Goal: Task Accomplishment & Management: Manage account settings

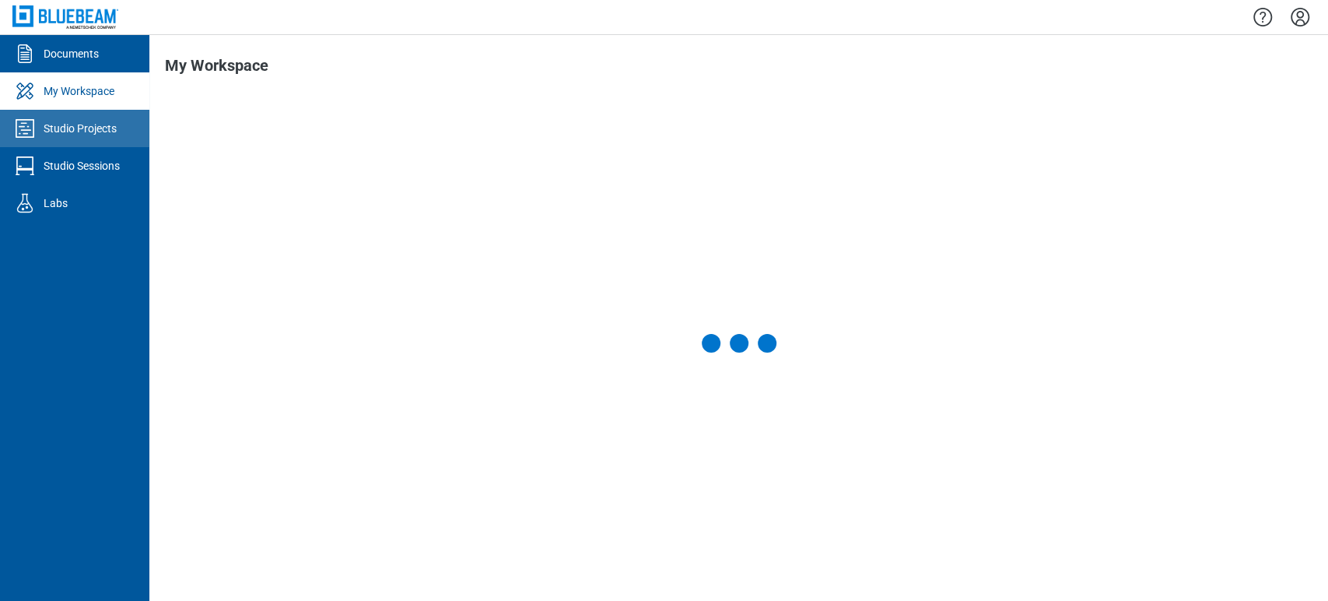
click at [56, 126] on div "Documents My Workspace Studio Projects Studio Sessions Labs My Workspace Prepar…" at bounding box center [664, 300] width 1328 height 601
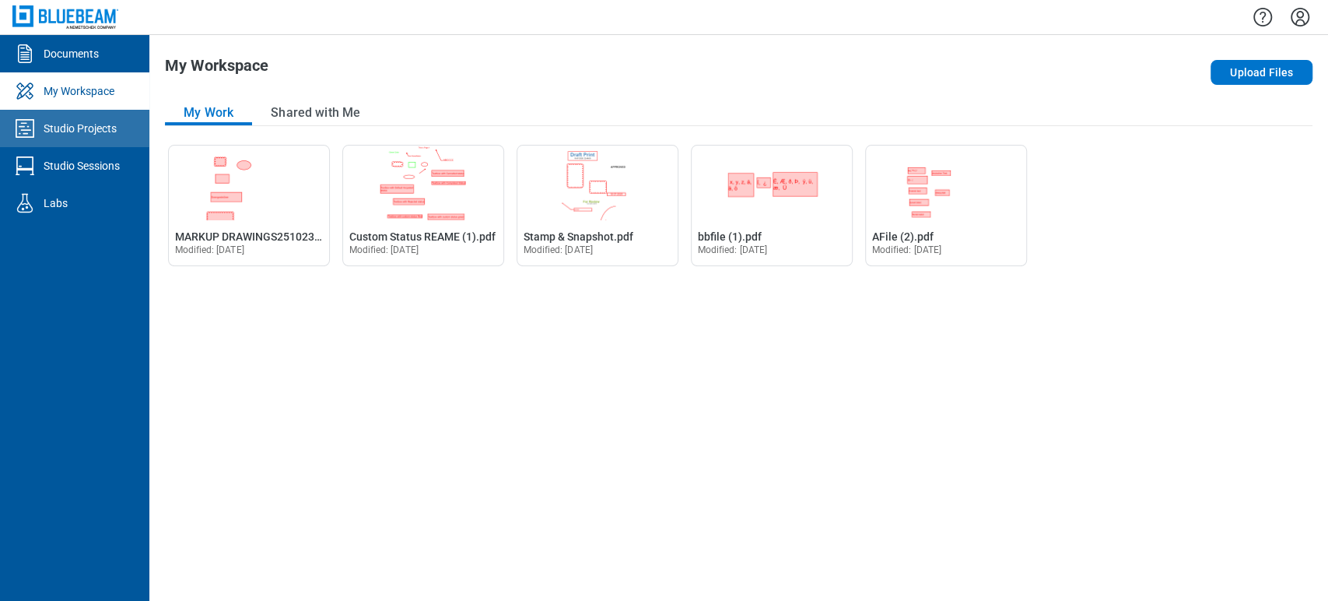
click at [109, 126] on div "Studio Projects" at bounding box center [80, 129] width 73 height 16
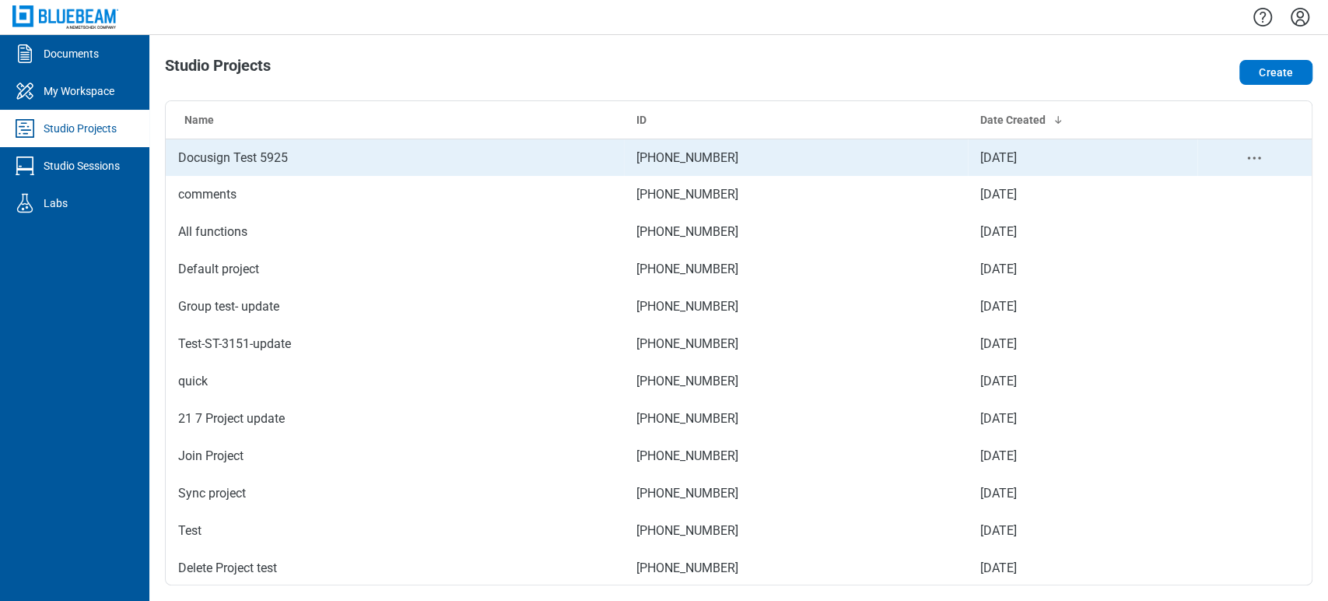
click at [301, 149] on td "Docusign Test 5925" at bounding box center [395, 157] width 458 height 37
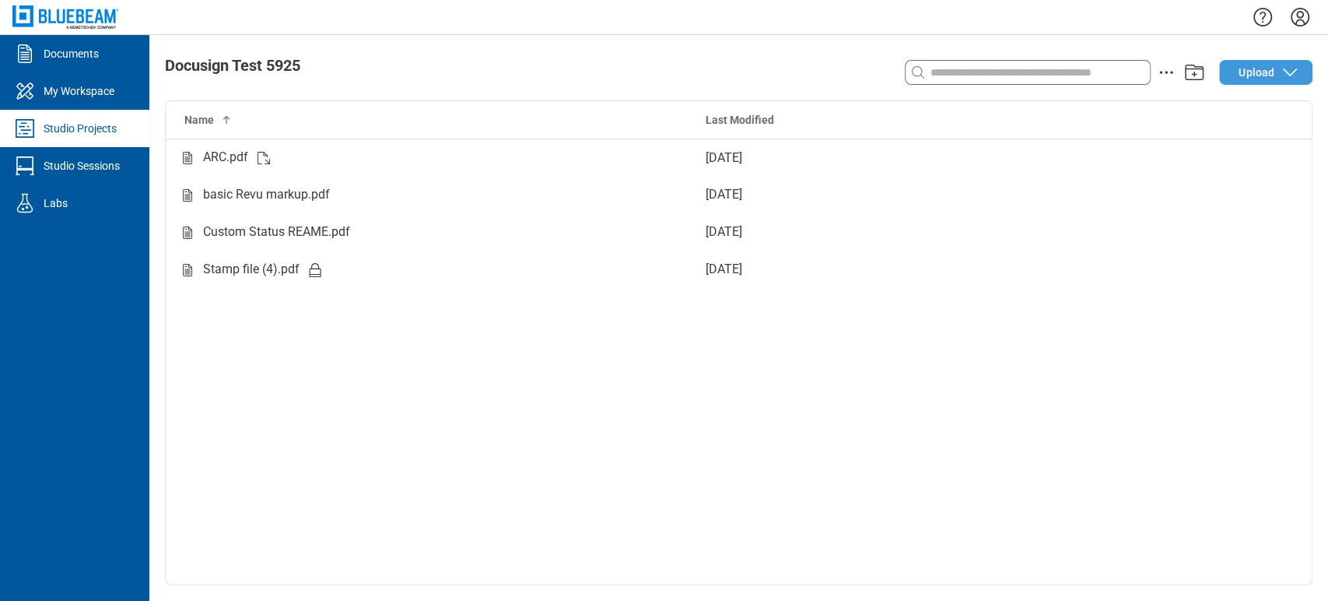
click at [1252, 79] on span "Upload" at bounding box center [1257, 73] width 36 height 16
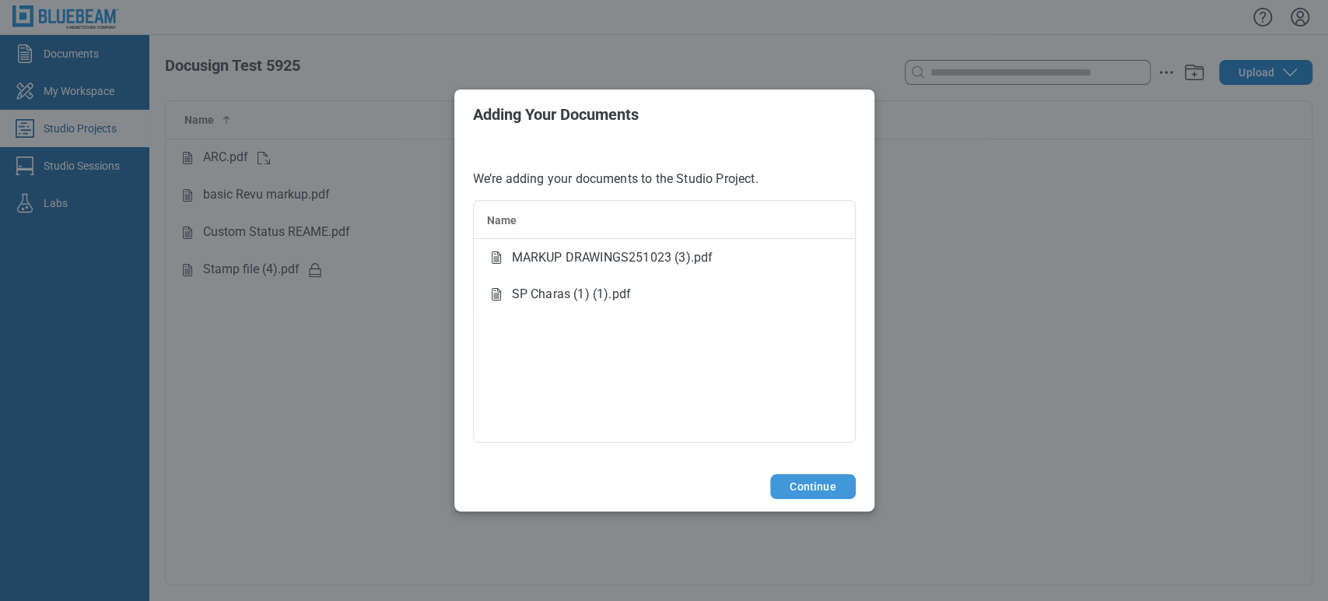
click at [796, 474] on button "Continue" at bounding box center [812, 486] width 85 height 25
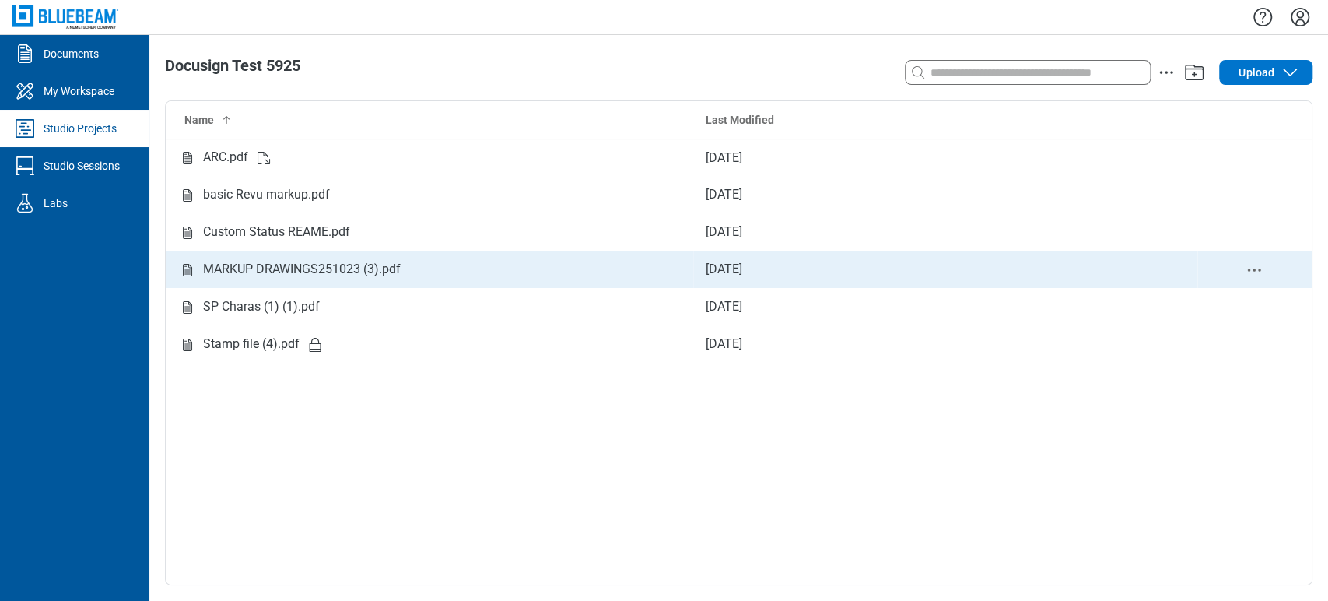
click at [316, 265] on div "MARKUP DRAWINGS251023 (3).pdf" at bounding box center [302, 269] width 198 height 19
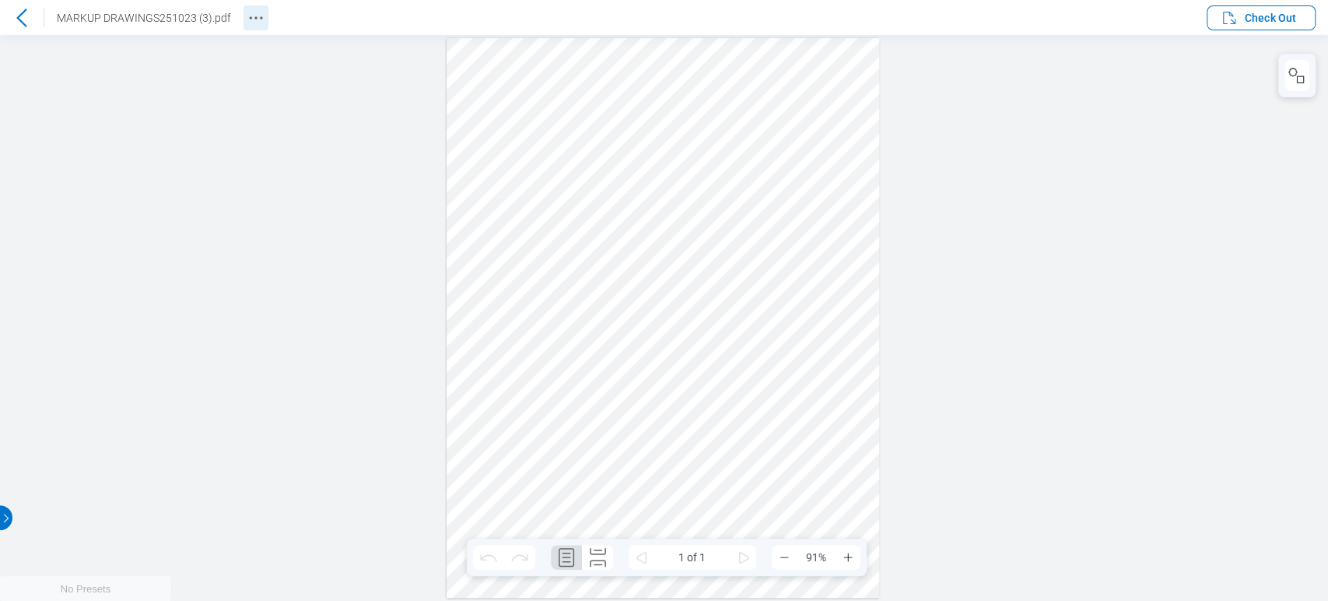
click at [255, 17] on icon "Revision History" at bounding box center [256, 18] width 19 height 19
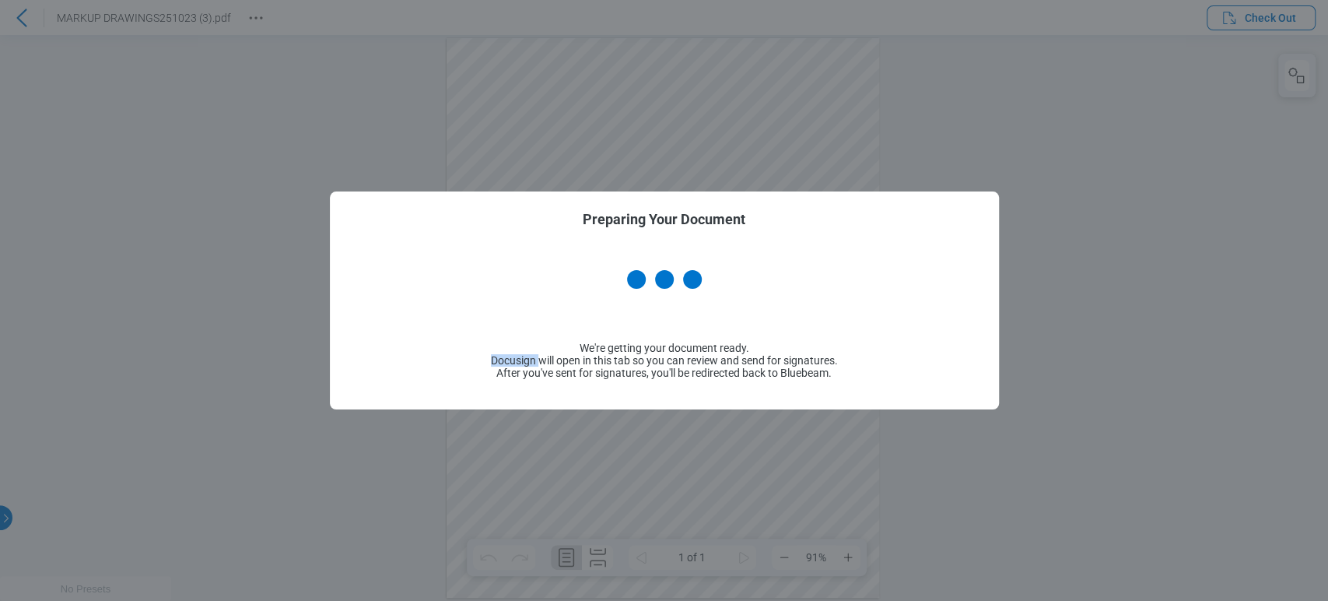
click at [293, 139] on div "Preparing Your Document We're getting your document ready. Docusign will open i…" at bounding box center [664, 300] width 1328 height 601
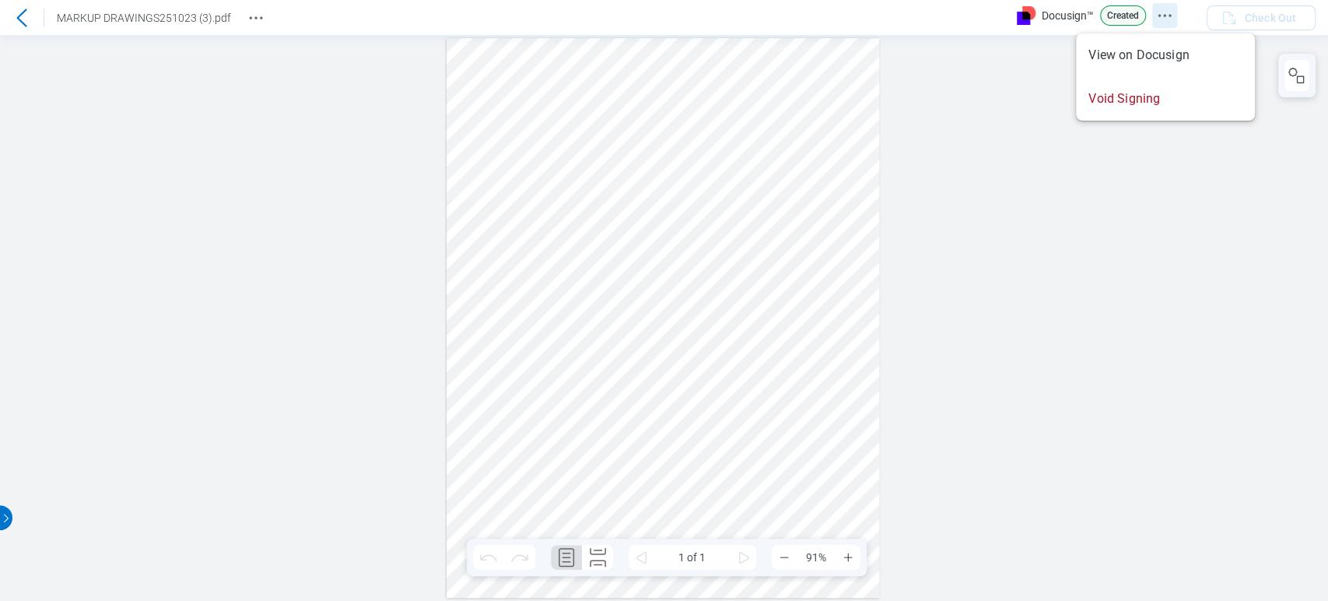
click at [1163, 11] on icon "Docusign Menu" at bounding box center [1165, 15] width 19 height 19
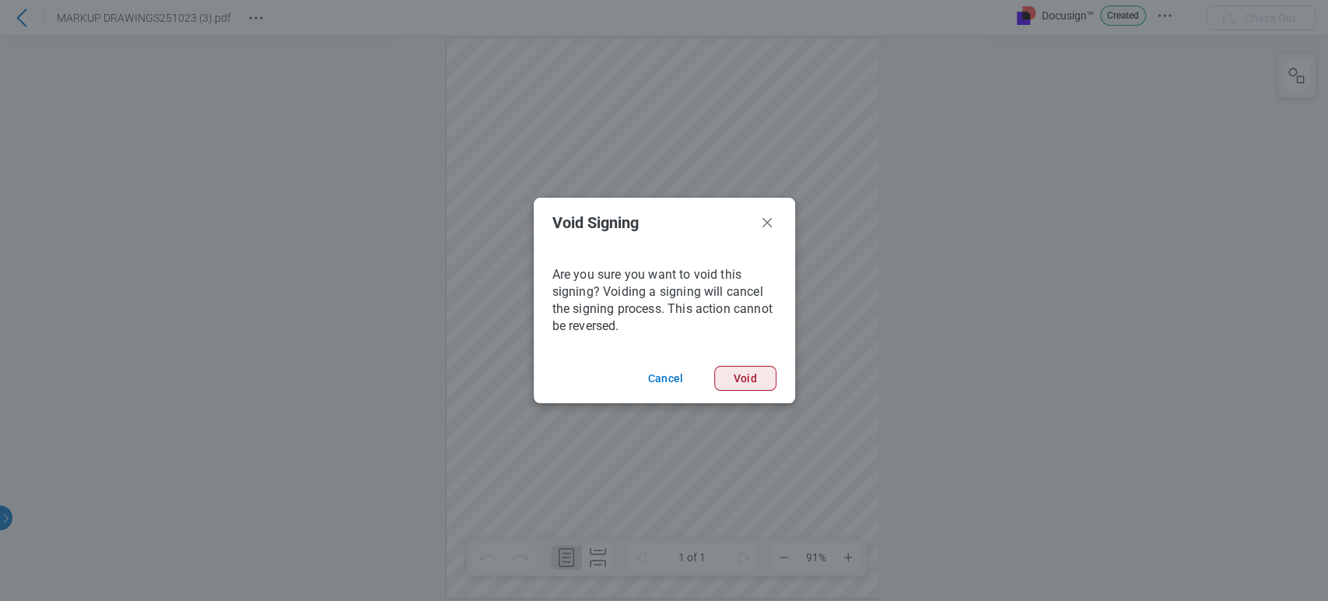
click at [747, 371] on button "Void" at bounding box center [745, 378] width 62 height 25
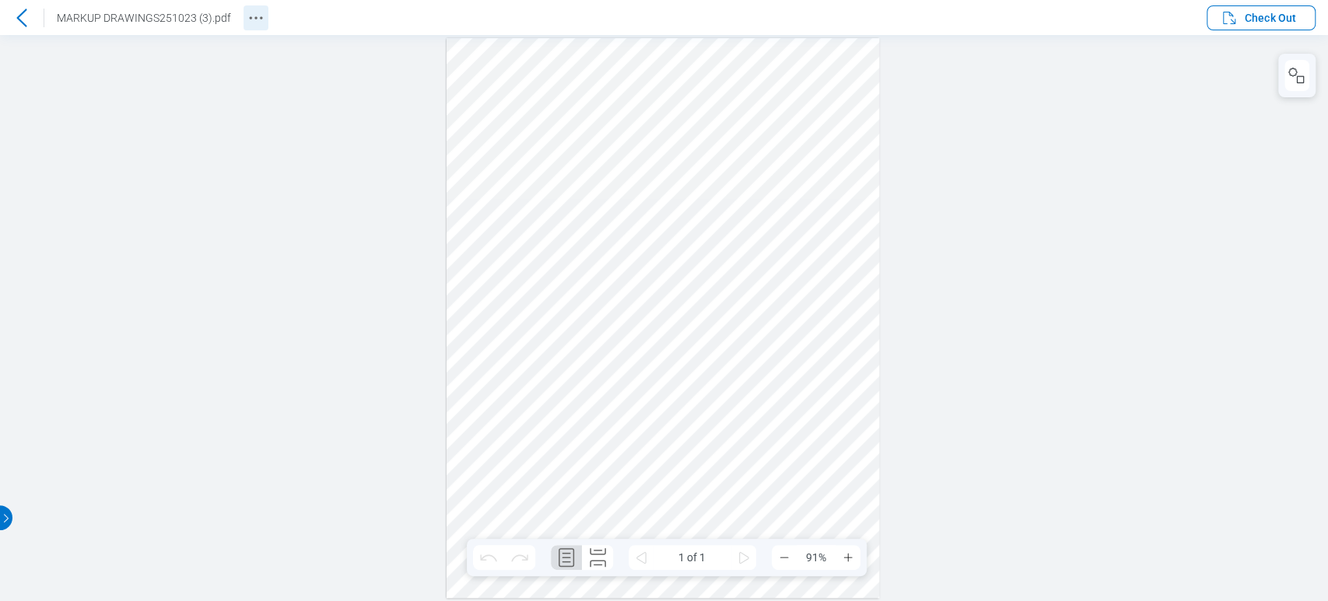
click at [249, 17] on icon "Revision History" at bounding box center [256, 18] width 19 height 19
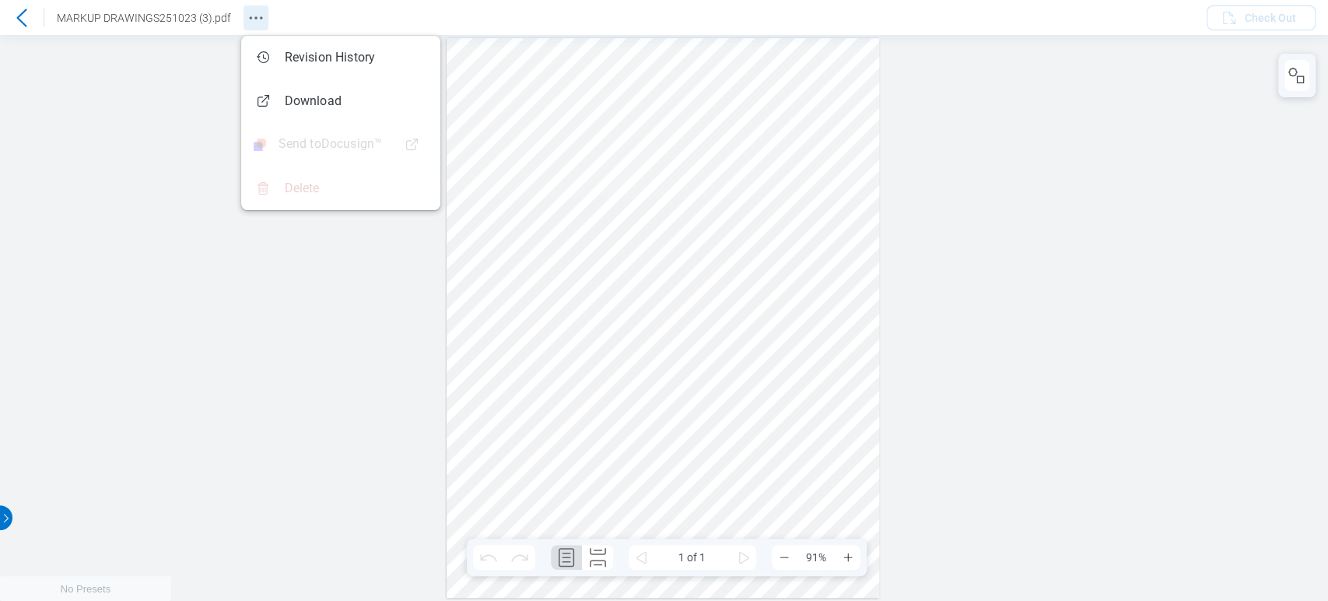
click at [261, 16] on icon "Revision History" at bounding box center [256, 18] width 19 height 19
click at [1128, 60] on div at bounding box center [664, 318] width 1328 height 566
click at [127, 303] on div at bounding box center [664, 318] width 1328 height 566
click at [1065, 290] on div at bounding box center [664, 318] width 1328 height 566
click at [247, 16] on icon "Revision History" at bounding box center [256, 18] width 19 height 19
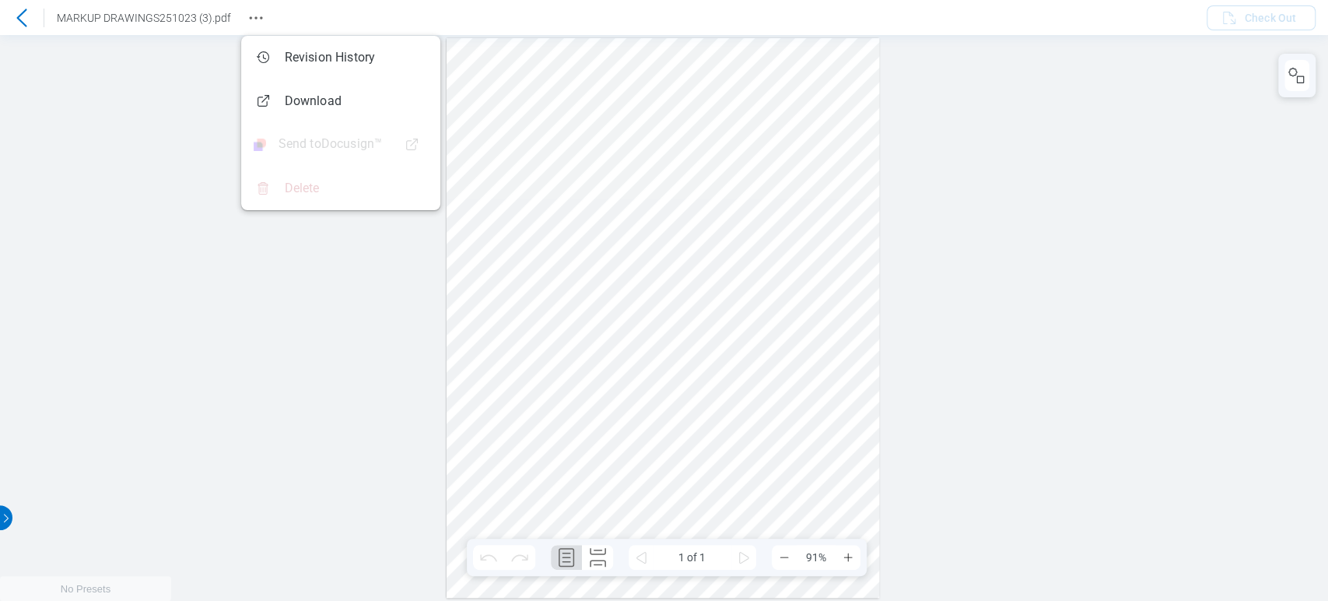
drag, startPoint x: 919, startPoint y: 42, endPoint x: 330, endPoint y: 94, distance: 591.4
click at [919, 42] on div at bounding box center [664, 318] width 1328 height 566
click at [99, 243] on div at bounding box center [664, 318] width 1328 height 566
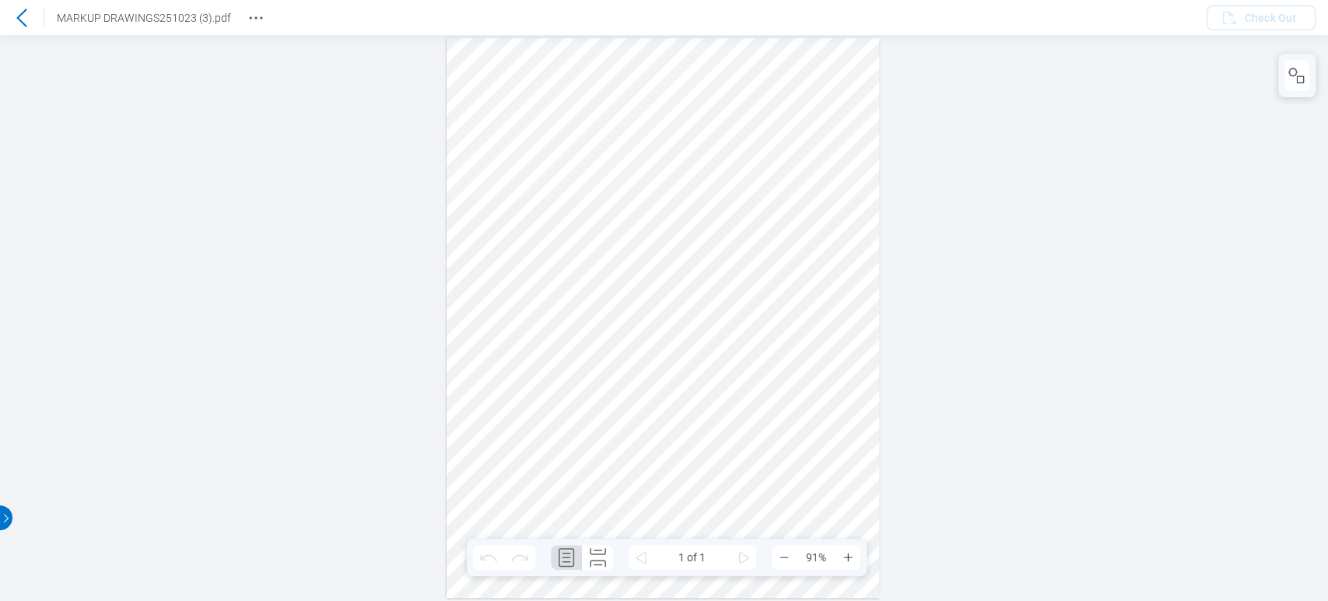
click at [1011, 171] on div at bounding box center [664, 318] width 1328 height 566
click at [17, 15] on icon at bounding box center [21, 18] width 19 height 19
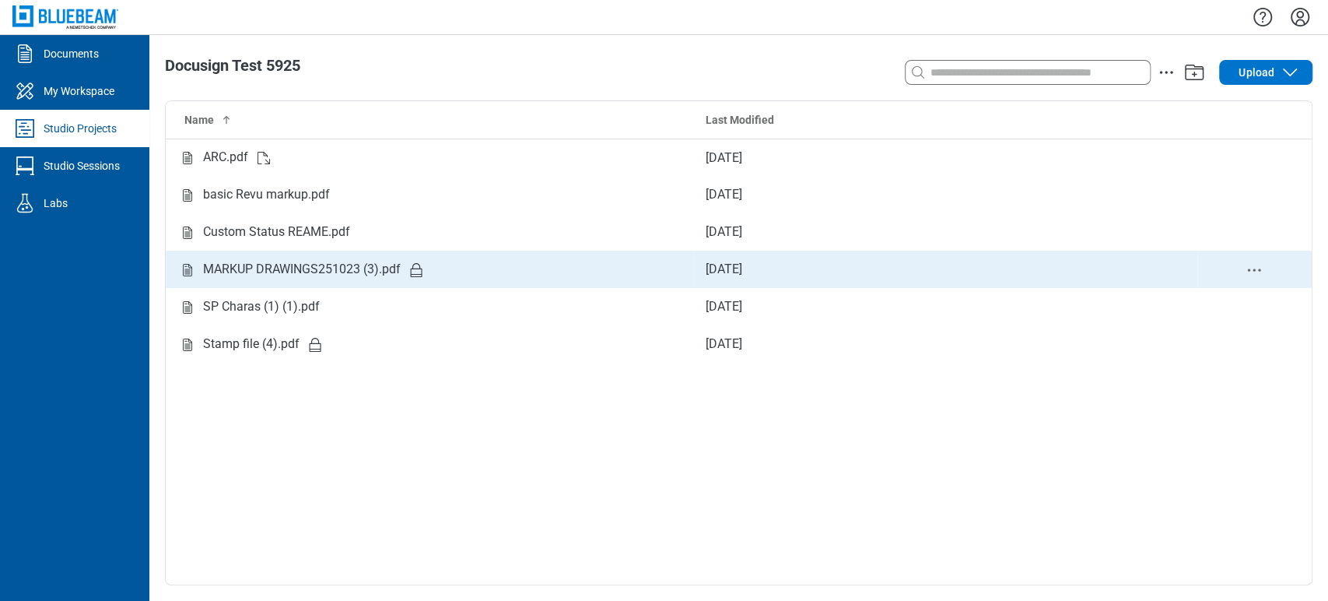
click at [292, 257] on td "MARKUP DRAWINGS251023 (3).pdf" at bounding box center [430, 269] width 528 height 37
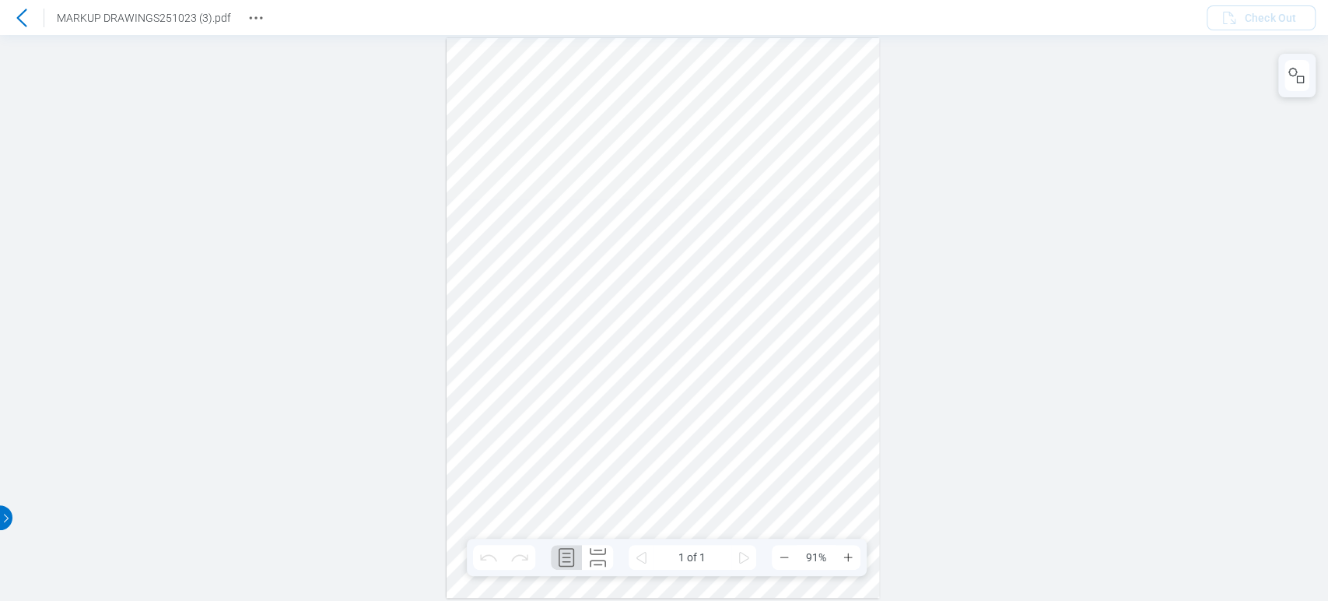
click at [26, 23] on icon at bounding box center [21, 18] width 19 height 19
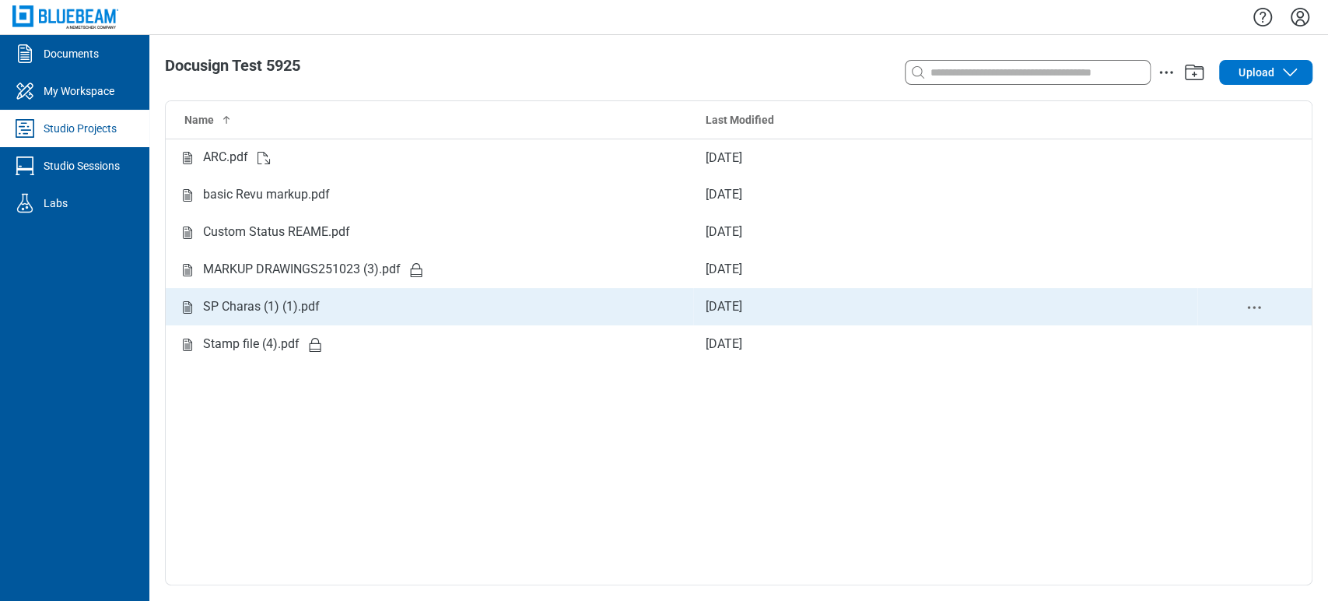
click at [264, 304] on div "SP Charas (1) (1).pdf" at bounding box center [261, 306] width 117 height 19
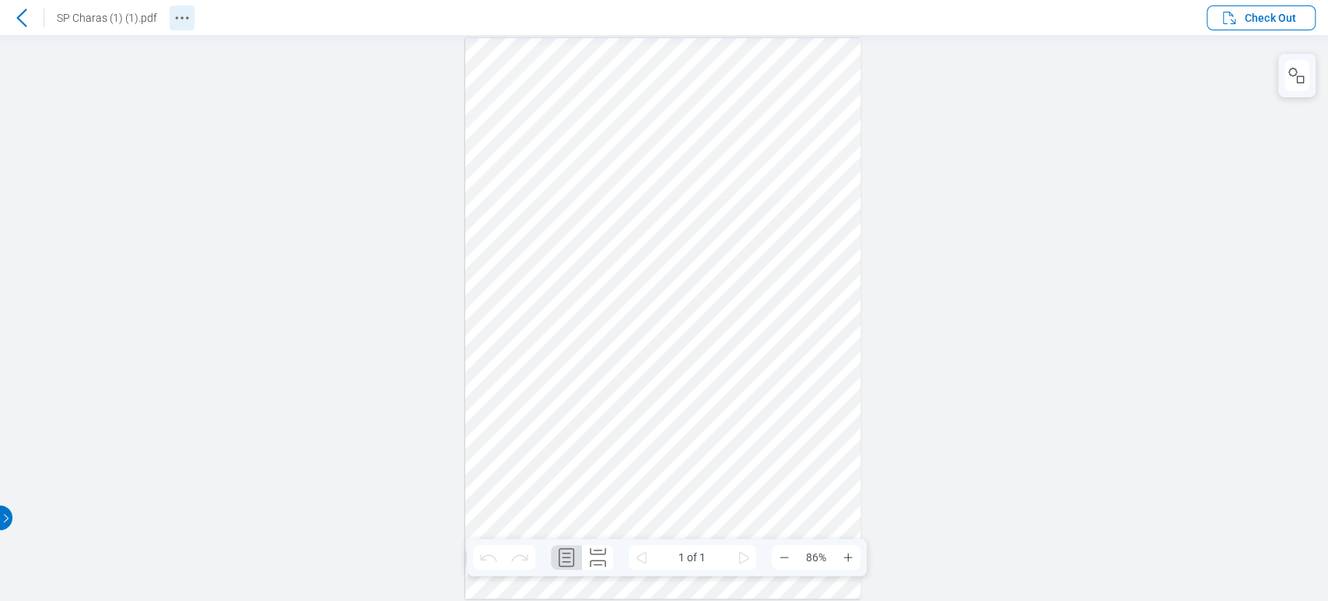
click at [182, 21] on icon "Revision History" at bounding box center [182, 18] width 19 height 19
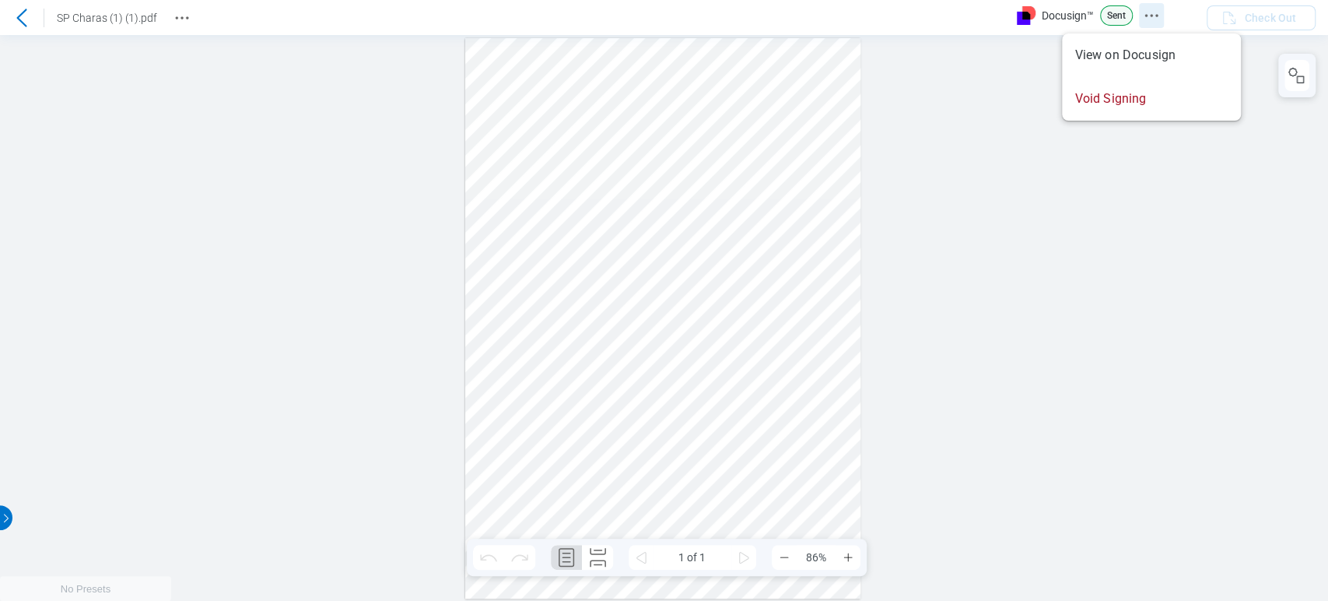
click at [1147, 12] on icon "Docusign Menu" at bounding box center [1151, 15] width 19 height 19
click at [1038, 188] on div at bounding box center [664, 318] width 1328 height 566
click at [1156, 27] on button "Docusign Menu" at bounding box center [1151, 15] width 25 height 25
click at [195, 143] on div at bounding box center [664, 318] width 1328 height 566
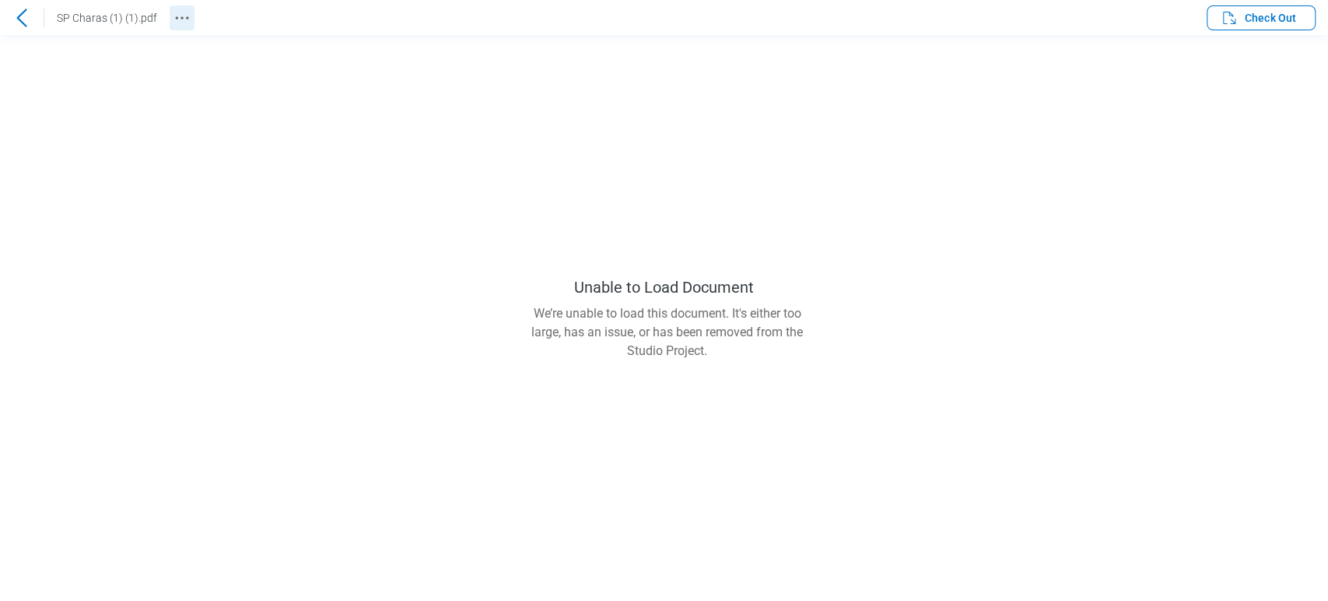
click at [187, 19] on icon "Revision History" at bounding box center [182, 18] width 19 height 19
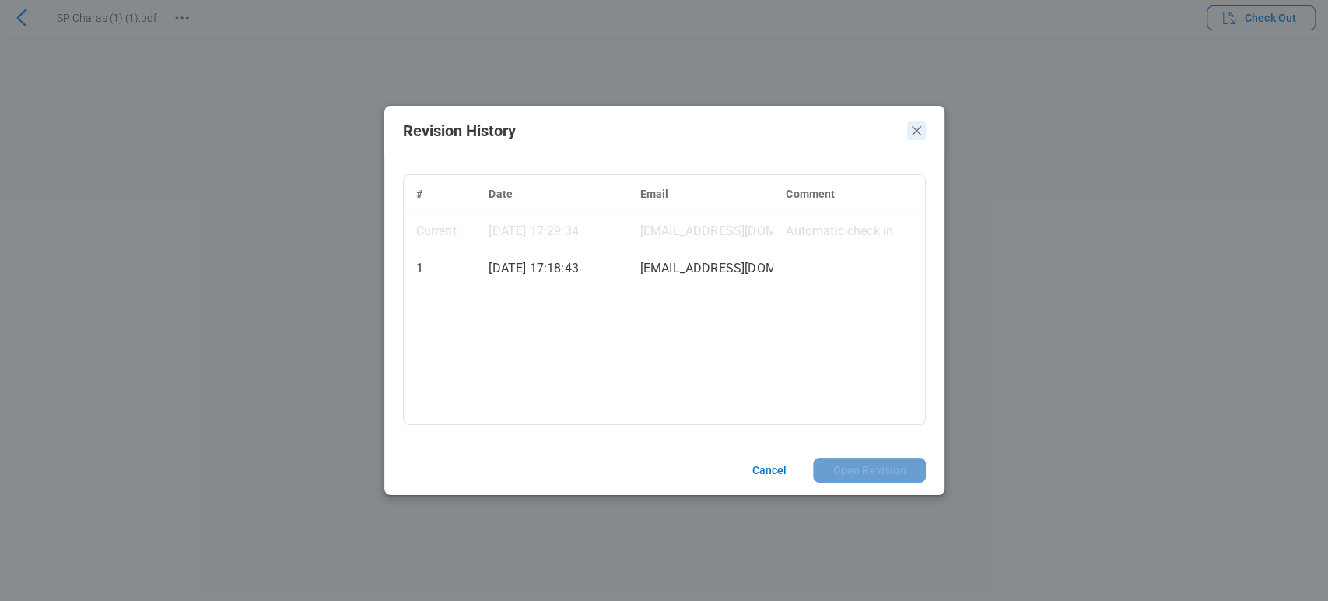
click at [917, 129] on icon "Close" at bounding box center [916, 130] width 9 height 9
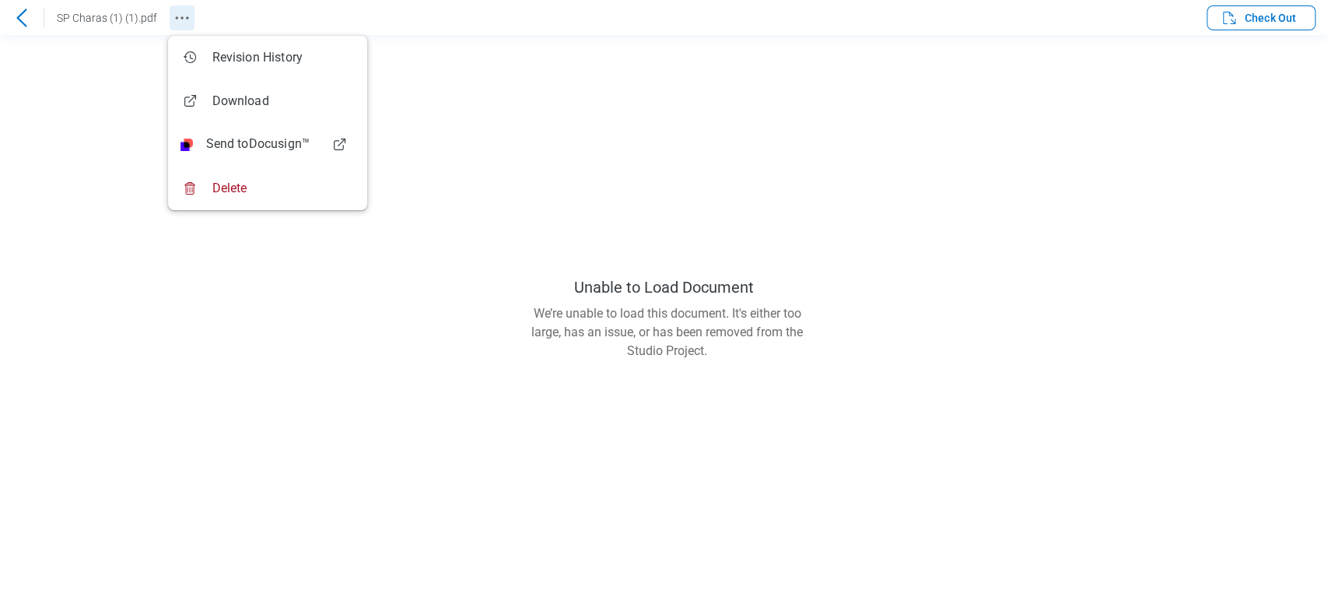
click at [183, 18] on icon "Revision History" at bounding box center [182, 18] width 19 height 19
click at [784, 66] on main "Unable to Load Document We’re unable to load this document. It's either too lar…" at bounding box center [664, 318] width 1328 height 566
click at [16, 26] on icon at bounding box center [21, 18] width 19 height 19
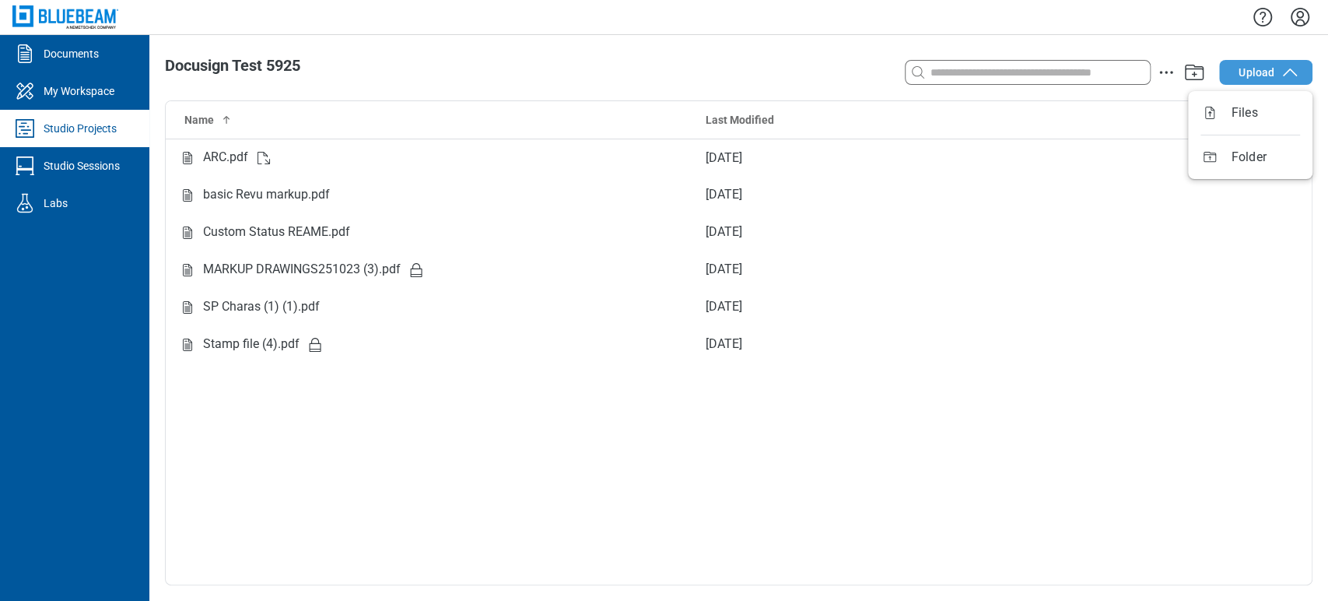
click at [1261, 79] on span "Upload" at bounding box center [1257, 73] width 36 height 16
click at [1019, 256] on body "Documents My Workspace Studio Projects Studio Sessions Labs Docusign Test 5925 …" at bounding box center [664, 300] width 1328 height 601
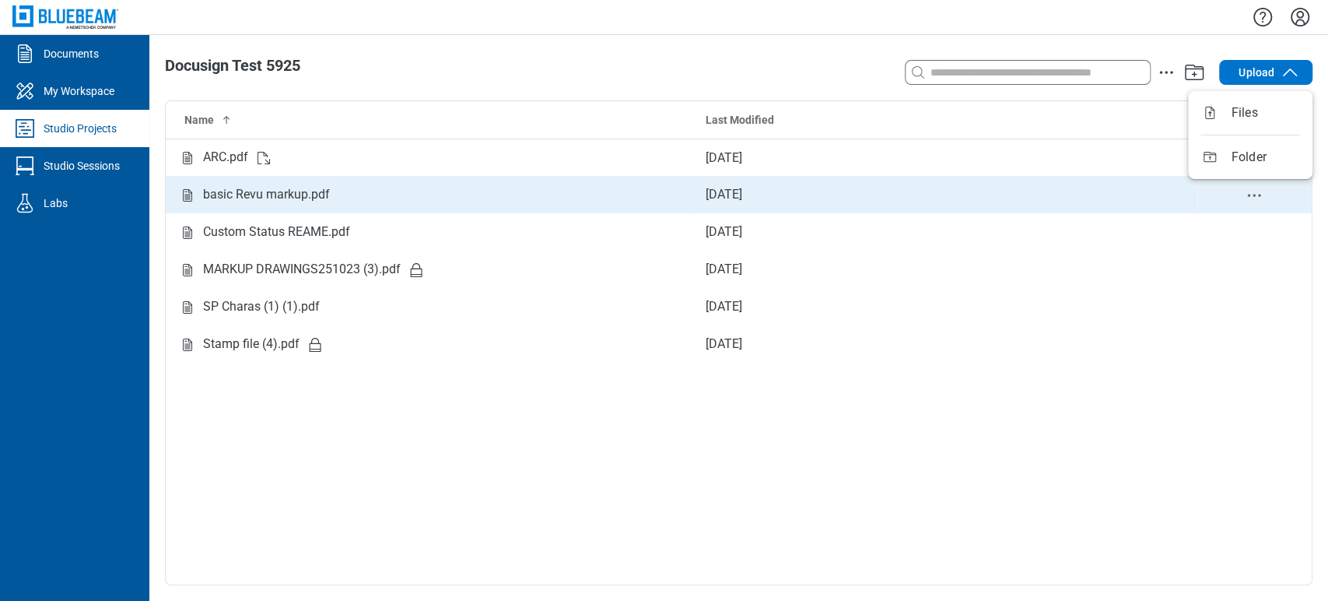
click at [499, 194] on div "basic Revu markup.pdf" at bounding box center [429, 194] width 503 height 19
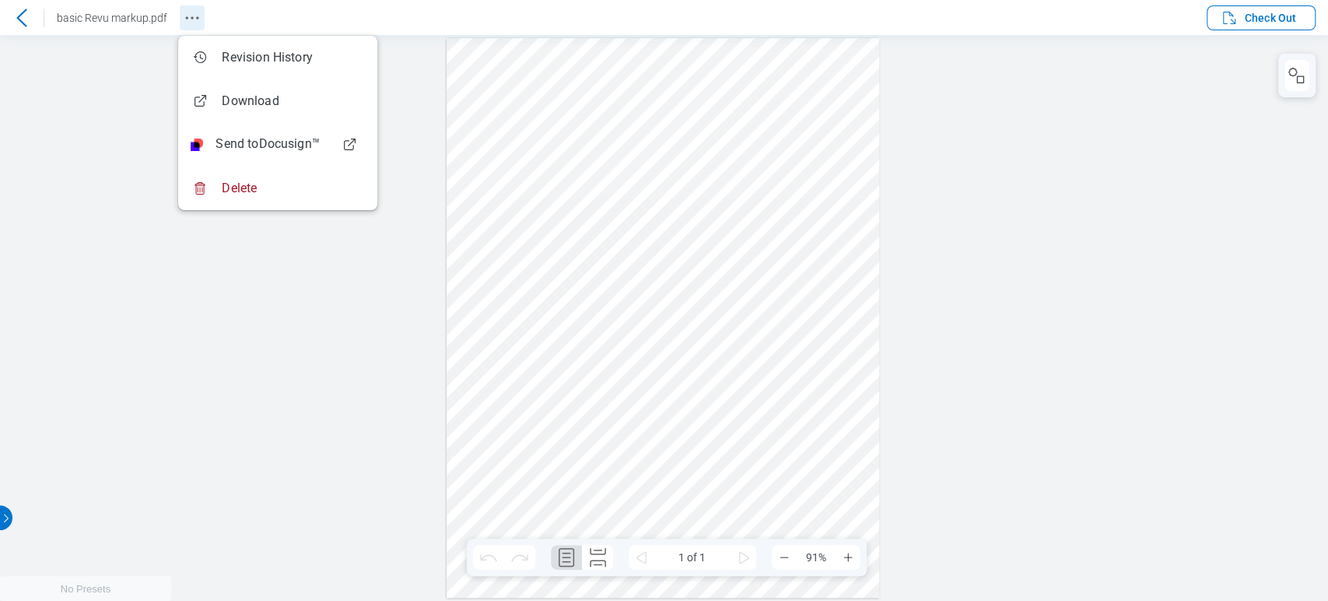
click at [188, 23] on icon "Revision History" at bounding box center [192, 18] width 19 height 19
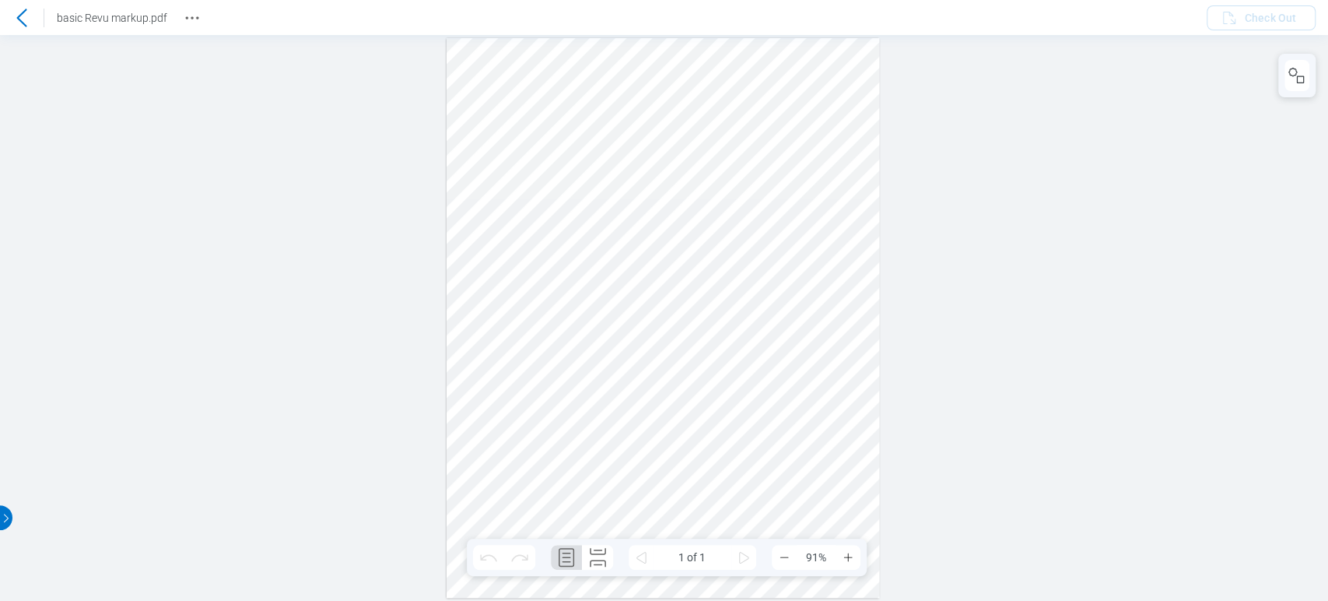
click at [21, 18] on icon at bounding box center [21, 18] width 19 height 19
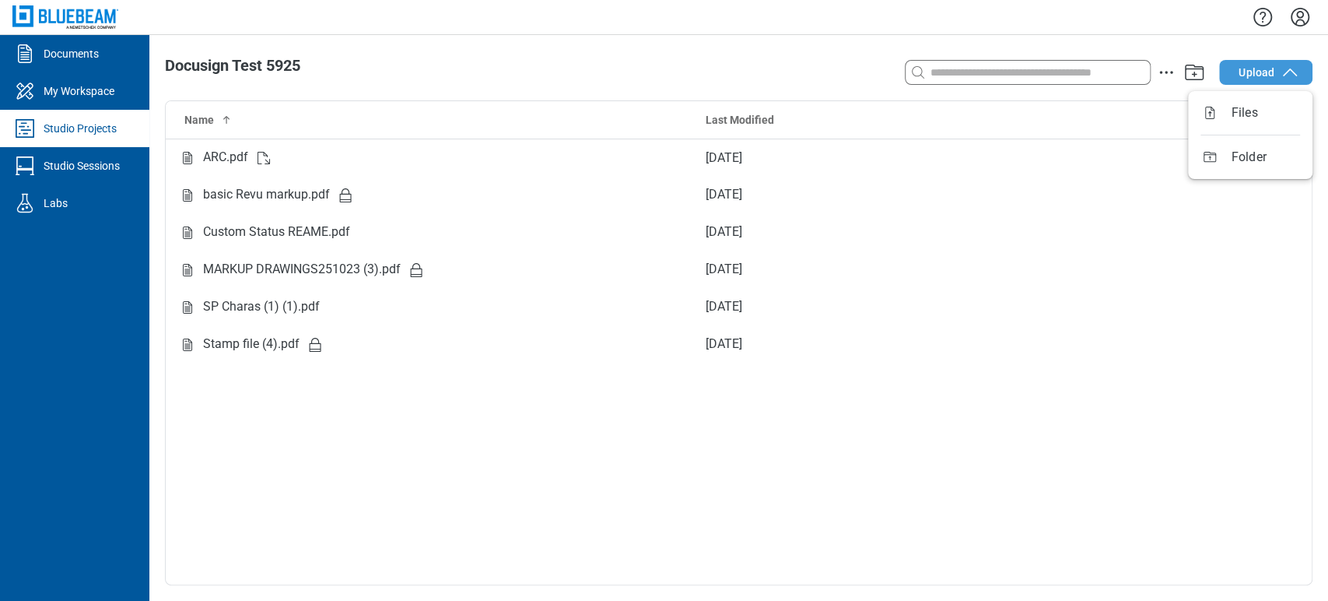
click at [1287, 73] on icon "button" at bounding box center [1290, 72] width 19 height 19
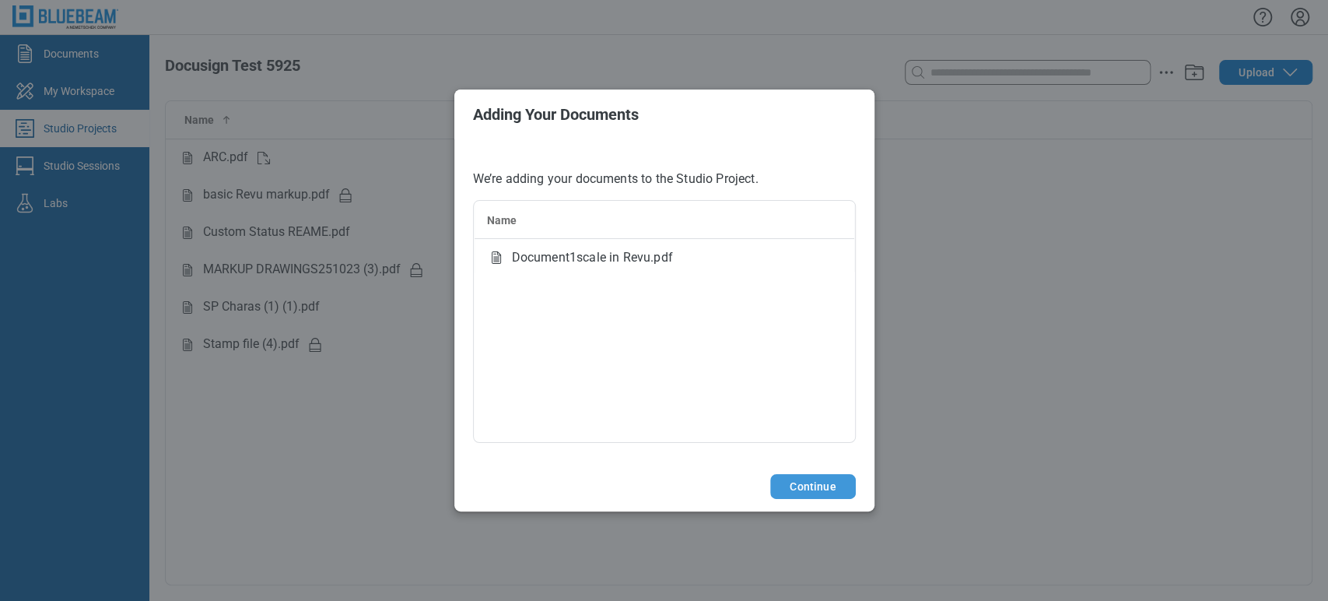
click at [819, 482] on button "Continue" at bounding box center [812, 486] width 85 height 25
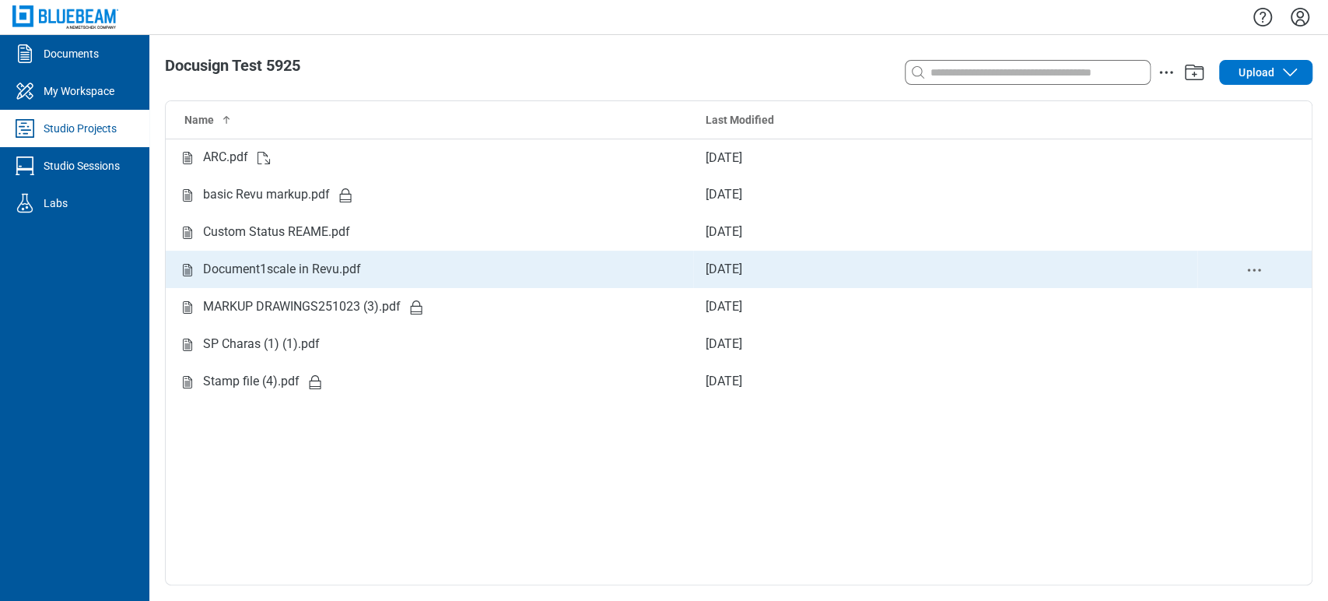
click at [325, 258] on td "Document1scale in Revu.pdf" at bounding box center [430, 269] width 528 height 37
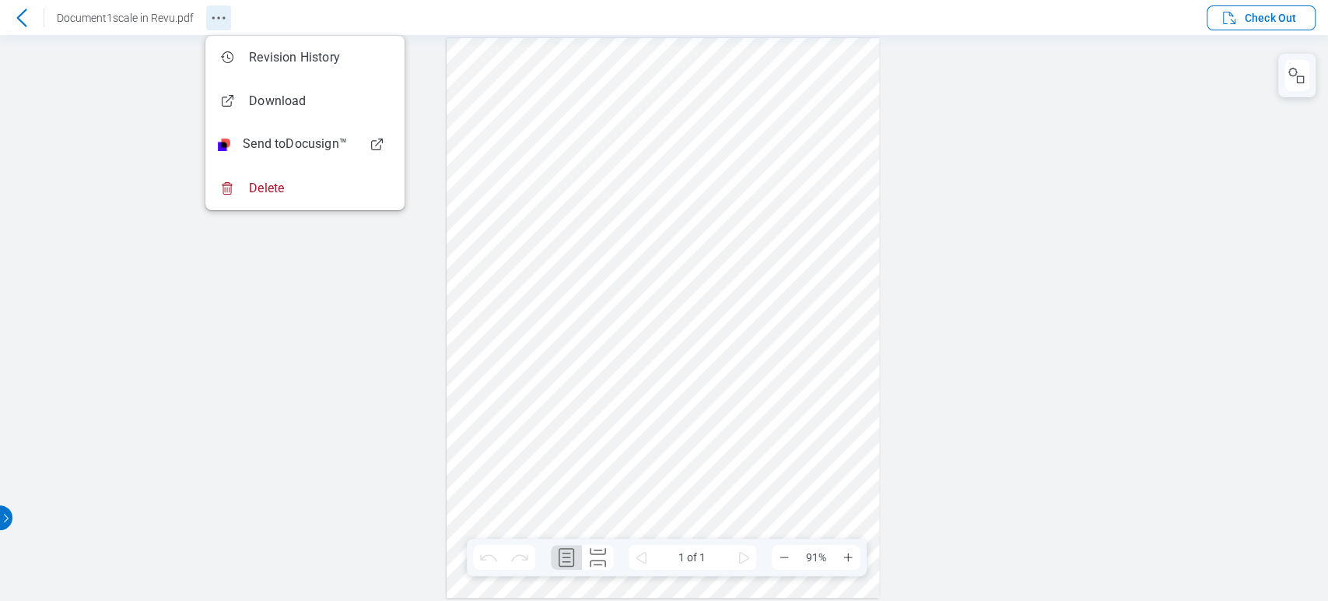
click at [218, 19] on icon "Revision History" at bounding box center [218, 18] width 19 height 19
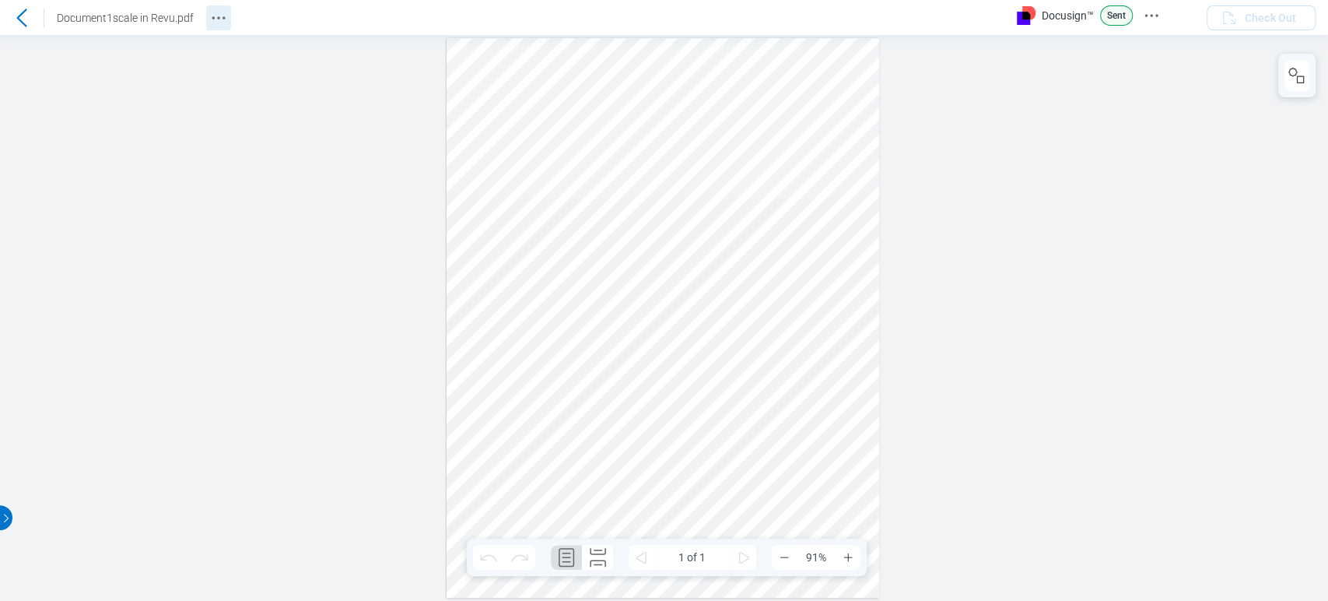
click at [217, 16] on icon "Revision History" at bounding box center [218, 18] width 19 height 19
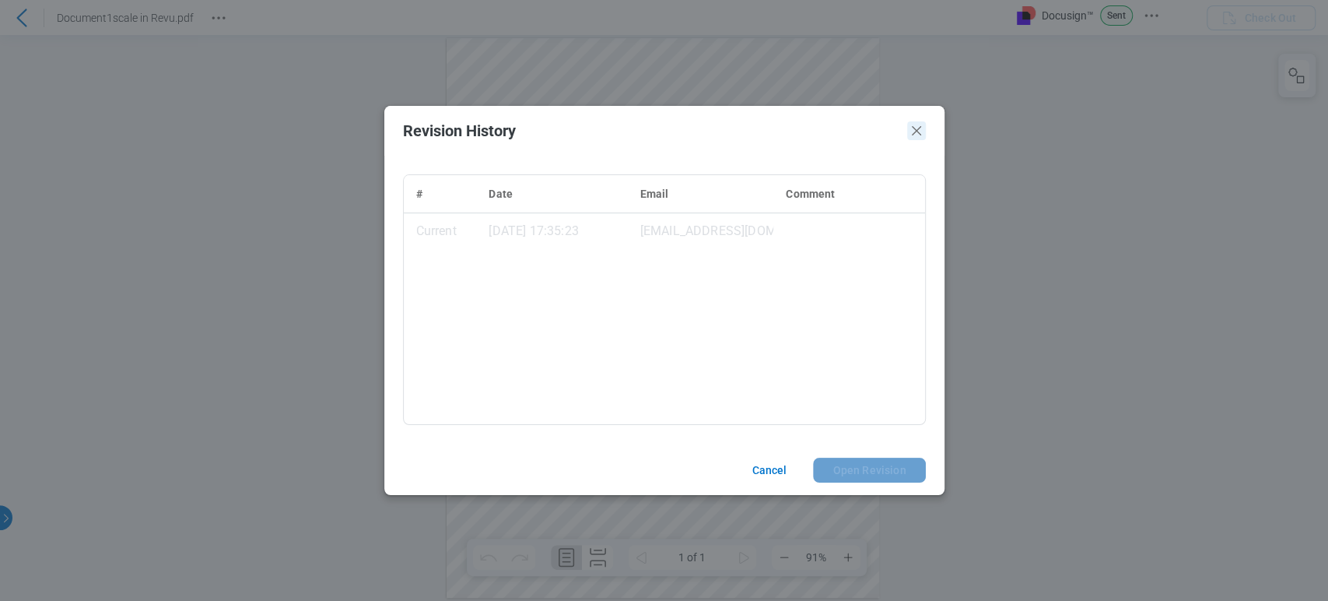
drag, startPoint x: 924, startPoint y: 130, endPoint x: 923, endPoint y: 97, distance: 33.5
click at [924, 130] on icon "Close" at bounding box center [916, 130] width 19 height 19
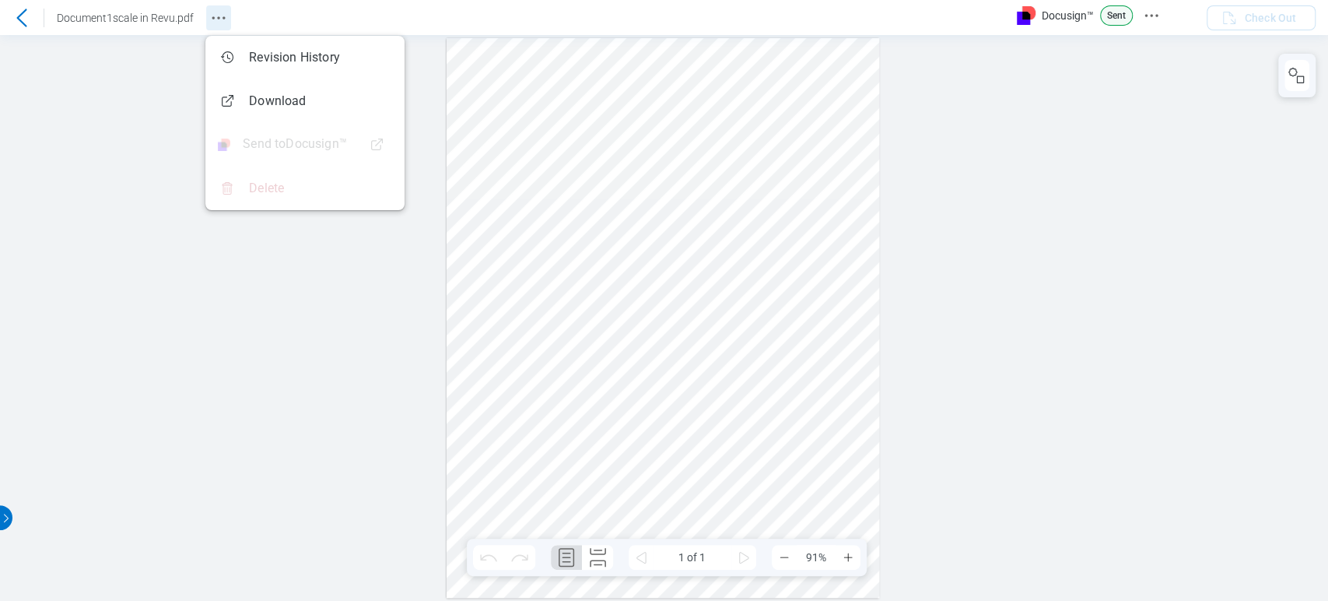
click at [212, 21] on icon "Revision History" at bounding box center [218, 18] width 19 height 19
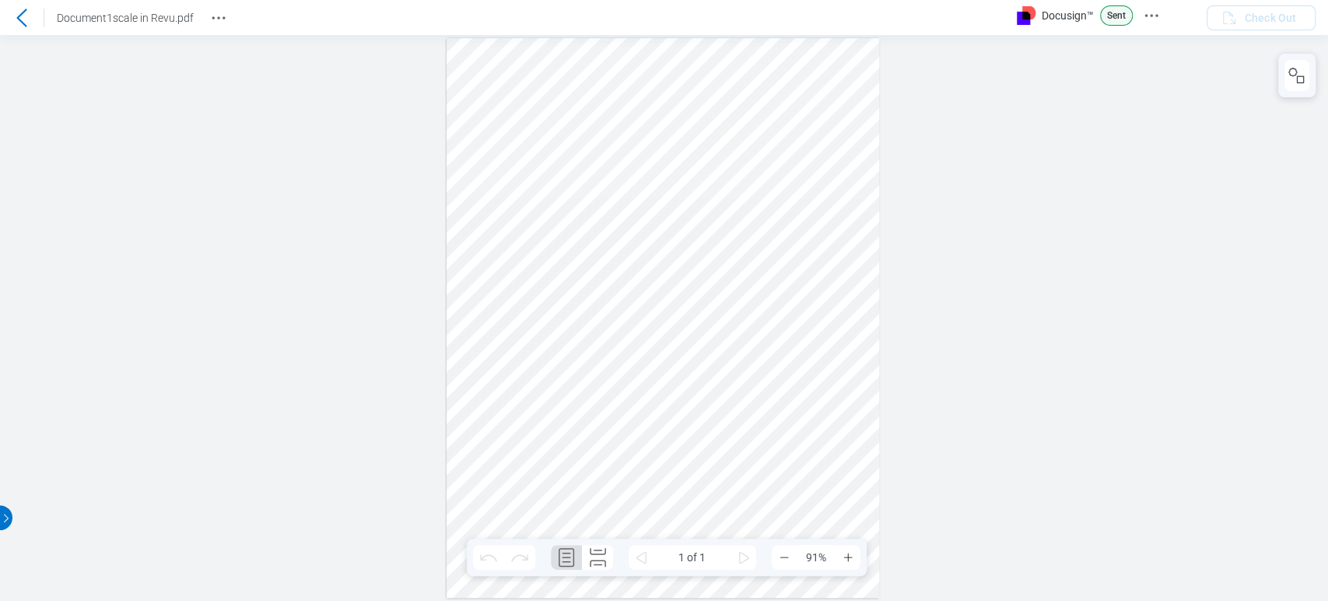
click at [26, 23] on icon at bounding box center [21, 18] width 19 height 19
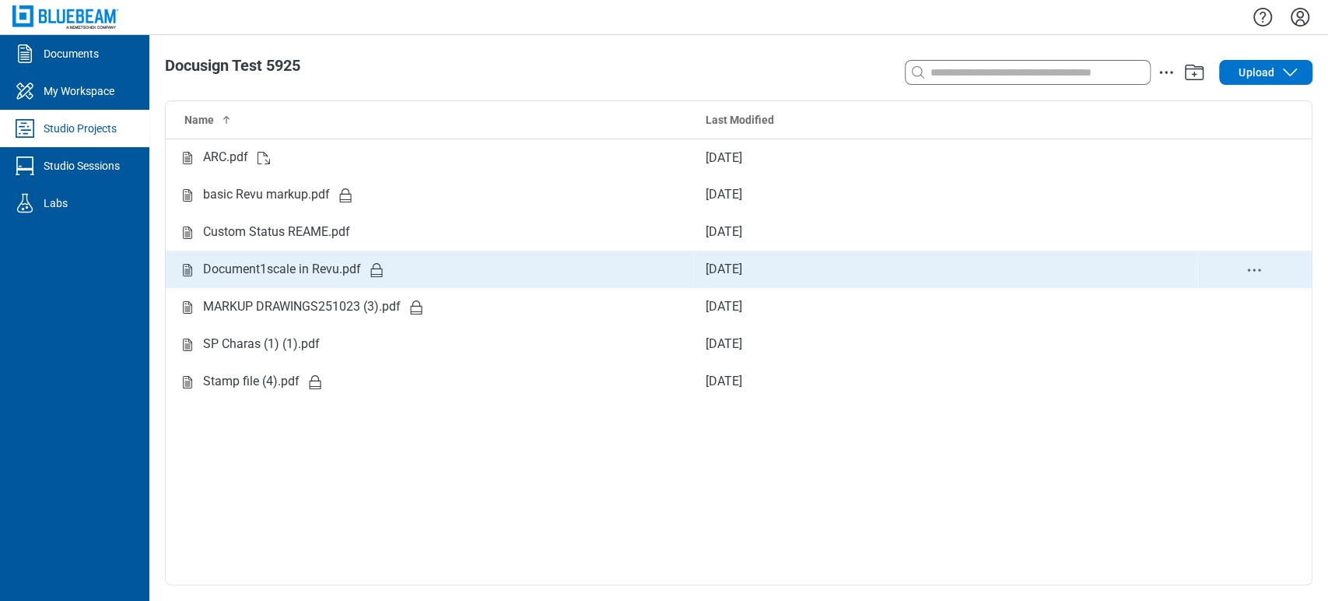
drag, startPoint x: 79, startPoint y: 0, endPoint x: 315, endPoint y: 266, distance: 356.1
click at [315, 266] on div "Document1scale in Revu.pdf" at bounding box center [282, 269] width 158 height 19
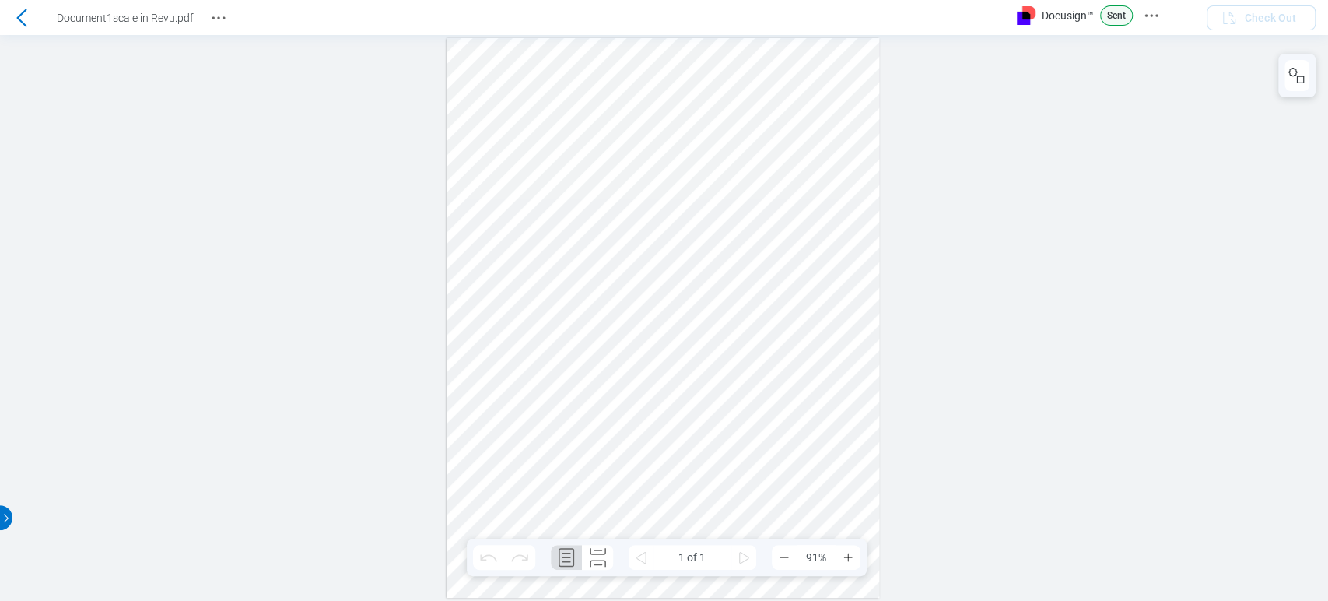
click at [1232, 142] on div at bounding box center [664, 318] width 1328 height 566
click at [742, 543] on div "1 of 1 91%" at bounding box center [667, 557] width 400 height 37
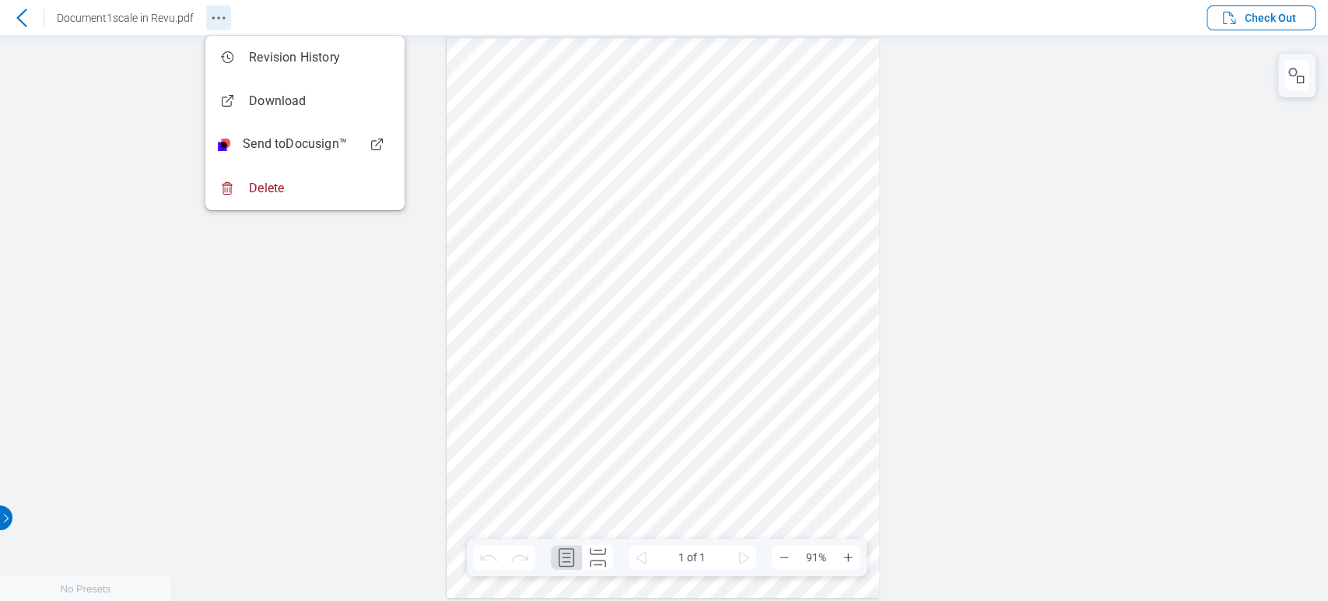
click at [221, 17] on icon "Revision History" at bounding box center [218, 18] width 19 height 19
click at [140, 146] on div at bounding box center [664, 318] width 1328 height 566
click at [362, 413] on div at bounding box center [664, 318] width 1328 height 566
click at [1128, 233] on div at bounding box center [664, 318] width 1328 height 566
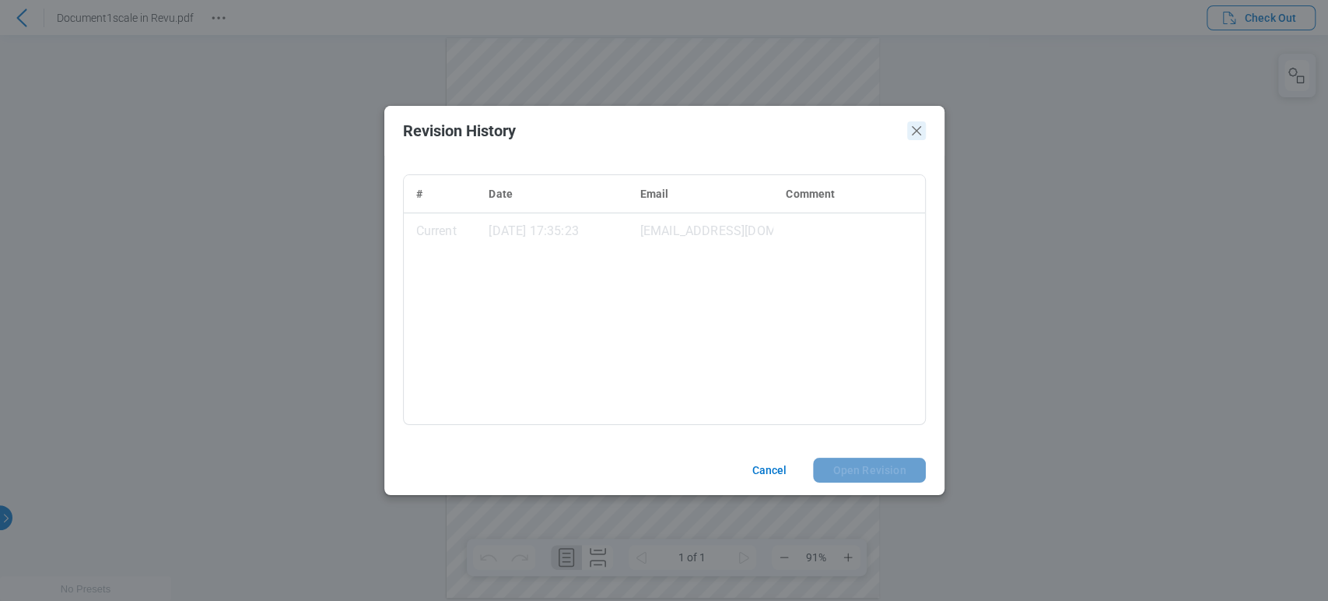
click at [915, 135] on icon "Close" at bounding box center [916, 130] width 19 height 19
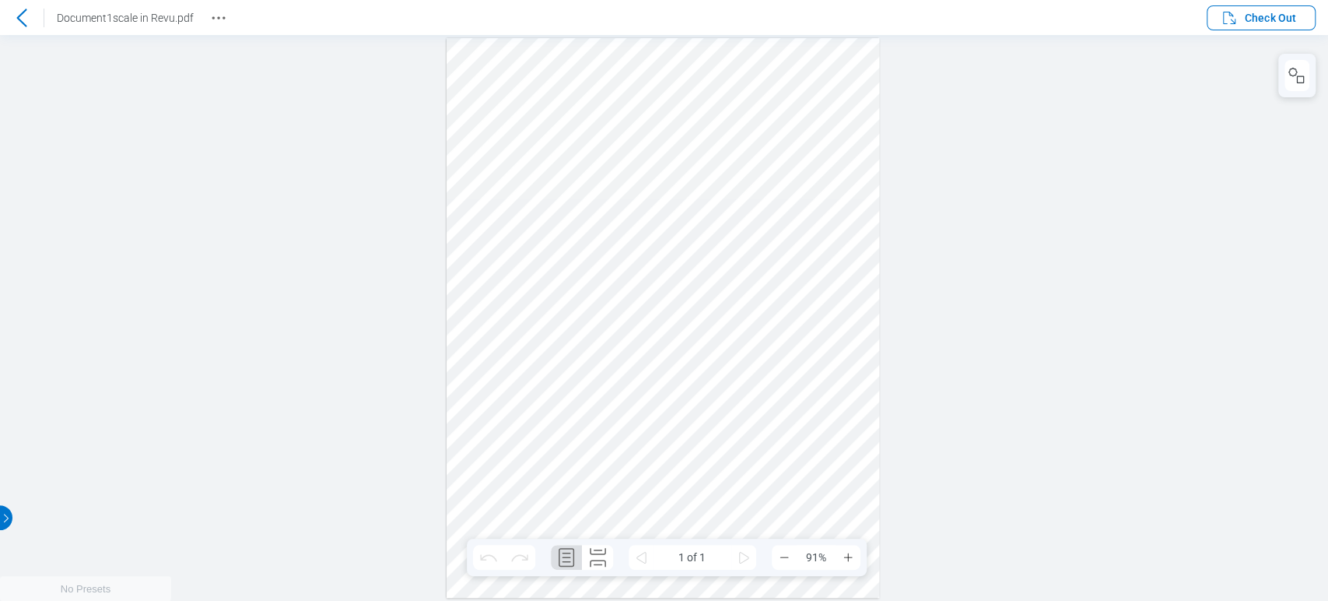
click at [19, 24] on icon at bounding box center [21, 18] width 19 height 19
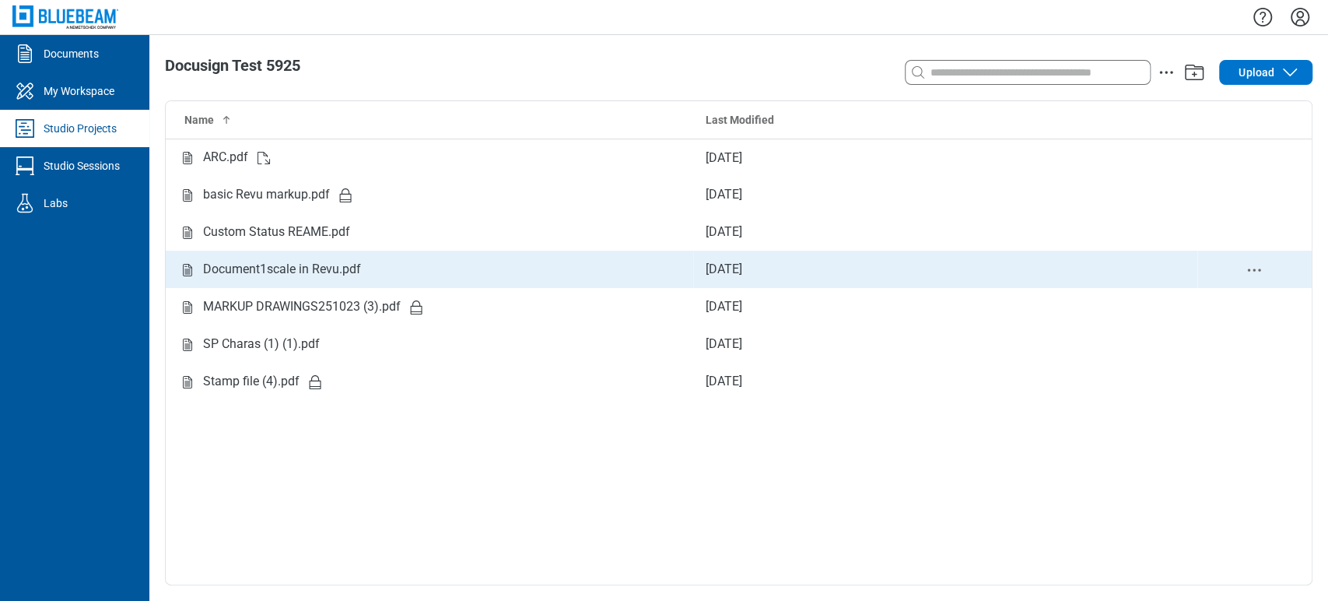
click at [356, 265] on div "Document1scale in Revu.pdf" at bounding box center [282, 269] width 158 height 19
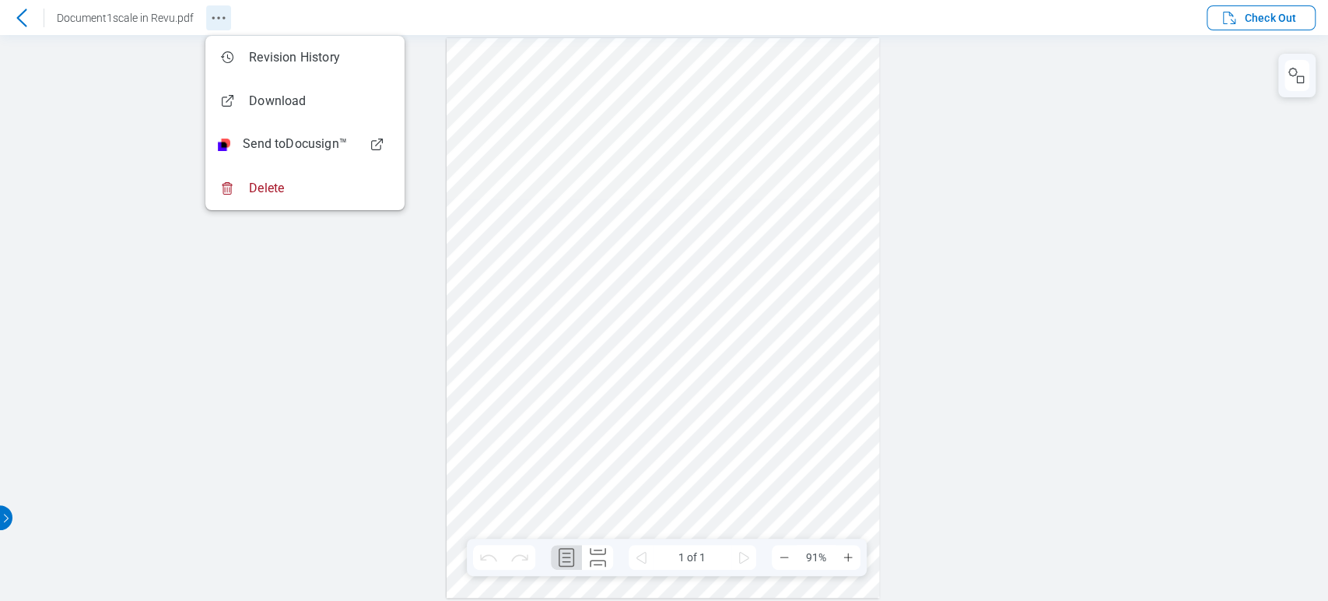
click at [212, 20] on icon "Revision History" at bounding box center [218, 18] width 19 height 19
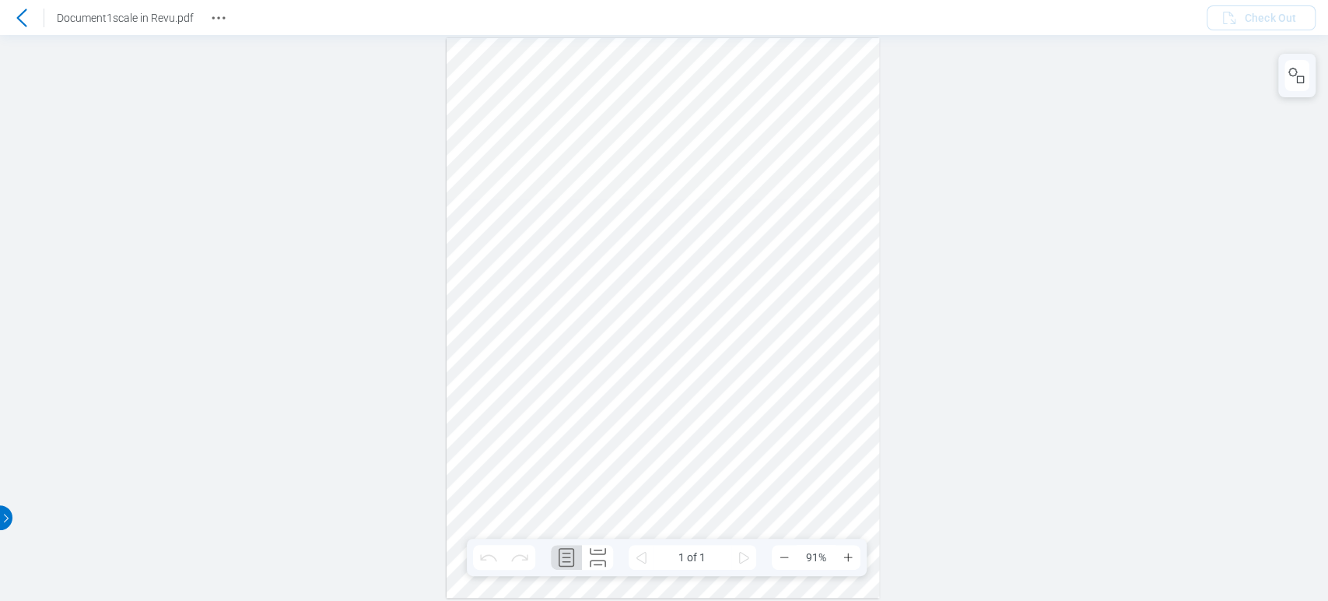
click at [18, 9] on icon at bounding box center [21, 18] width 19 height 19
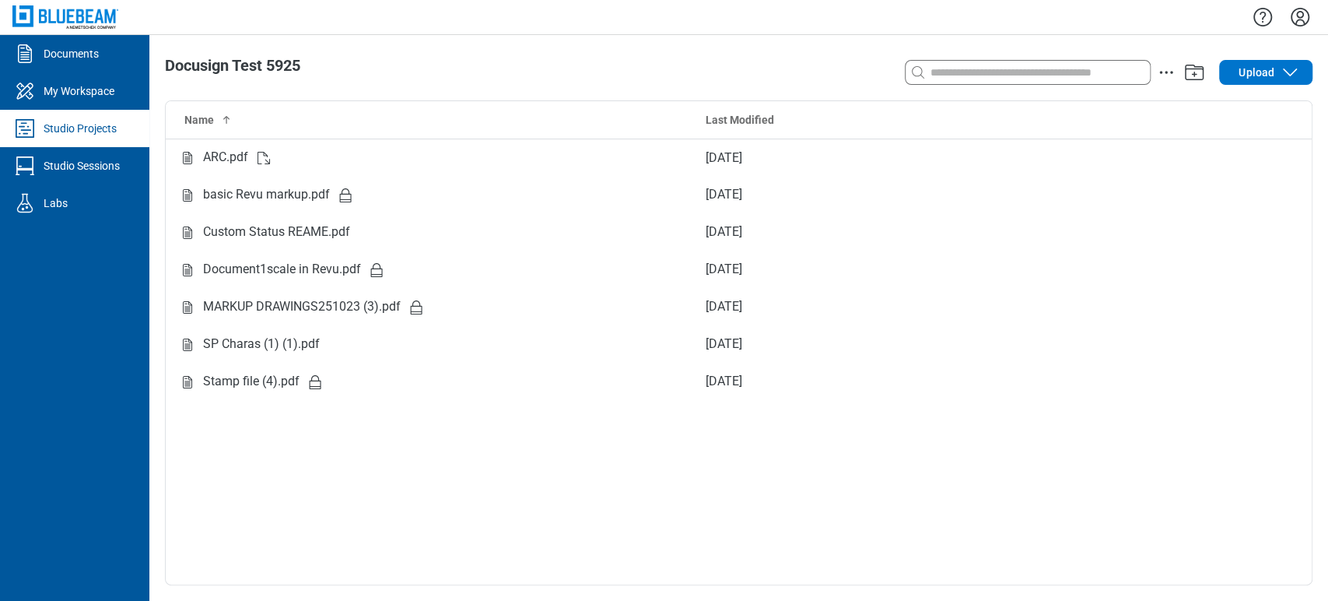
click at [1304, 10] on icon "Settings" at bounding box center [1300, 17] width 19 height 19
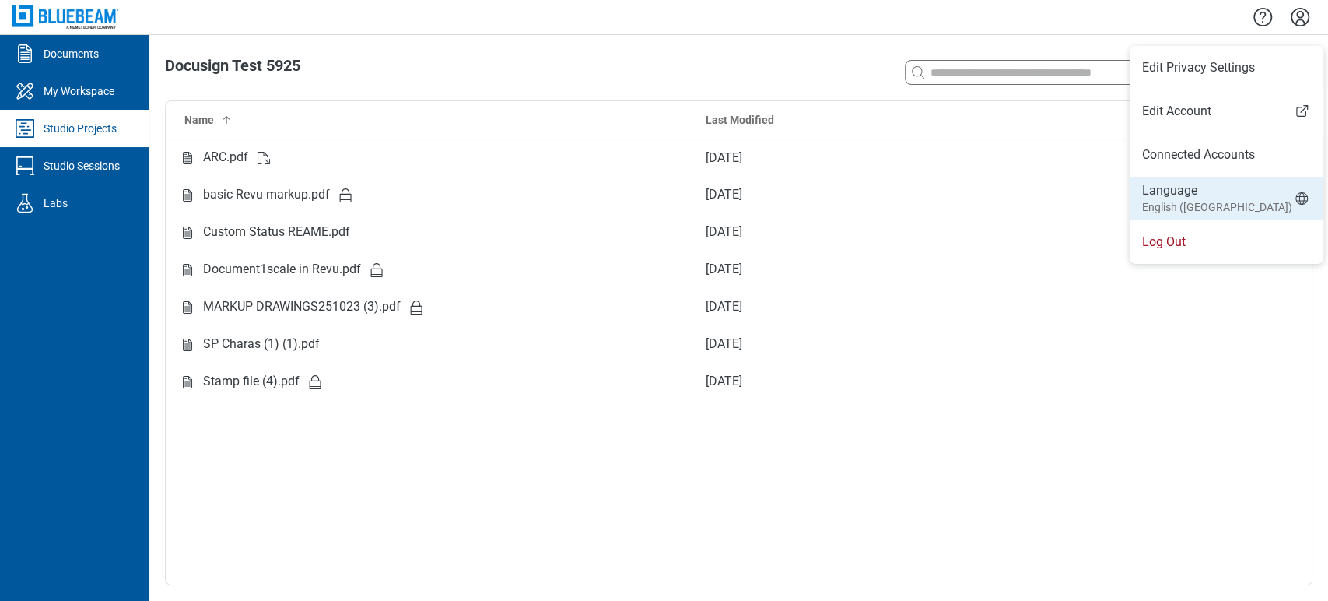
click at [1213, 191] on li "Language English (UK)" at bounding box center [1227, 199] width 194 height 44
select select "*****"
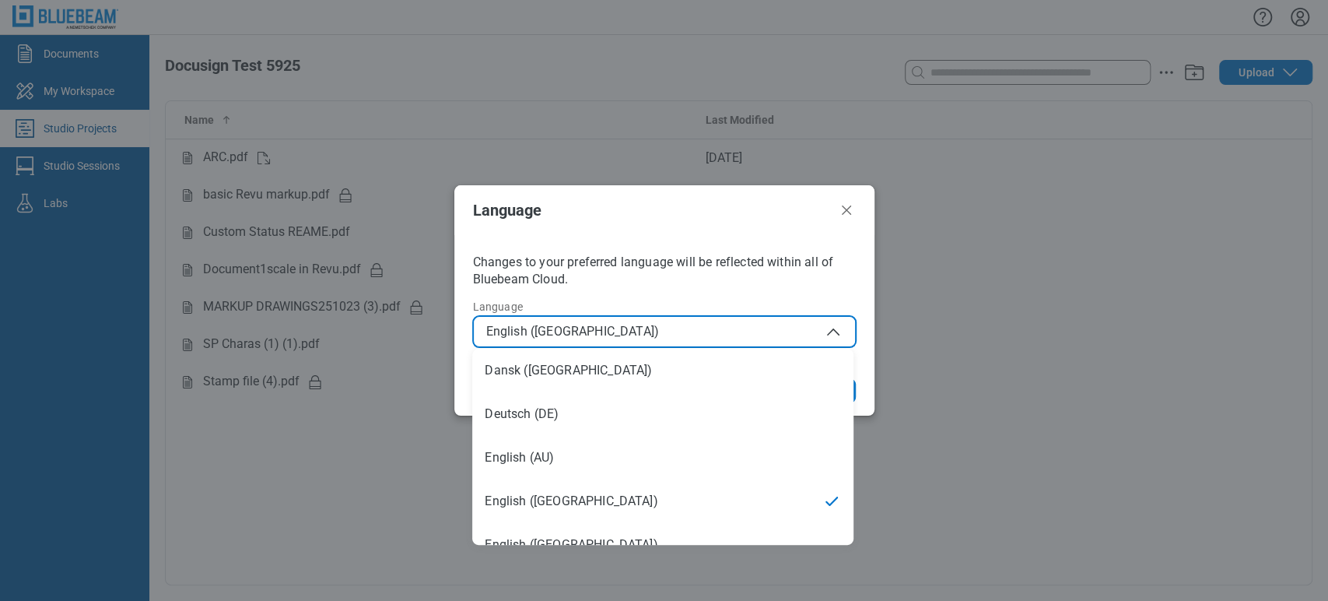
click at [718, 318] on button "English (UK)" at bounding box center [664, 331] width 383 height 31
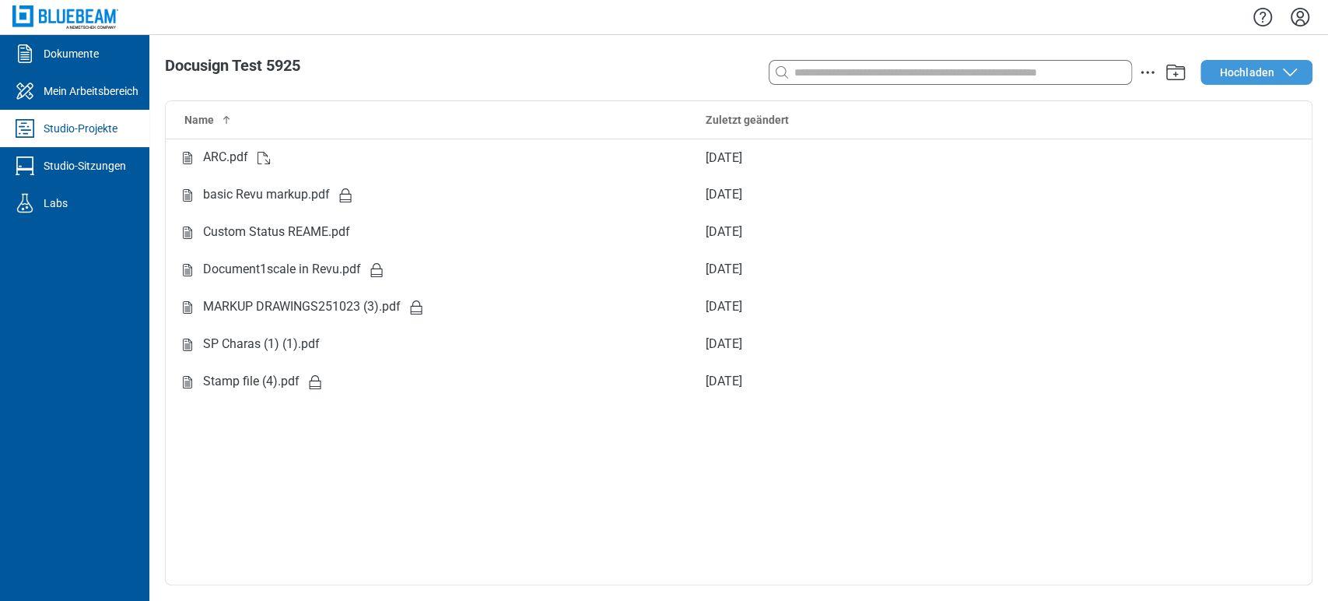
click at [1246, 75] on span "Hochladen" at bounding box center [1247, 73] width 54 height 16
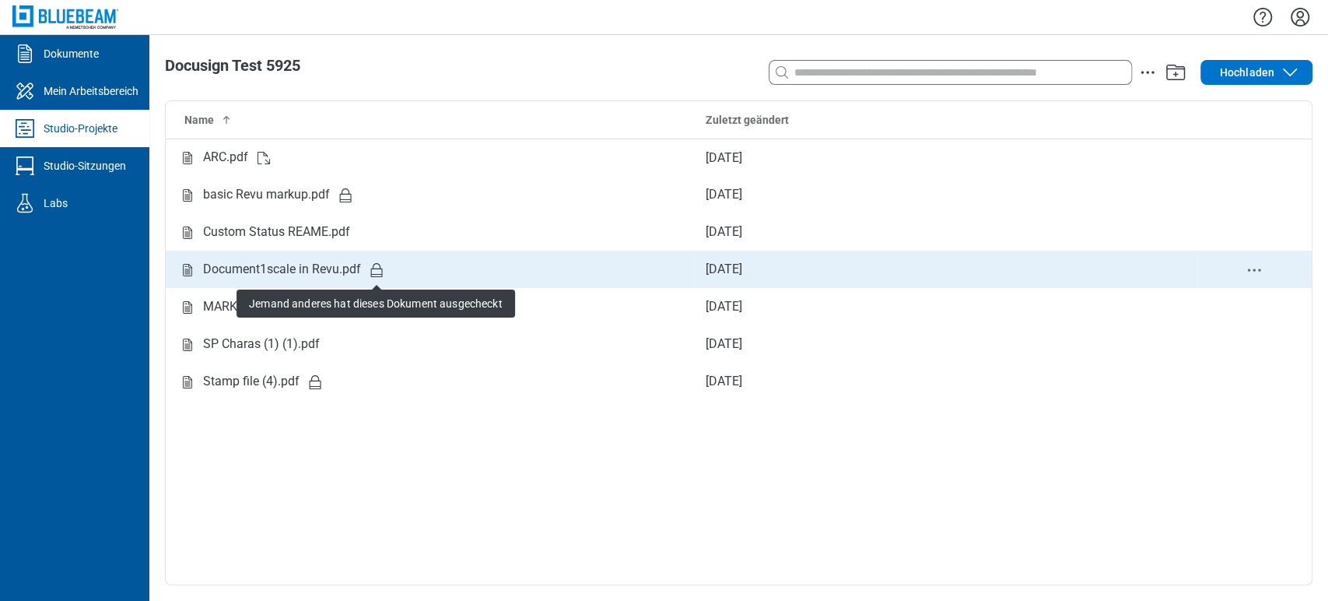
click at [342, 271] on div "Document1scale in Revu.pdf" at bounding box center [282, 269] width 158 height 19
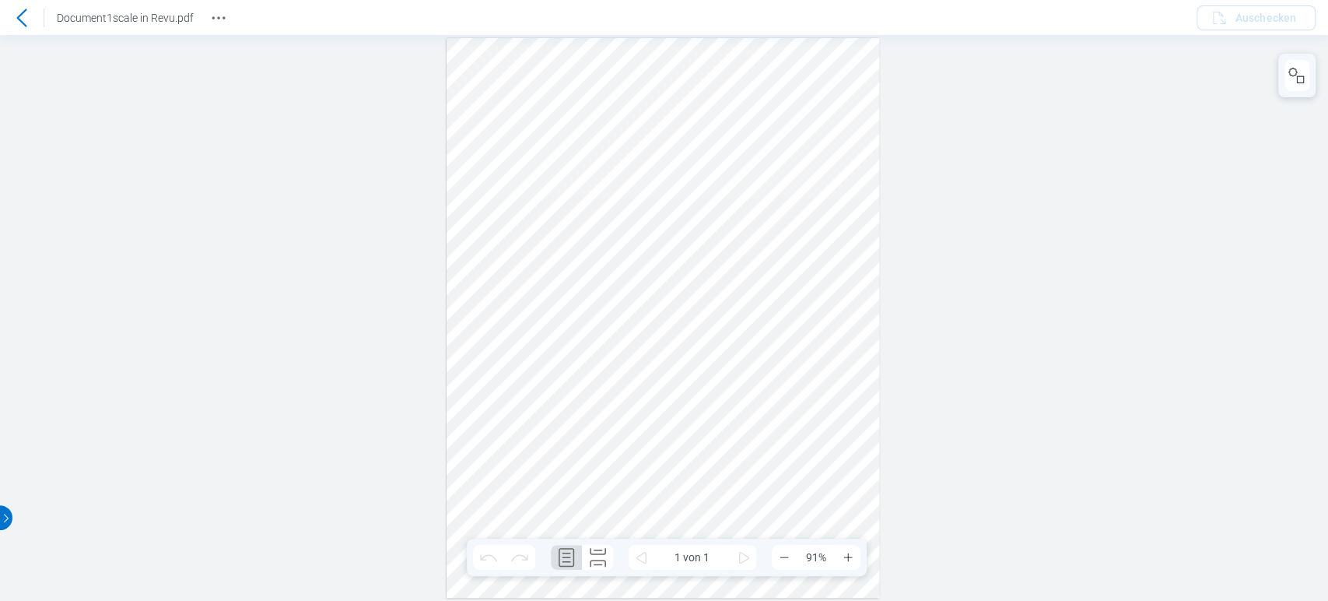
click at [14, 22] on icon at bounding box center [21, 18] width 19 height 19
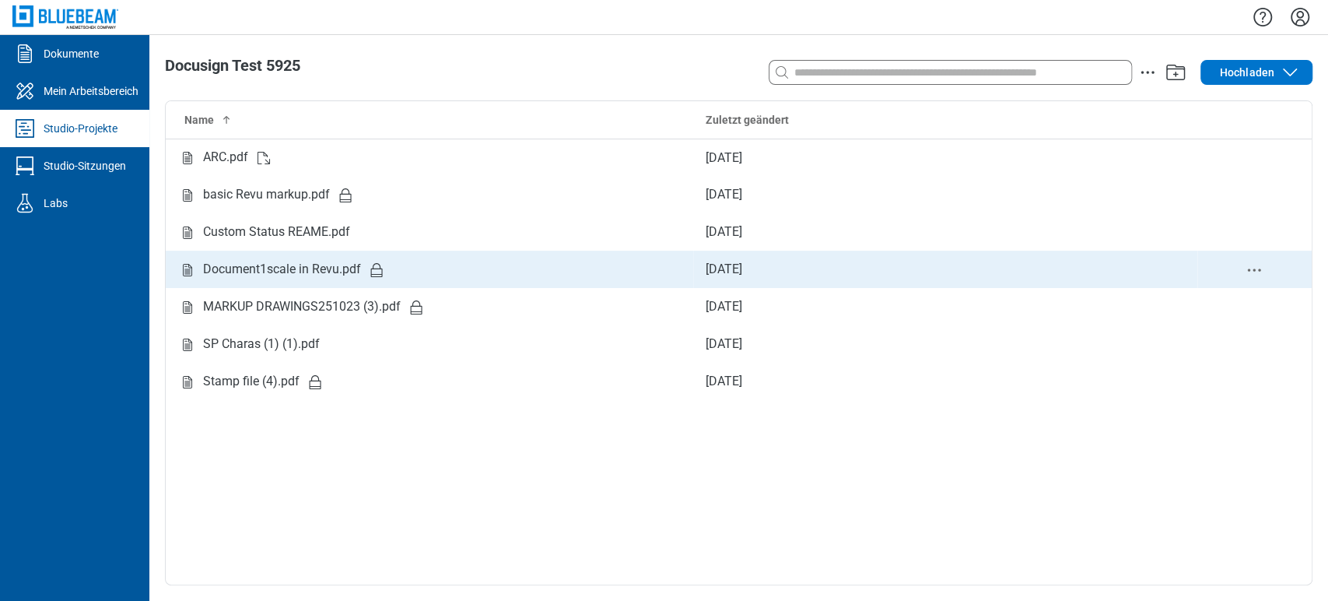
click at [1266, 265] on div "Studio items table" at bounding box center [1254, 269] width 89 height 19
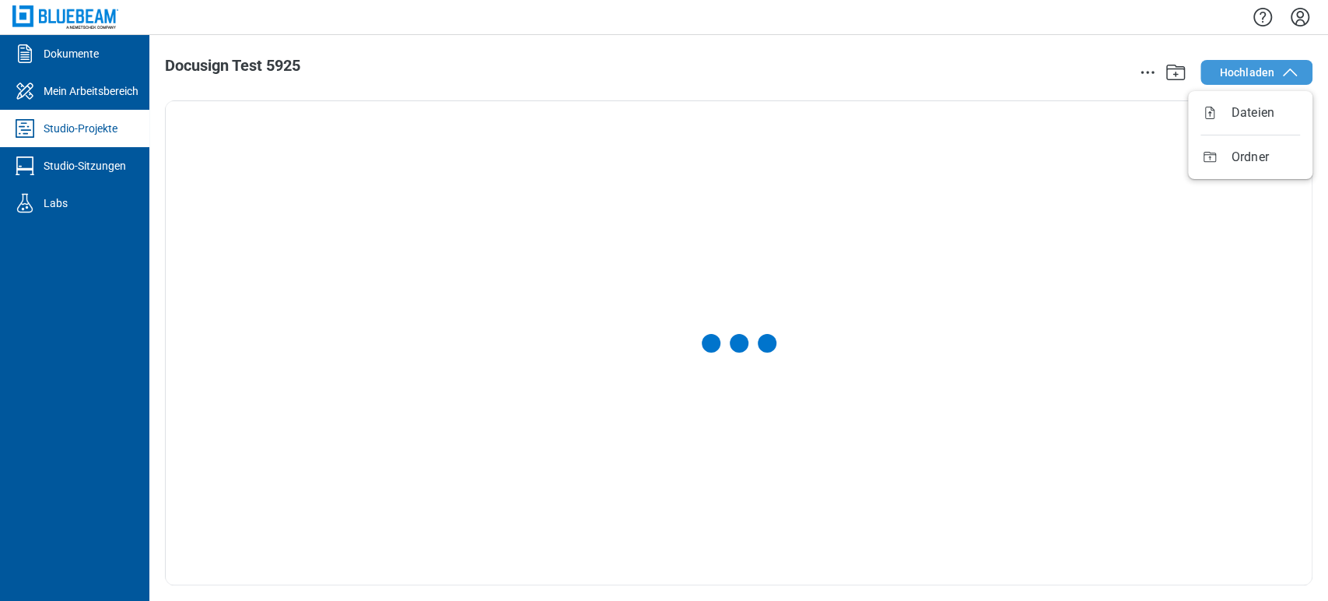
click at [1244, 65] on span "Hochladen" at bounding box center [1247, 73] width 54 height 16
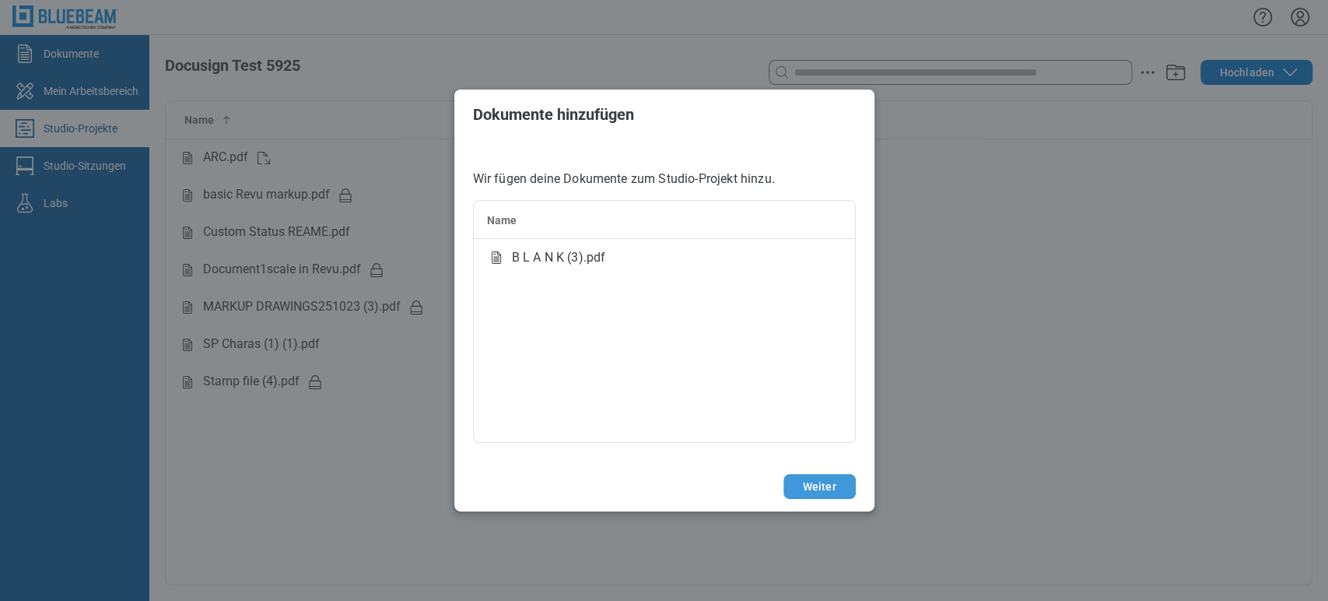
click at [816, 486] on button "Weiter" at bounding box center [820, 486] width 72 height 25
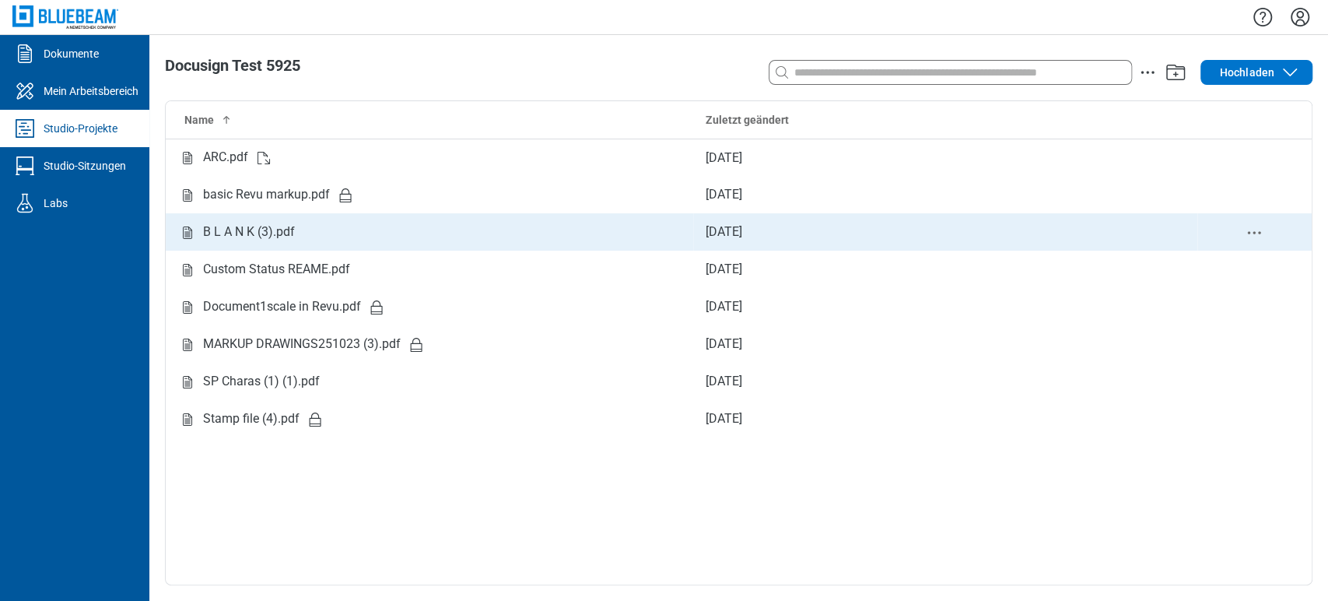
click at [236, 239] on div "B L A N K (3).pdf" at bounding box center [249, 232] width 92 height 19
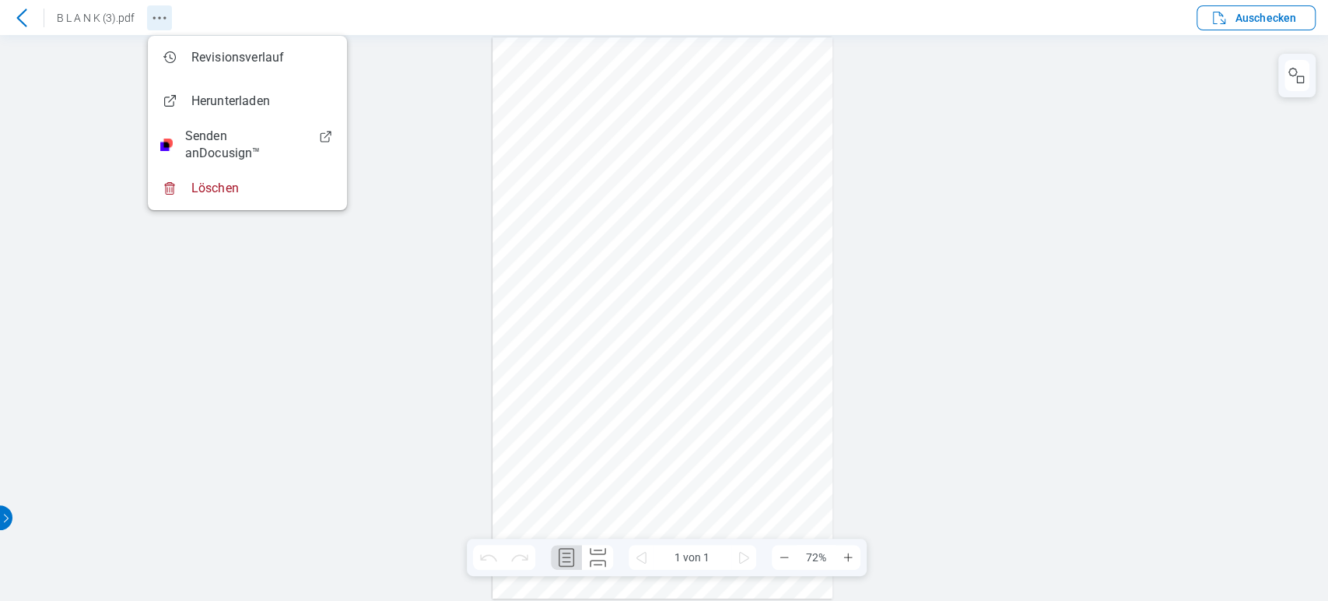
click at [160, 19] on icon "Revision History" at bounding box center [159, 18] width 19 height 19
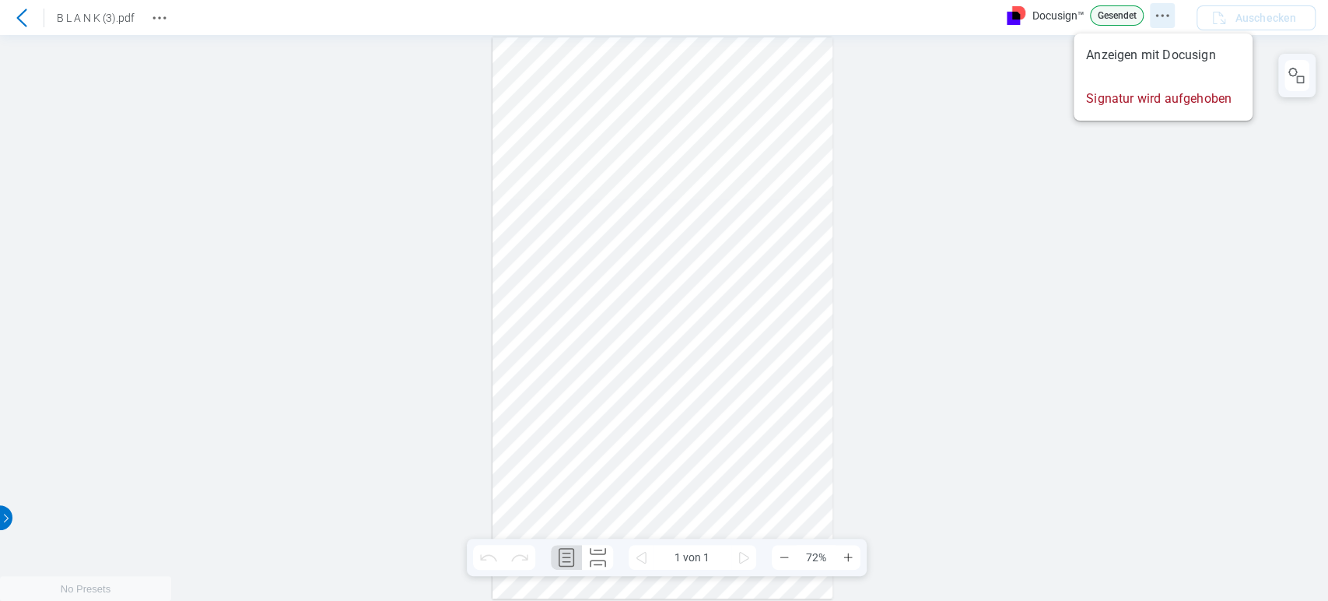
click at [1168, 12] on icon "Docusign Menü" at bounding box center [1162, 15] width 19 height 19
click at [16, 23] on icon at bounding box center [21, 18] width 19 height 19
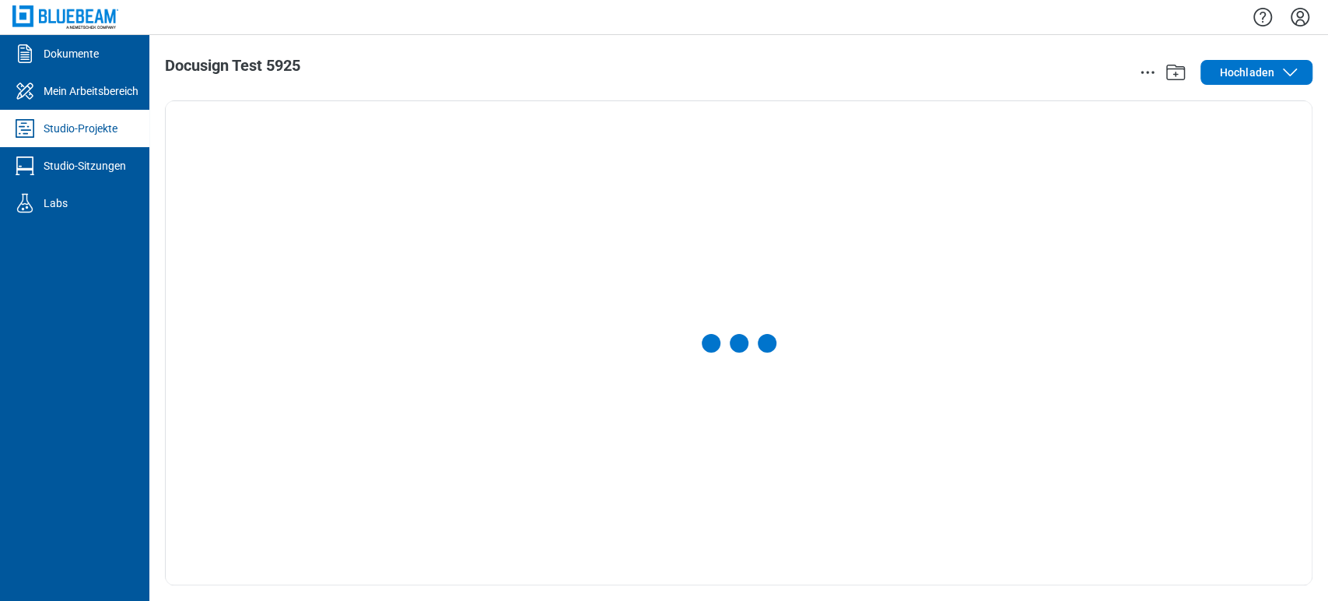
click at [1302, 17] on icon "Einstellungen" at bounding box center [1300, 17] width 19 height 19
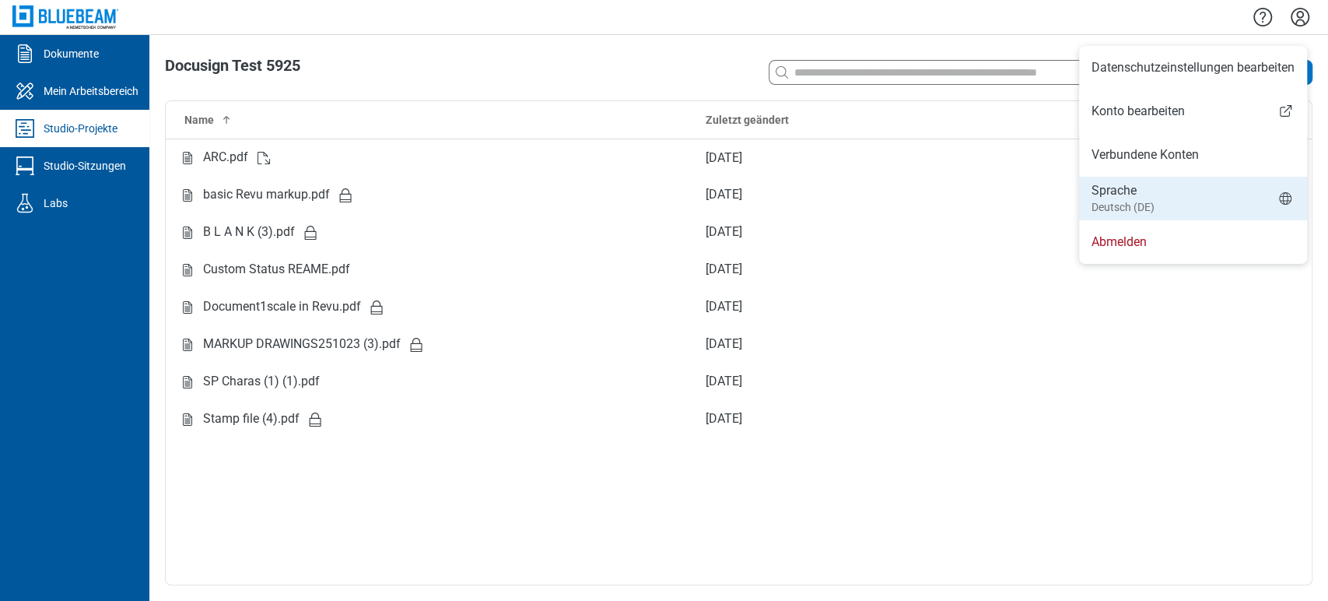
click at [1170, 191] on li "Sprache Deutsch (DE)" at bounding box center [1193, 199] width 228 height 44
select select "*****"
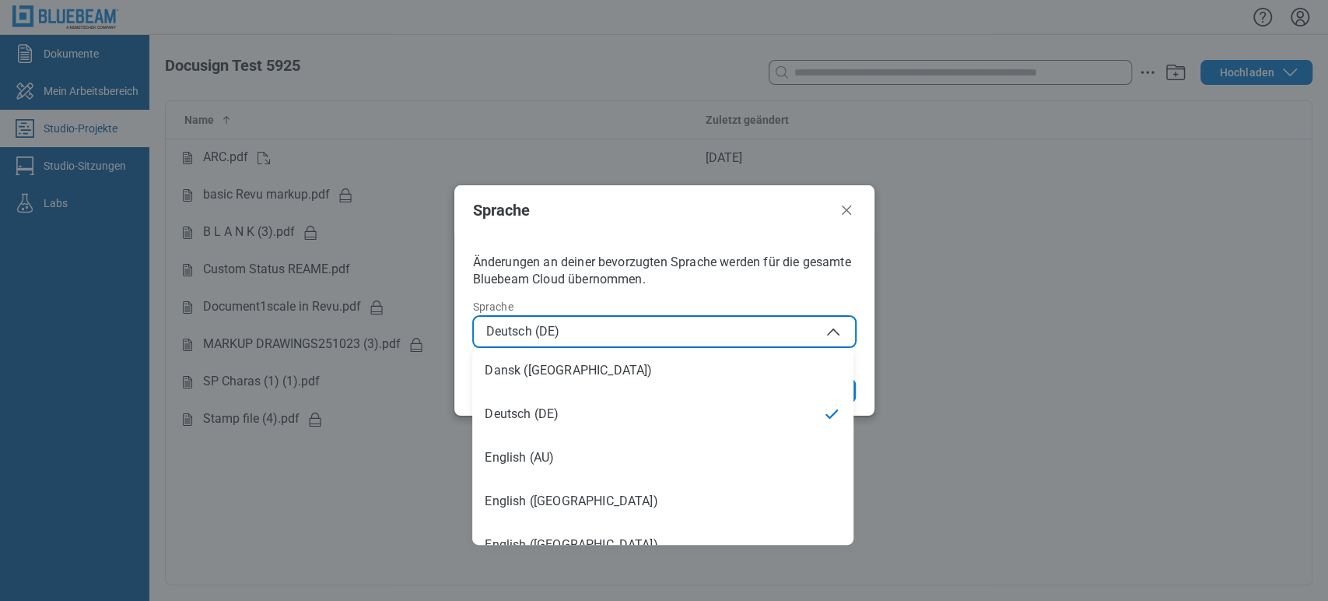
click at [728, 329] on span "Deutsch (DE)" at bounding box center [664, 331] width 356 height 19
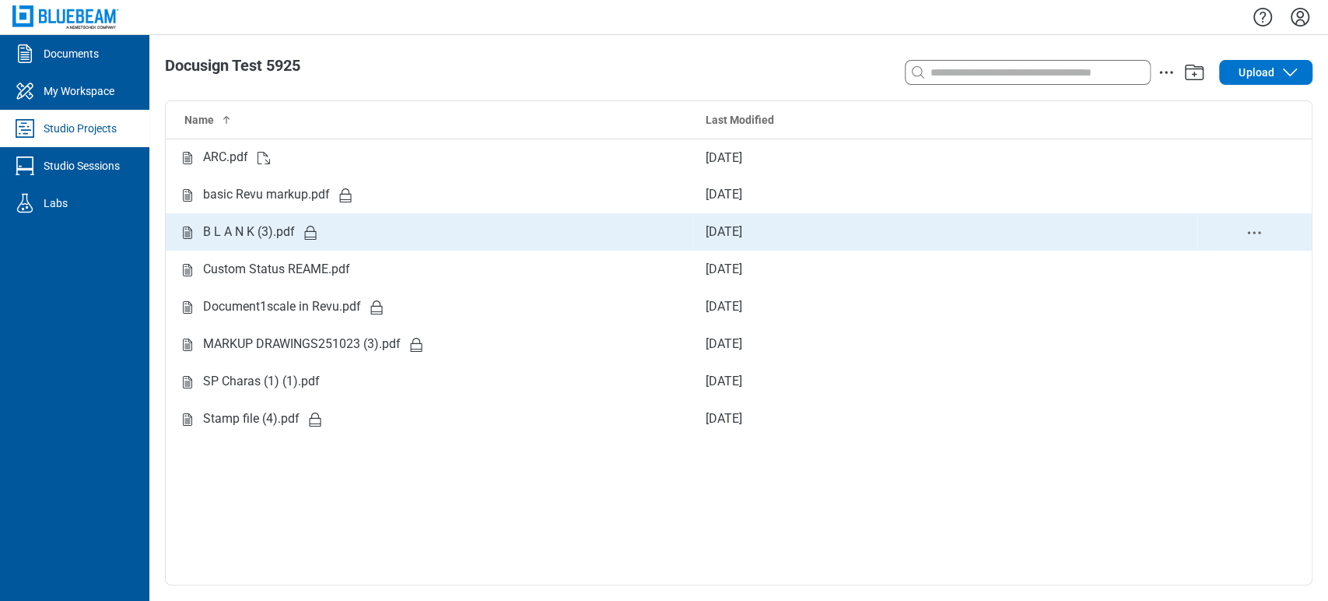
click at [374, 245] on td "B L A N K (3).pdf" at bounding box center [430, 231] width 528 height 37
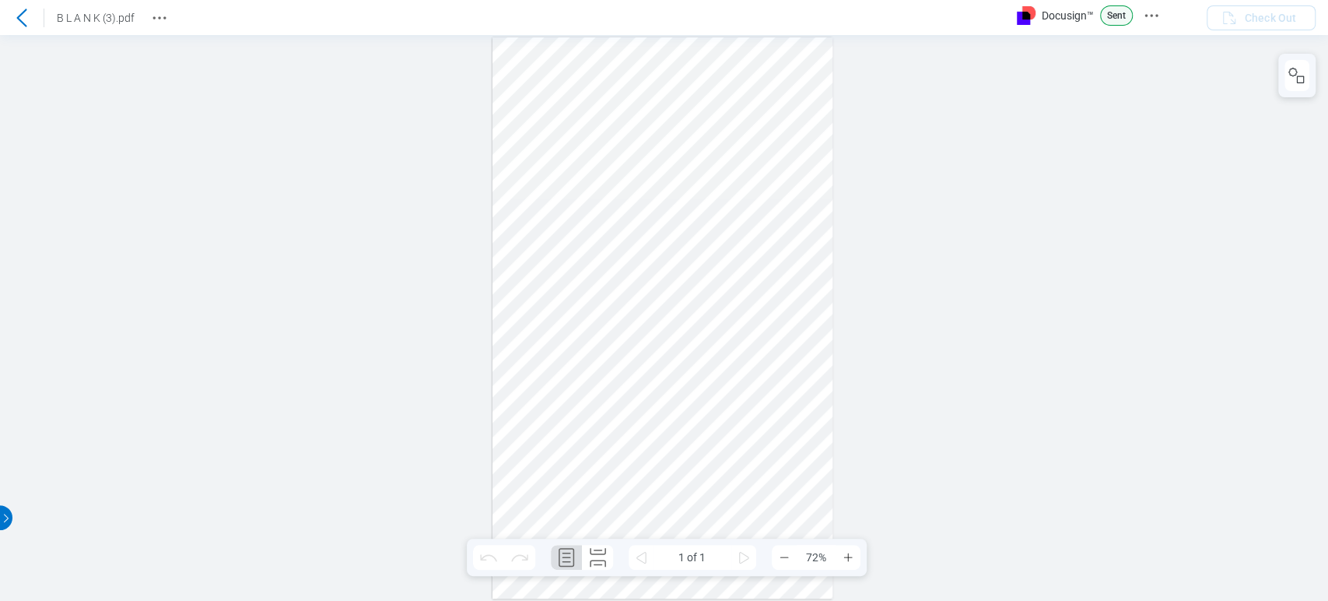
click at [965, 132] on div at bounding box center [664, 318] width 1328 height 566
click at [1177, 17] on icon "Docusign Menu" at bounding box center [1169, 15] width 19 height 19
click at [971, 101] on div at bounding box center [664, 318] width 1328 height 566
click at [1177, 22] on icon "Docusign Menu" at bounding box center [1169, 15] width 19 height 19
click at [1083, 371] on div at bounding box center [664, 318] width 1328 height 566
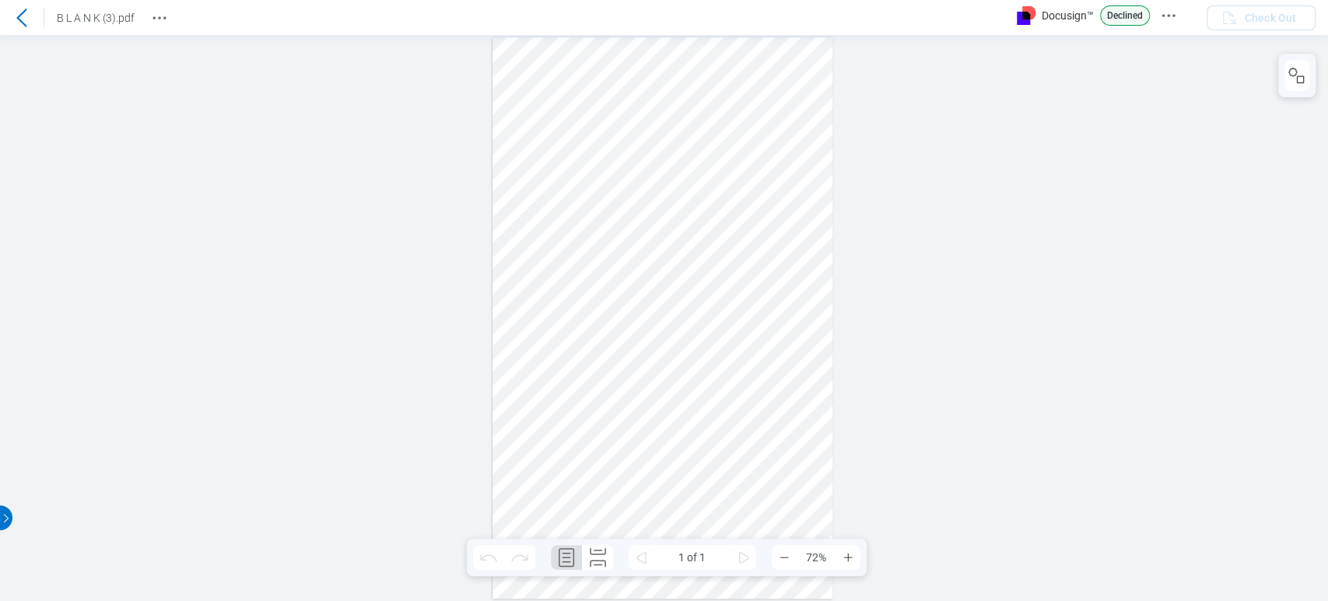
click at [1127, 171] on div at bounding box center [664, 318] width 1328 height 566
click at [150, 17] on icon "Revision History" at bounding box center [159, 18] width 19 height 19
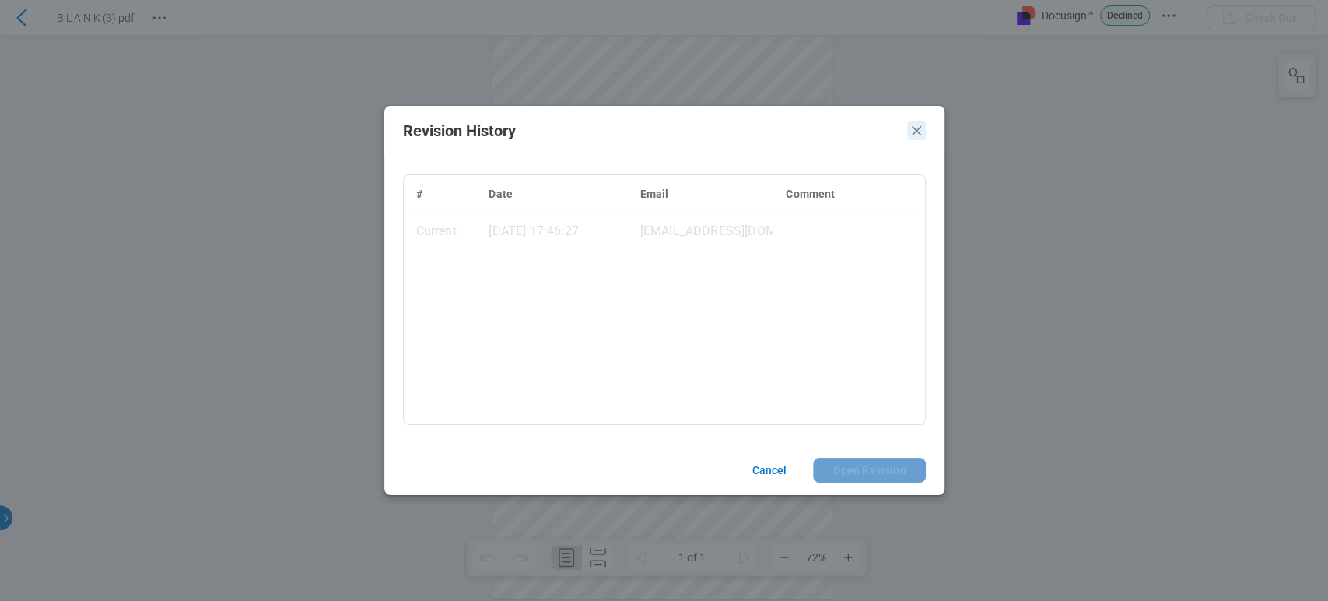
click at [920, 134] on icon "Close" at bounding box center [916, 130] width 9 height 9
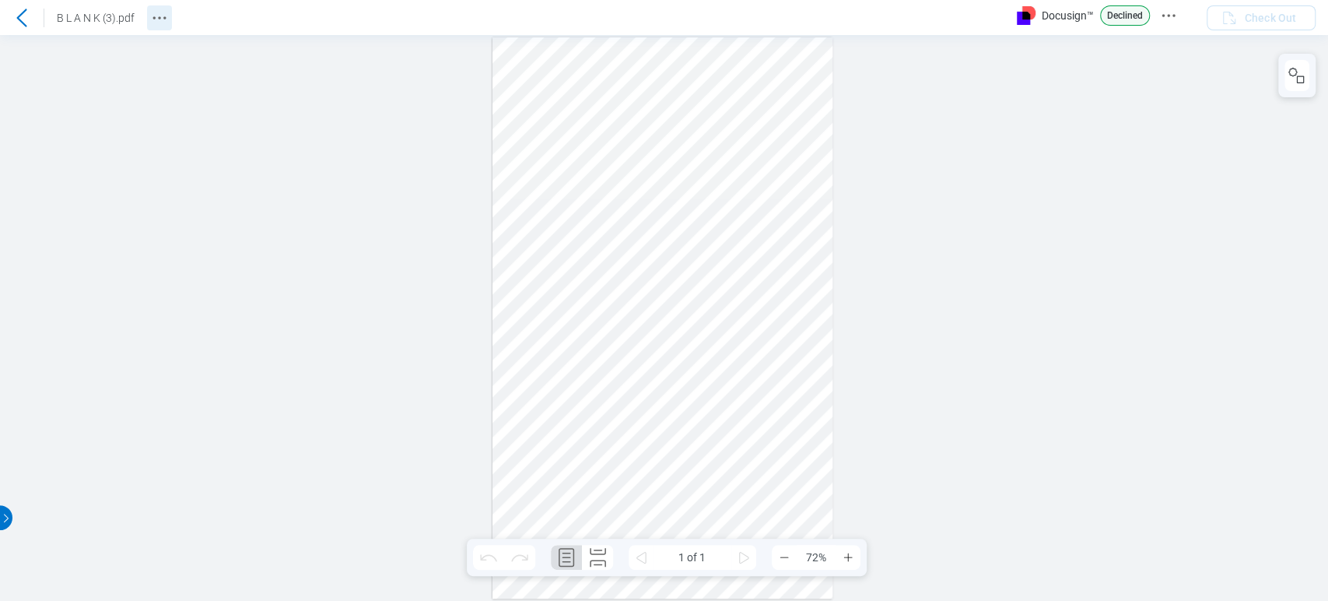
click at [158, 14] on icon "Revision History" at bounding box center [159, 18] width 19 height 19
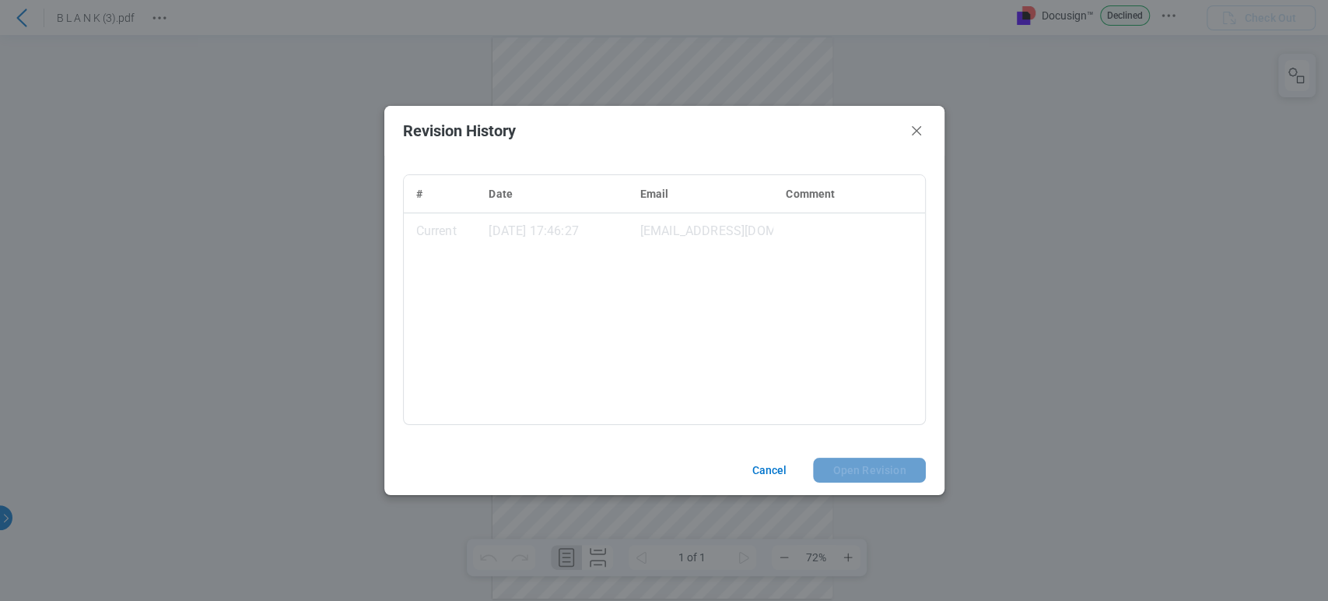
click at [819, 261] on div "# Date Email Comment Current [DATE] 17:46:27 [EMAIL_ADDRESS][DOMAIN_NAME]" at bounding box center [664, 299] width 521 height 249
click at [914, 139] on icon "Close" at bounding box center [916, 130] width 19 height 19
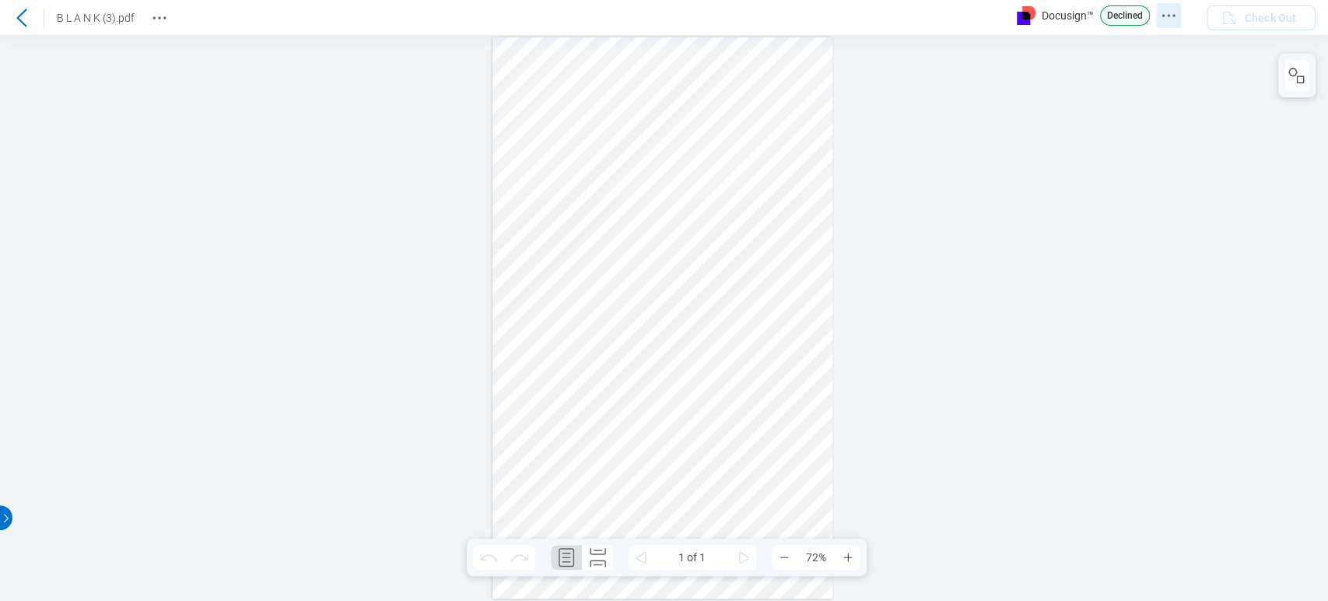
click at [1172, 11] on icon "Docusign Menu" at bounding box center [1169, 15] width 19 height 19
click at [155, 13] on icon "Revision History" at bounding box center [159, 18] width 19 height 19
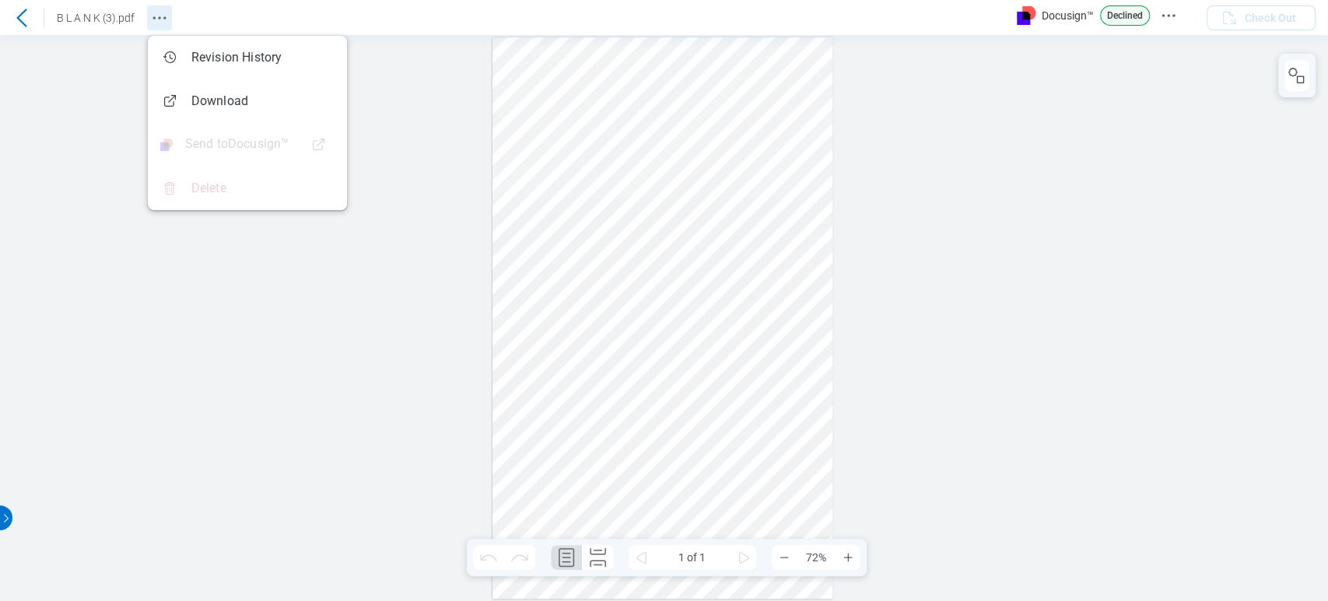
click at [155, 9] on icon "Revision History" at bounding box center [159, 18] width 19 height 19
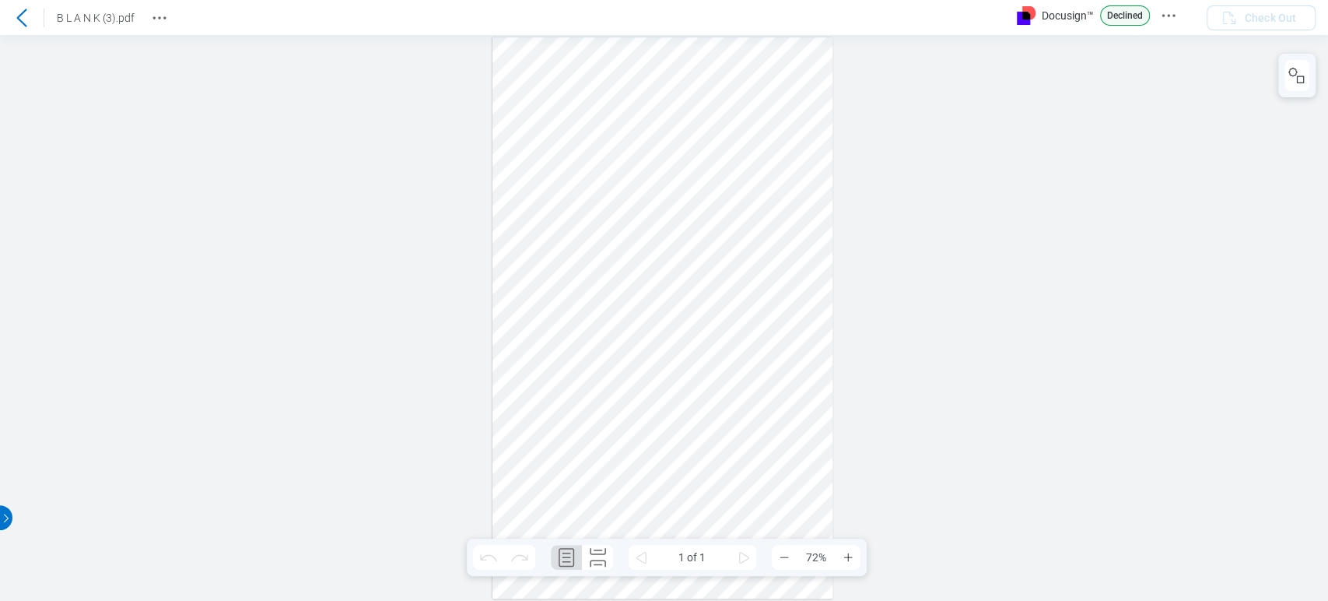
click at [377, 218] on div at bounding box center [664, 318] width 1328 height 566
click at [1178, 13] on button "Docusign Menu" at bounding box center [1168, 15] width 25 height 25
click at [1165, 11] on icon "Docusign Menu" at bounding box center [1169, 15] width 19 height 19
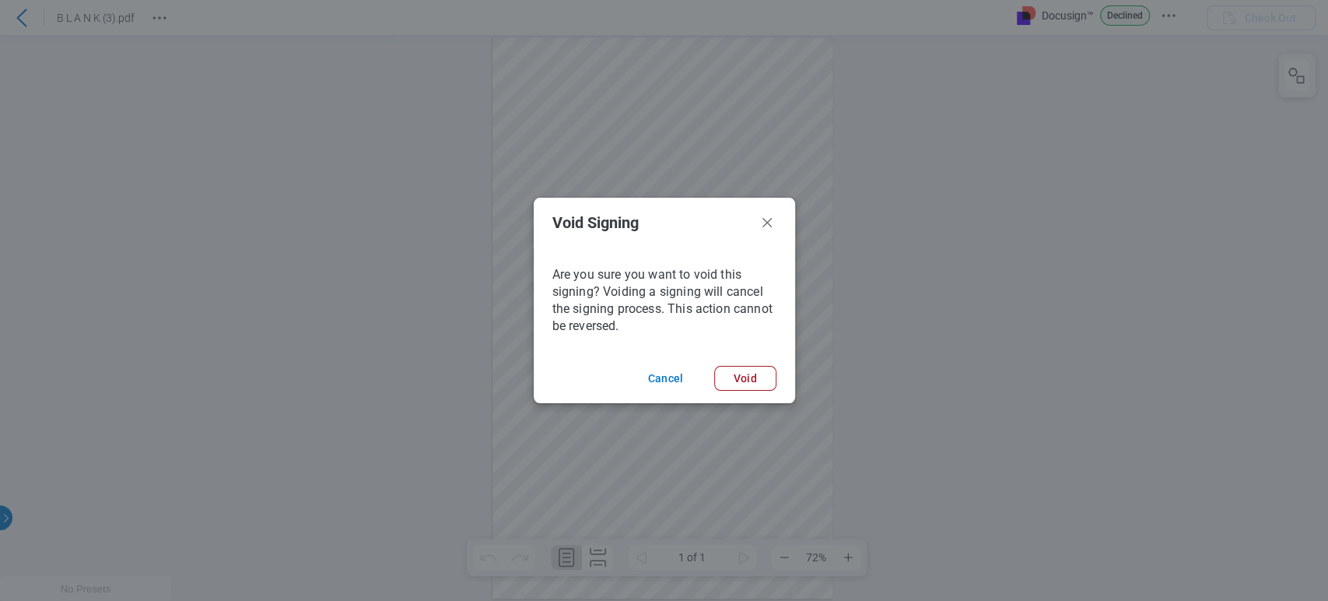
click at [1121, 88] on div "Void Signing Are you sure you want to void this signing? Voiding a signing will…" at bounding box center [664, 300] width 1328 height 601
click at [769, 219] on icon "Void Signing Dialog" at bounding box center [767, 222] width 19 height 19
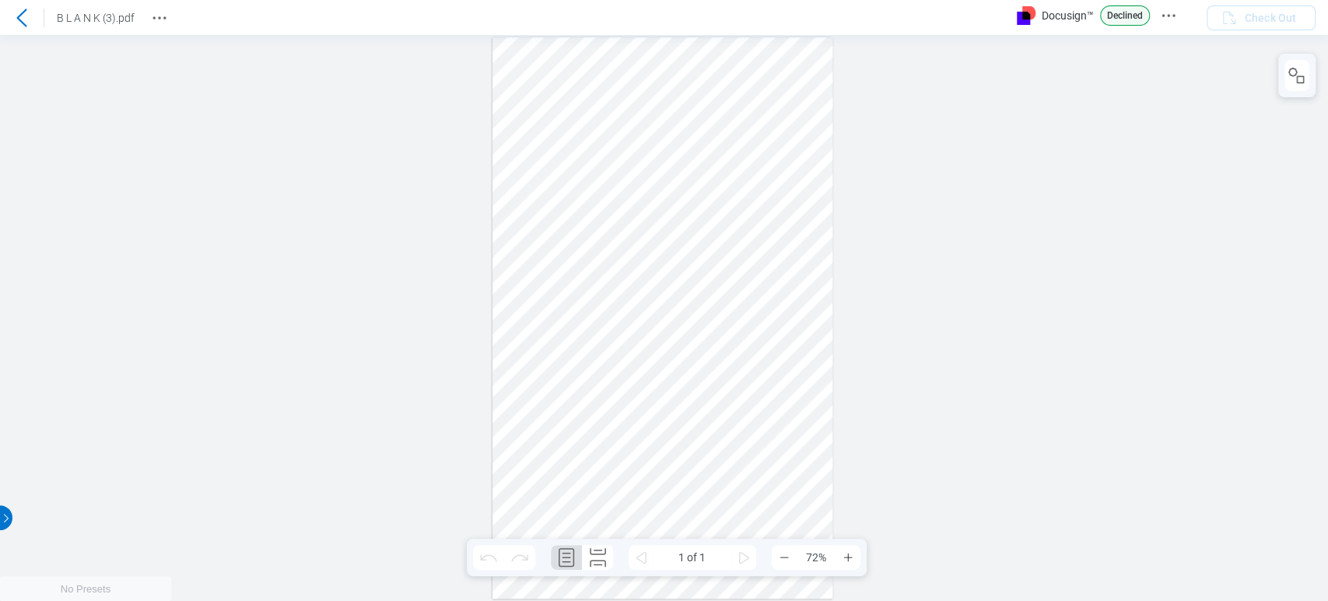
click at [883, 169] on div at bounding box center [664, 318] width 1328 height 566
click at [162, 25] on icon "Revision History" at bounding box center [159, 18] width 19 height 19
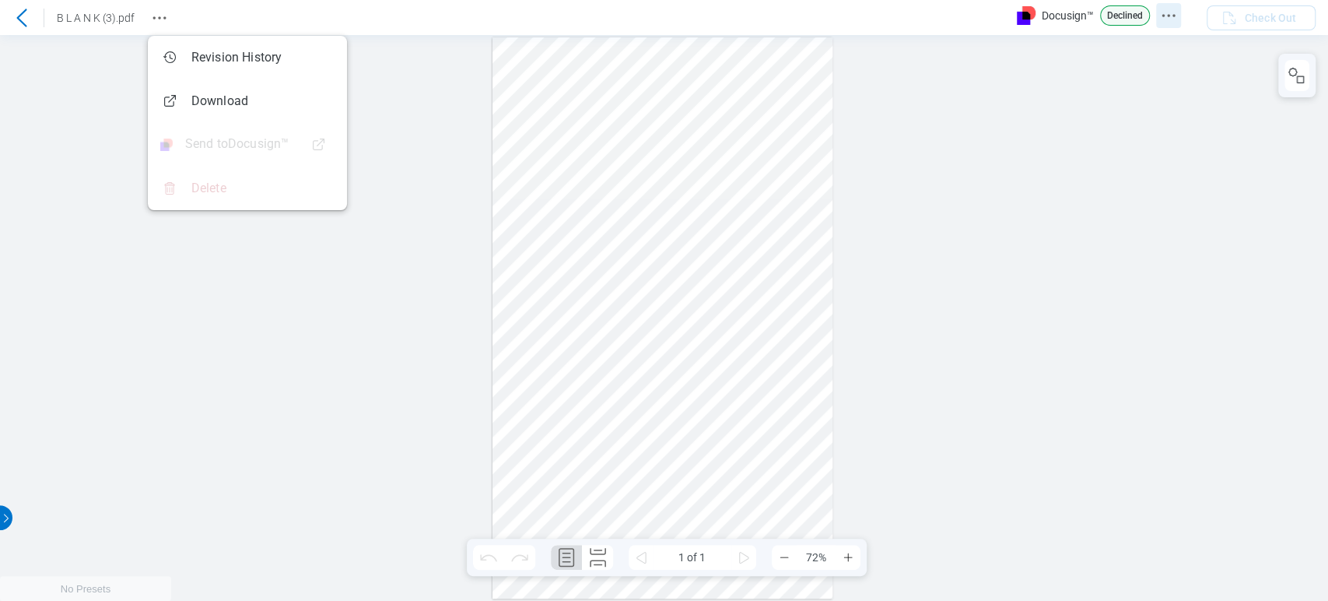
click at [1158, 13] on button "Docusign Menu" at bounding box center [1168, 15] width 25 height 25
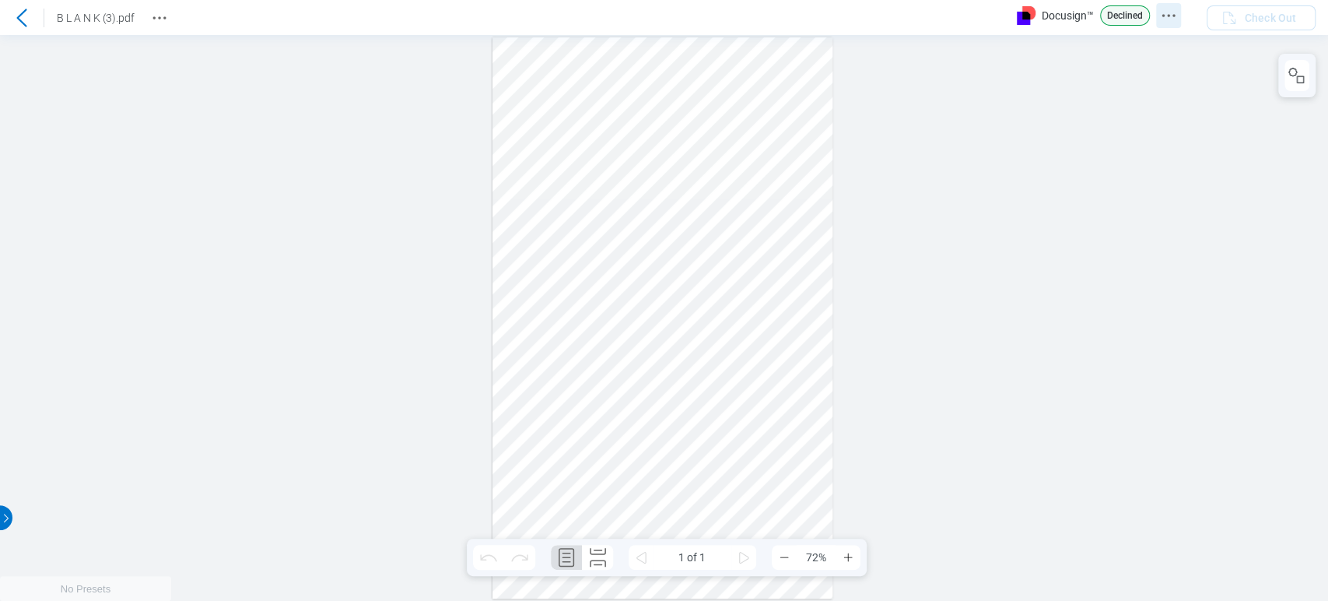
click at [1171, 9] on icon "Docusign Menu" at bounding box center [1169, 15] width 19 height 19
click at [1170, 6] on icon "Docusign Menu" at bounding box center [1169, 15] width 19 height 19
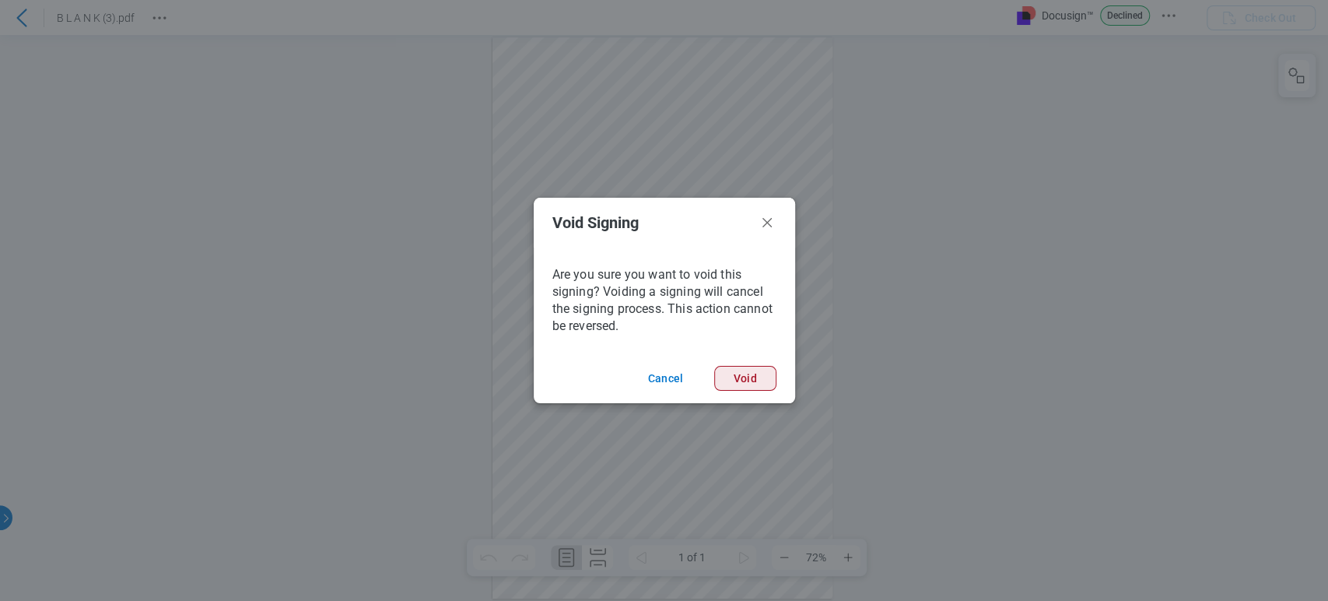
click at [739, 384] on button "Void" at bounding box center [745, 378] width 62 height 25
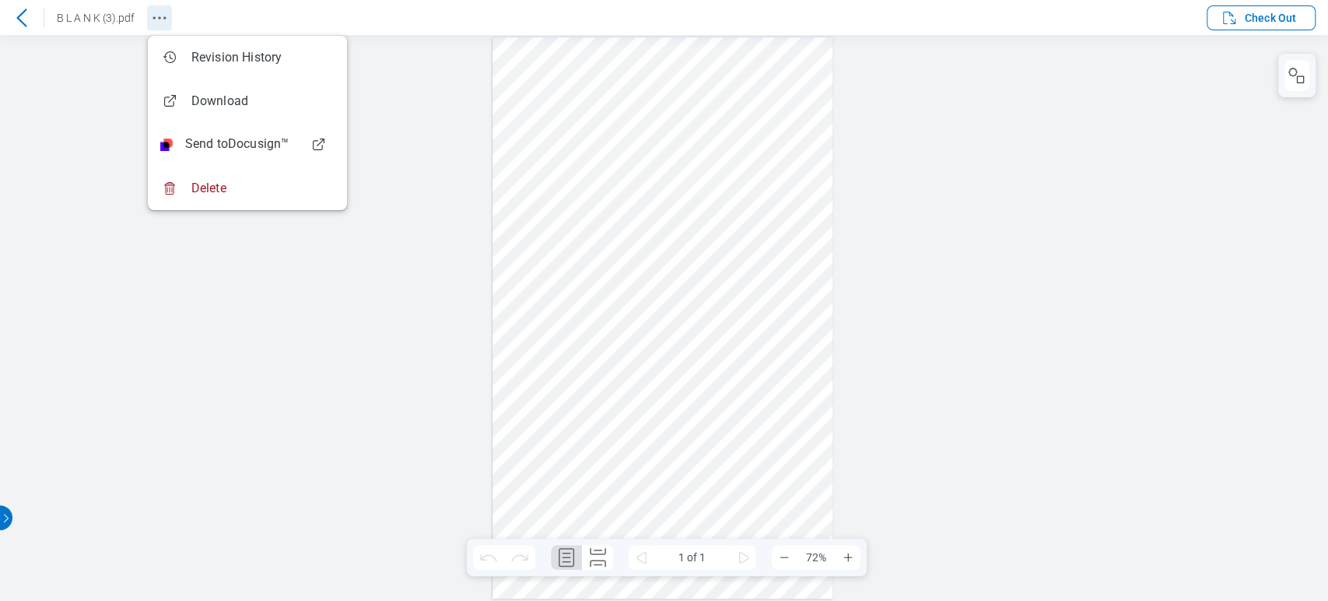
click at [152, 17] on icon "Revision History" at bounding box center [159, 18] width 19 height 19
click at [1235, 179] on div at bounding box center [664, 318] width 1328 height 566
click at [23, 9] on icon at bounding box center [21, 18] width 19 height 19
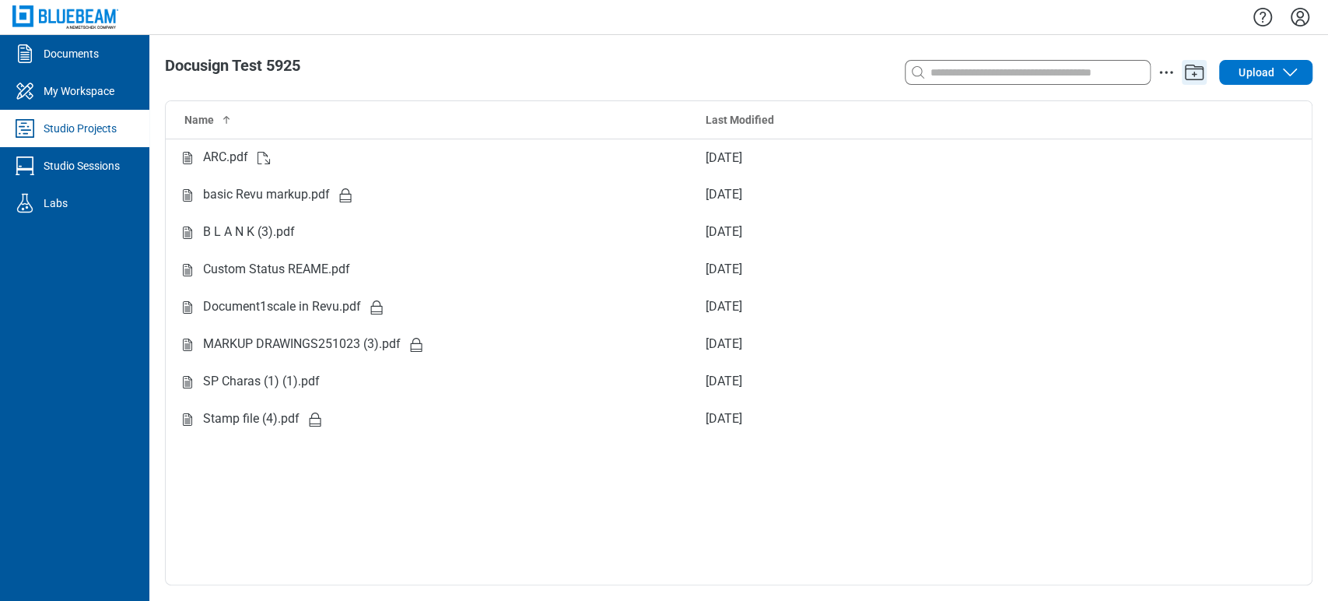
click at [1193, 66] on icon "Add" at bounding box center [1194, 72] width 25 height 25
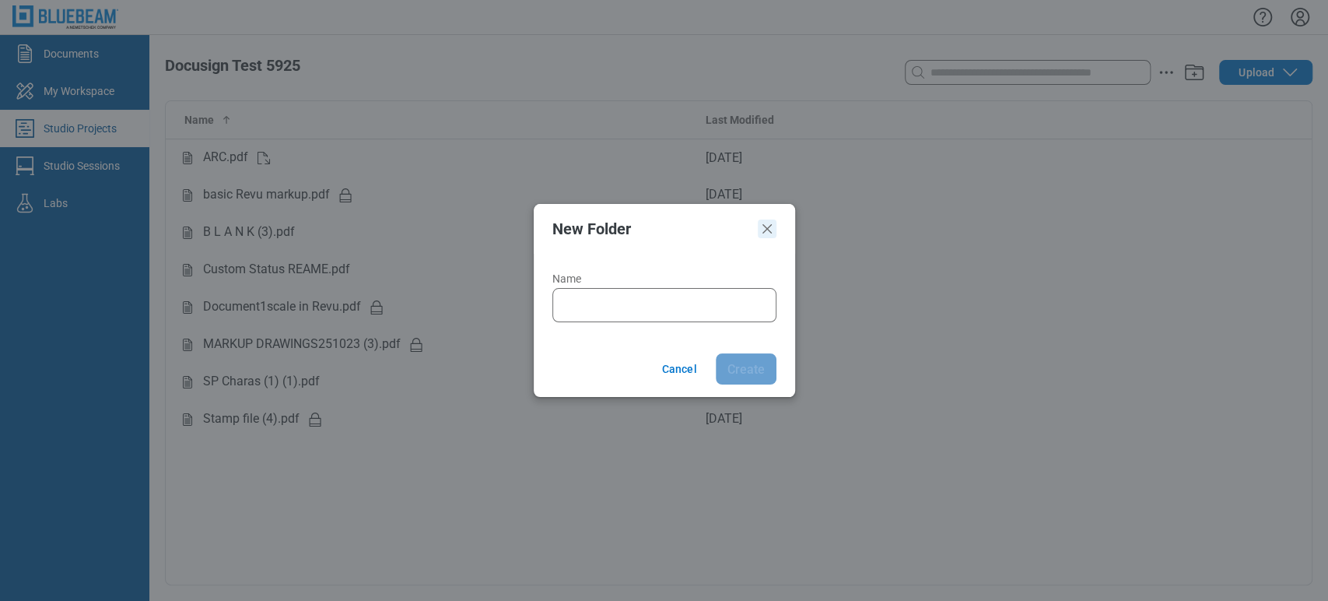
click at [765, 231] on icon "Close" at bounding box center [767, 228] width 9 height 9
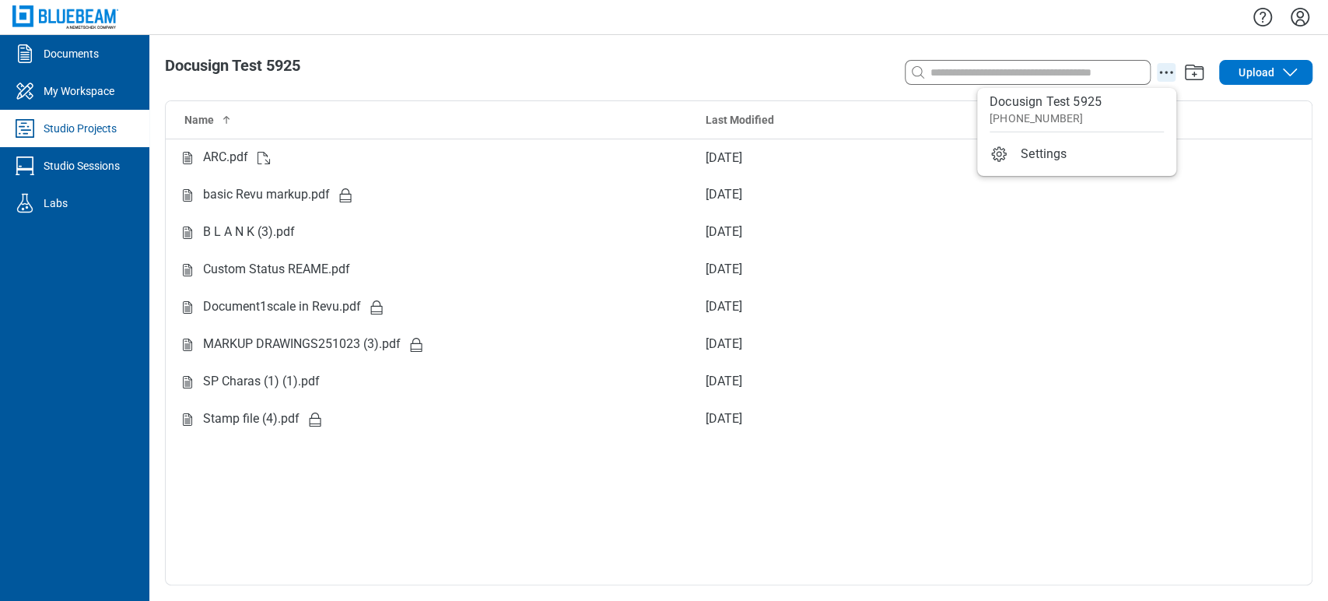
click at [1161, 70] on icon "action-menu" at bounding box center [1166, 72] width 19 height 19
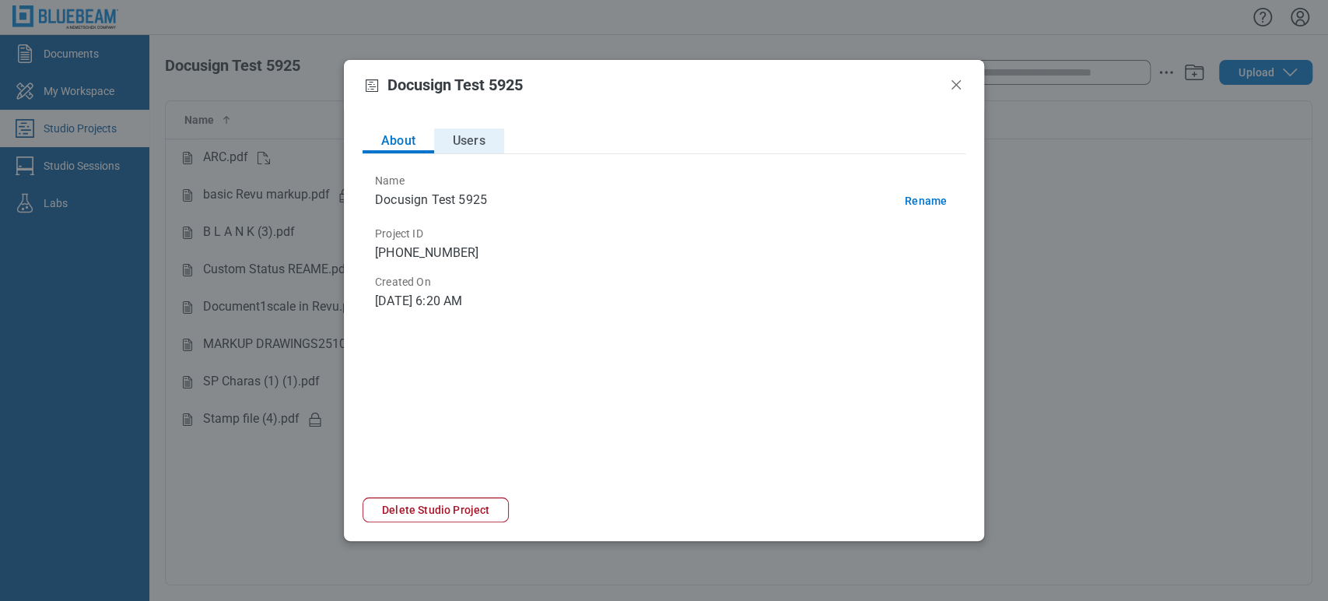
click at [483, 145] on button "Users" at bounding box center [469, 140] width 70 height 25
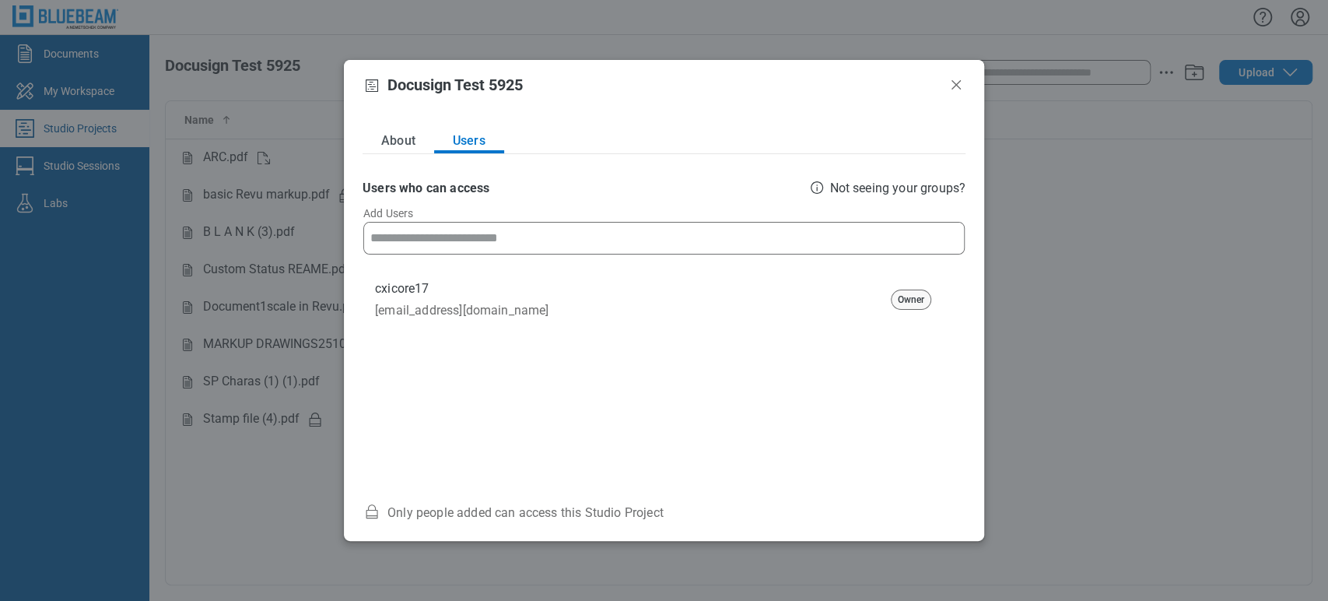
click at [539, 248] on input at bounding box center [664, 238] width 600 height 31
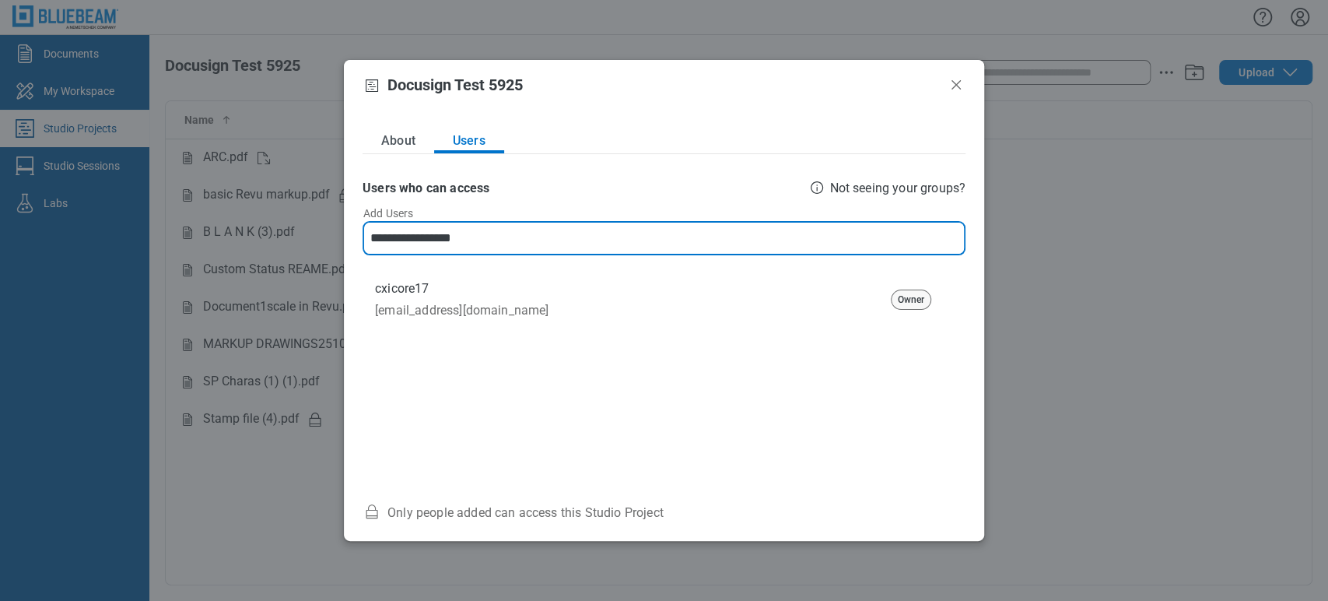
type input "**********"
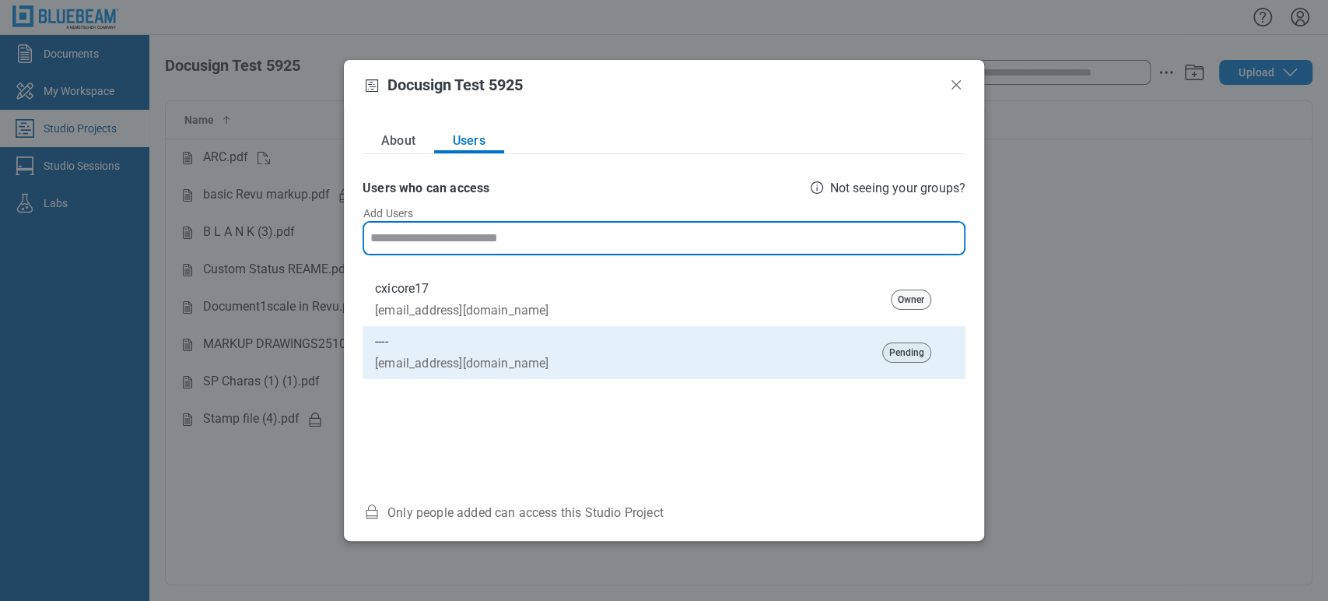
click at [783, 68] on header "Docusign Test 5925" at bounding box center [664, 85] width 640 height 50
click at [958, 85] on icon "Close" at bounding box center [956, 84] width 19 height 19
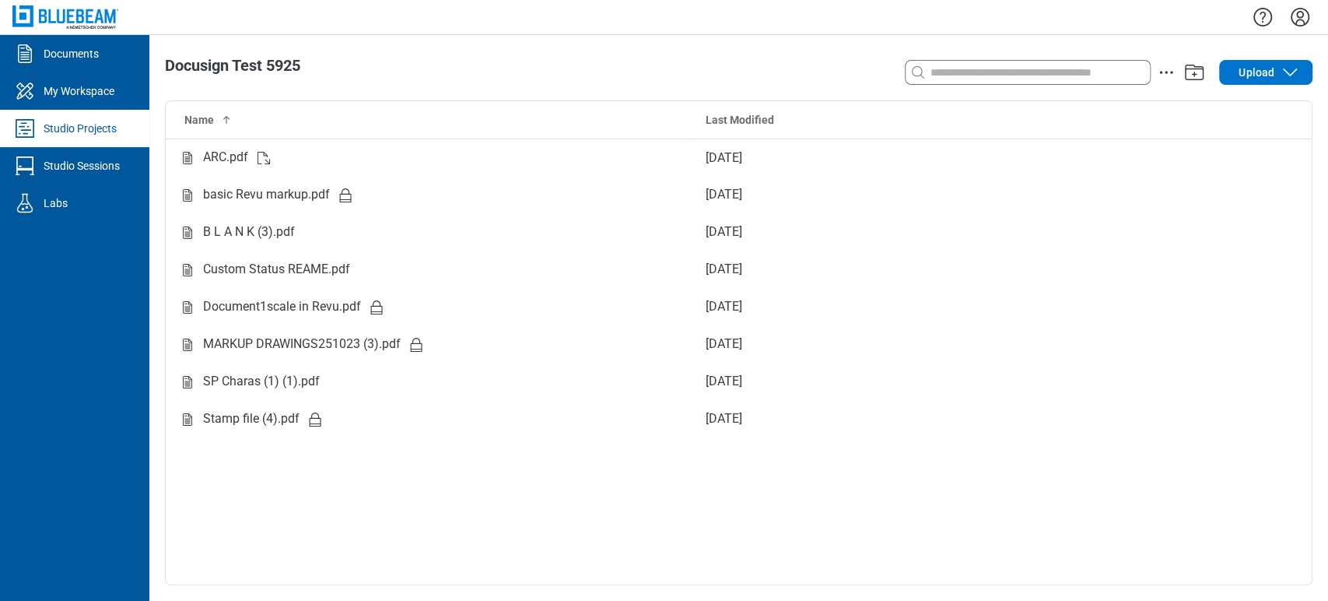
click at [81, 131] on div "Studio Projects" at bounding box center [80, 129] width 73 height 16
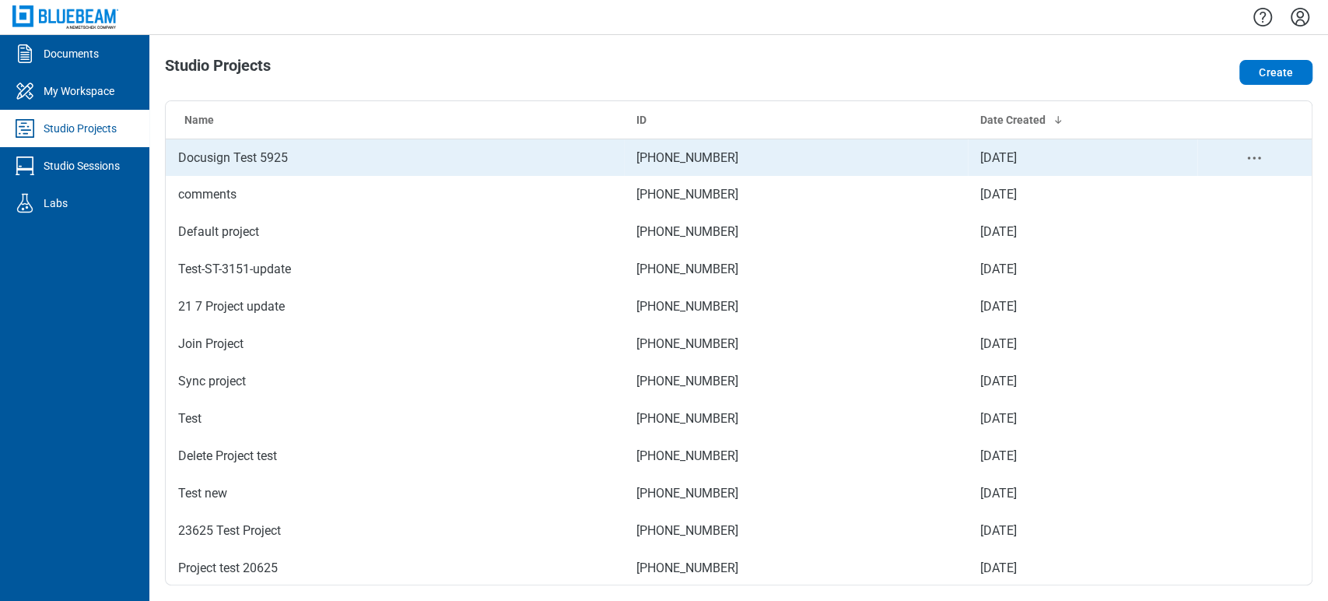
click at [523, 157] on td "Docusign Test 5925" at bounding box center [395, 157] width 458 height 37
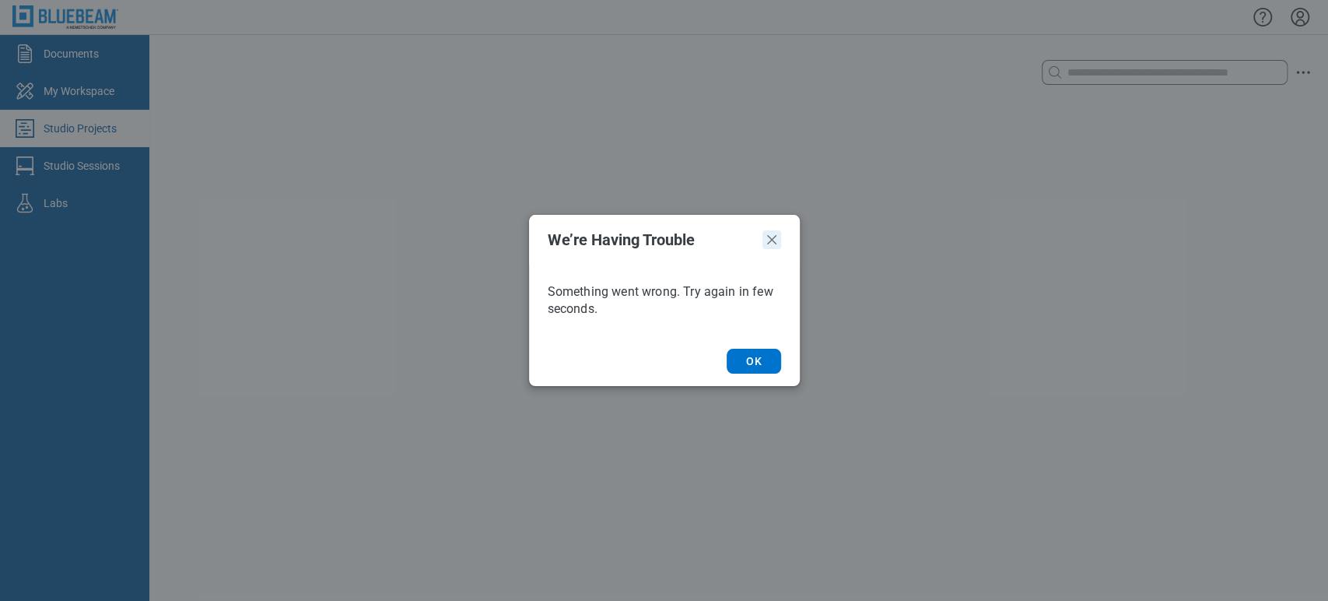
click at [773, 239] on icon "Close" at bounding box center [772, 239] width 19 height 19
click at [755, 365] on button "OK" at bounding box center [754, 361] width 54 height 25
click at [769, 245] on icon "Close" at bounding box center [772, 239] width 19 height 19
click at [778, 244] on icon "Close" at bounding box center [772, 239] width 19 height 19
click at [774, 240] on icon "Close" at bounding box center [772, 239] width 19 height 19
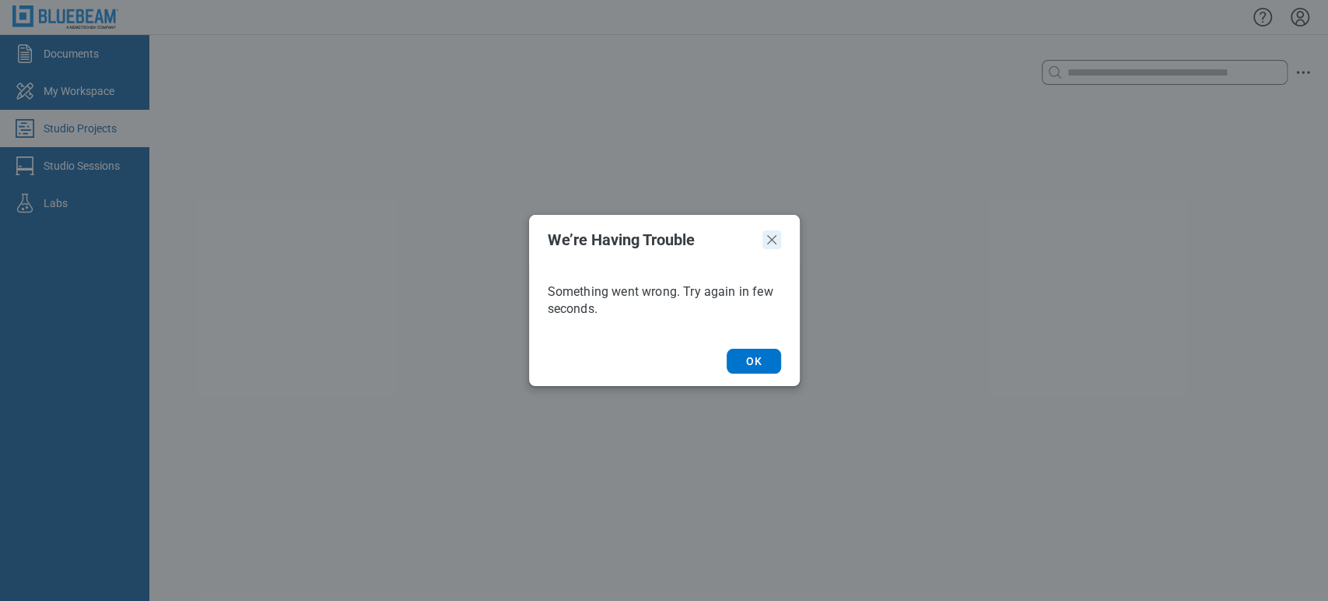
click at [753, 363] on button "OK" at bounding box center [754, 361] width 54 height 25
click at [763, 248] on icon "Close" at bounding box center [772, 239] width 19 height 19
click at [728, 343] on footer "OK" at bounding box center [664, 361] width 271 height 50
click at [741, 360] on button "OK" at bounding box center [754, 361] width 54 height 25
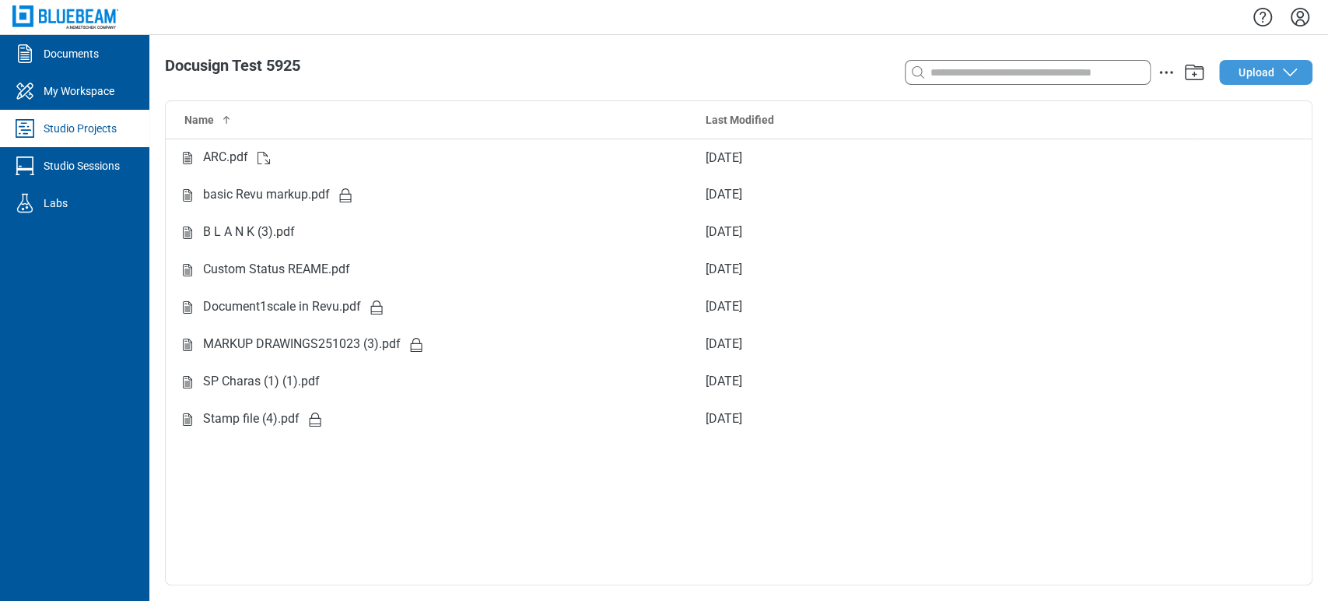
click at [1273, 67] on span "Upload" at bounding box center [1257, 73] width 36 height 16
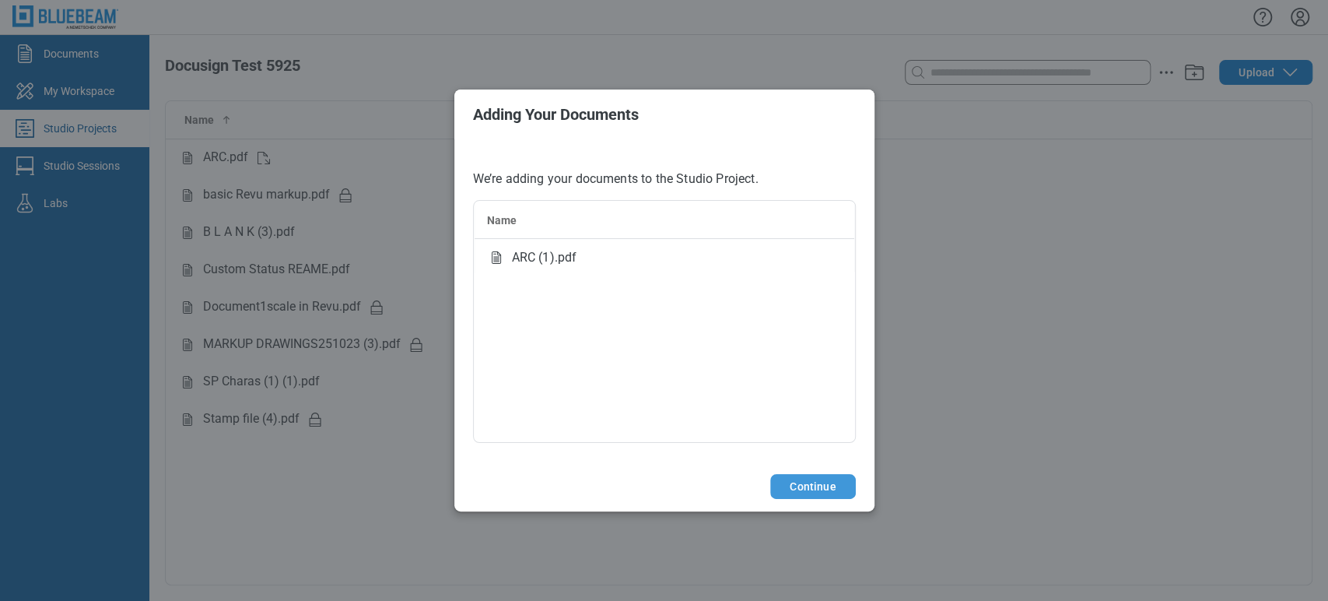
click at [795, 481] on button "Continue" at bounding box center [812, 486] width 85 height 25
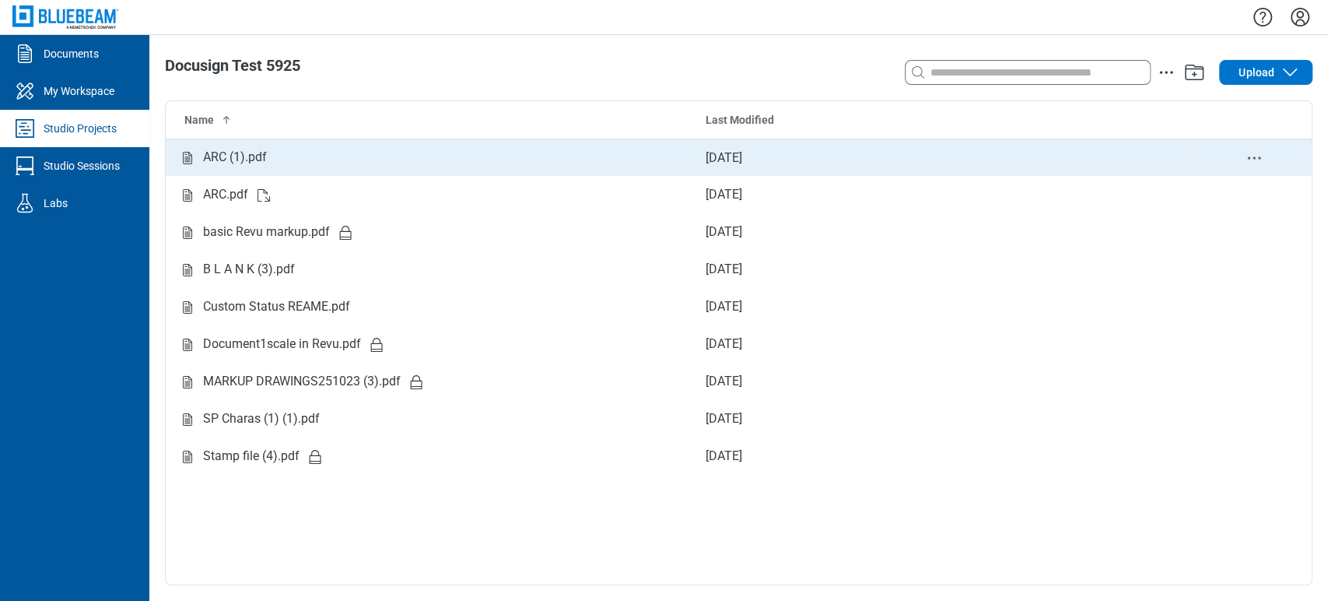
click at [235, 163] on div "ARC (1).pdf" at bounding box center [235, 157] width 64 height 19
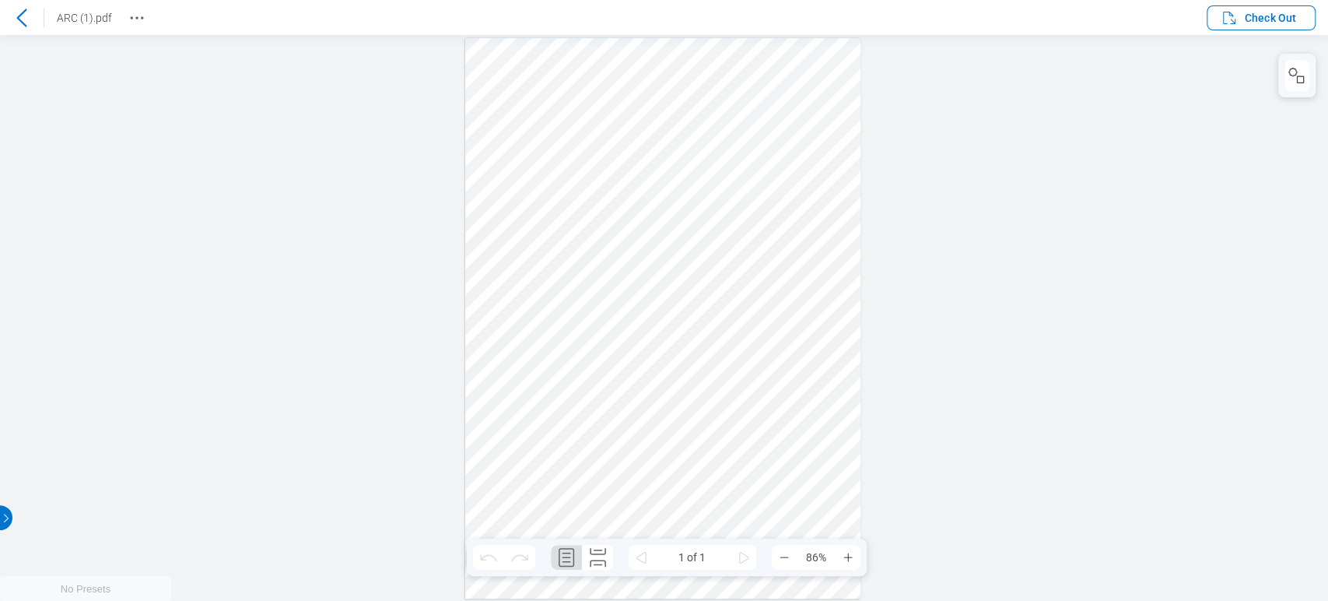
click at [149, 16] on header "ARC (1).pdf Check Out" at bounding box center [664, 17] width 1328 height 35
click at [142, 17] on circle "Revision History" at bounding box center [142, 17] width 2 height 2
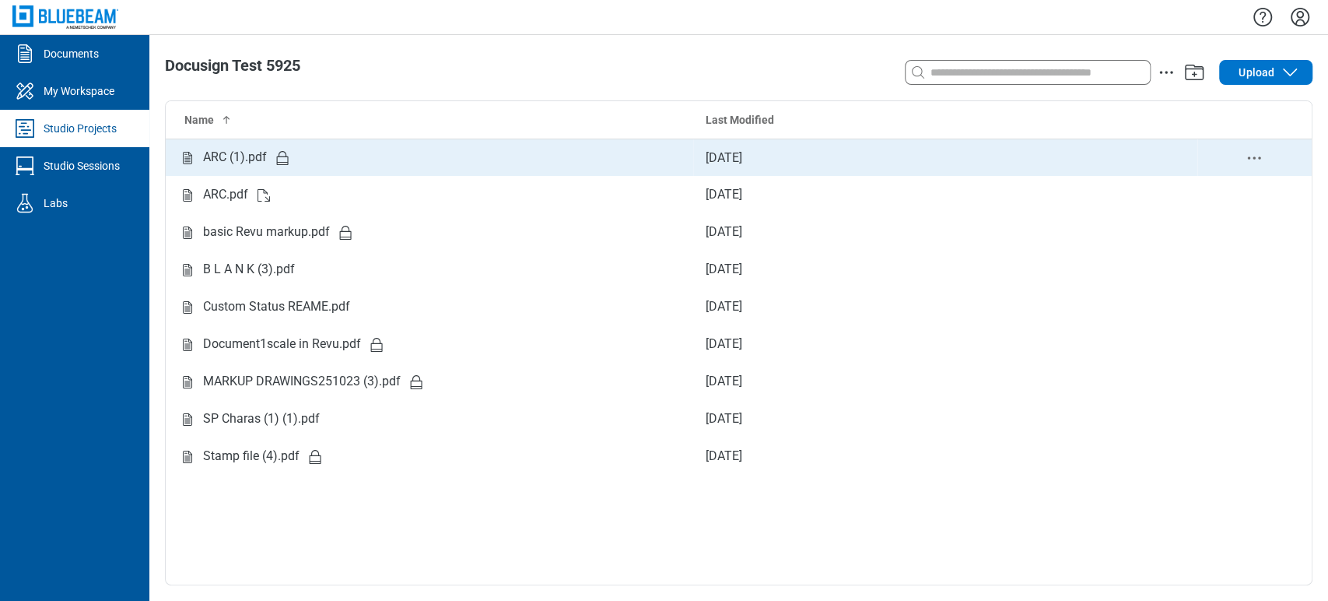
click at [268, 171] on td "ARC (1).pdf" at bounding box center [430, 157] width 528 height 37
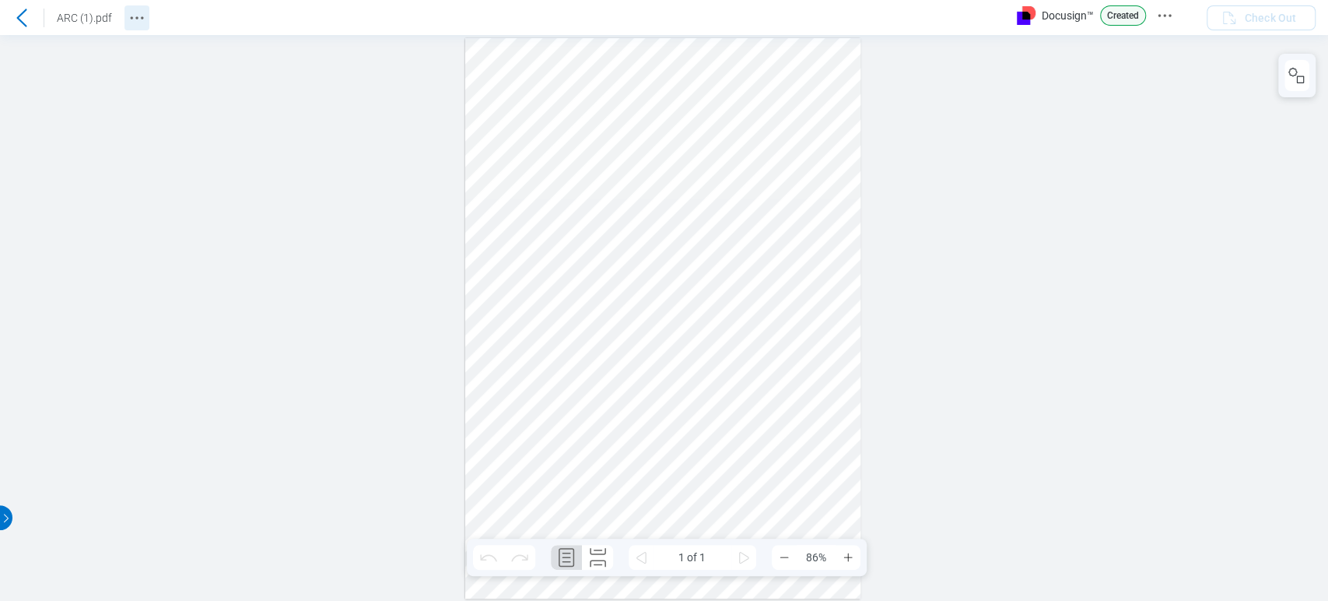
click at [149, 7] on button "Revision History" at bounding box center [137, 17] width 25 height 25
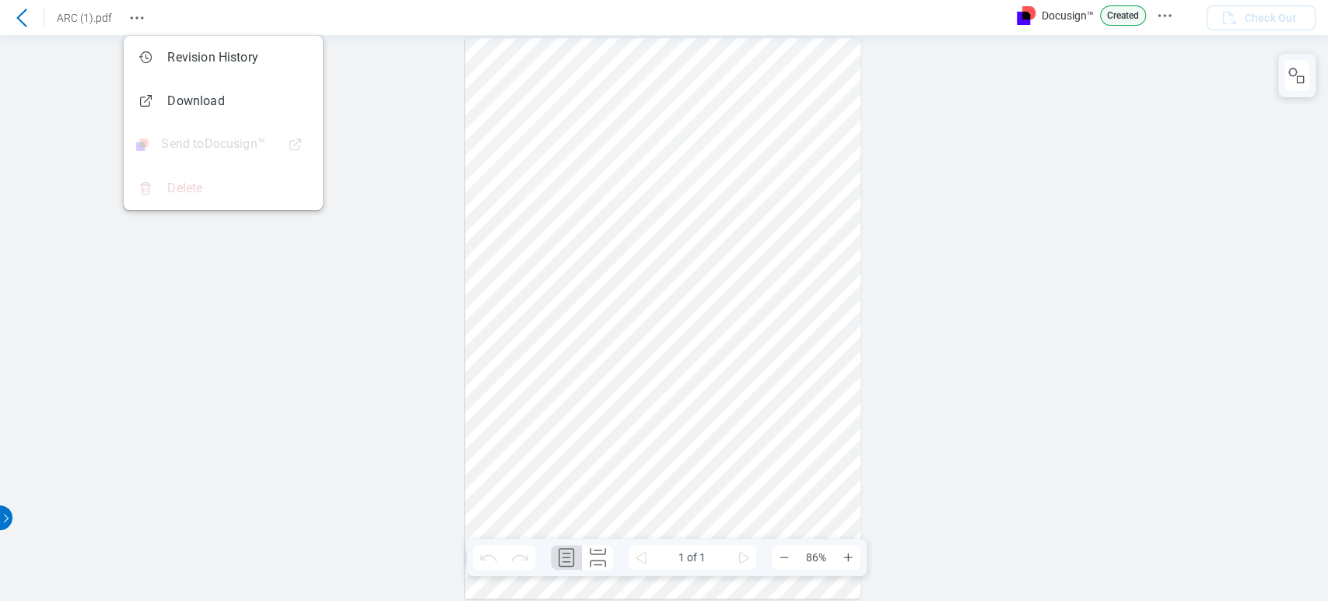
click at [355, 97] on div at bounding box center [664, 318] width 1328 height 566
click at [1164, 130] on div at bounding box center [664, 318] width 1328 height 566
click at [1166, 19] on icon "Docusign Menu" at bounding box center [1165, 15] width 19 height 19
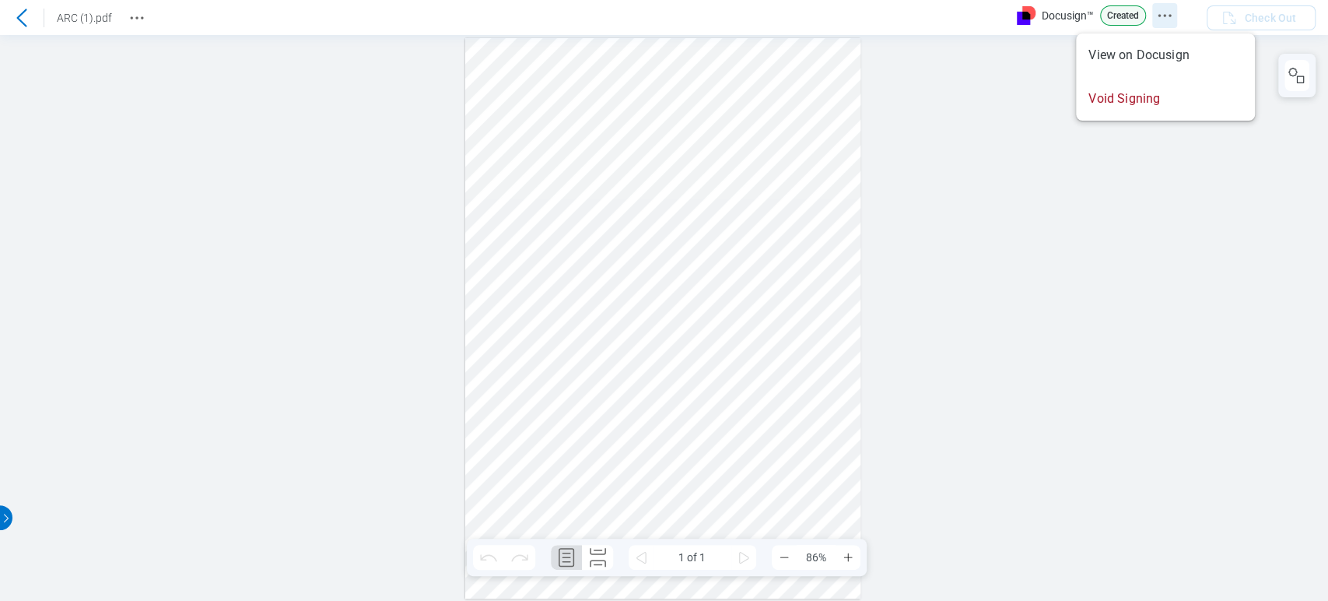
click at [1164, 18] on icon "Docusign Menu" at bounding box center [1165, 15] width 19 height 19
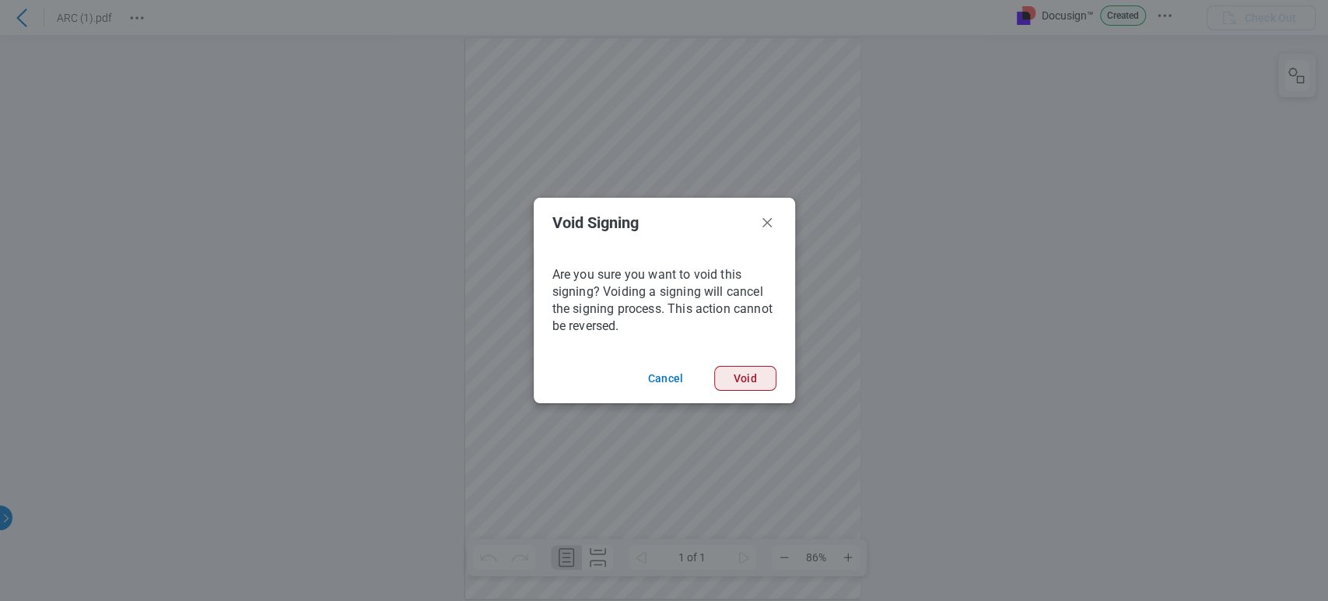
click at [735, 372] on button "Void" at bounding box center [745, 378] width 62 height 25
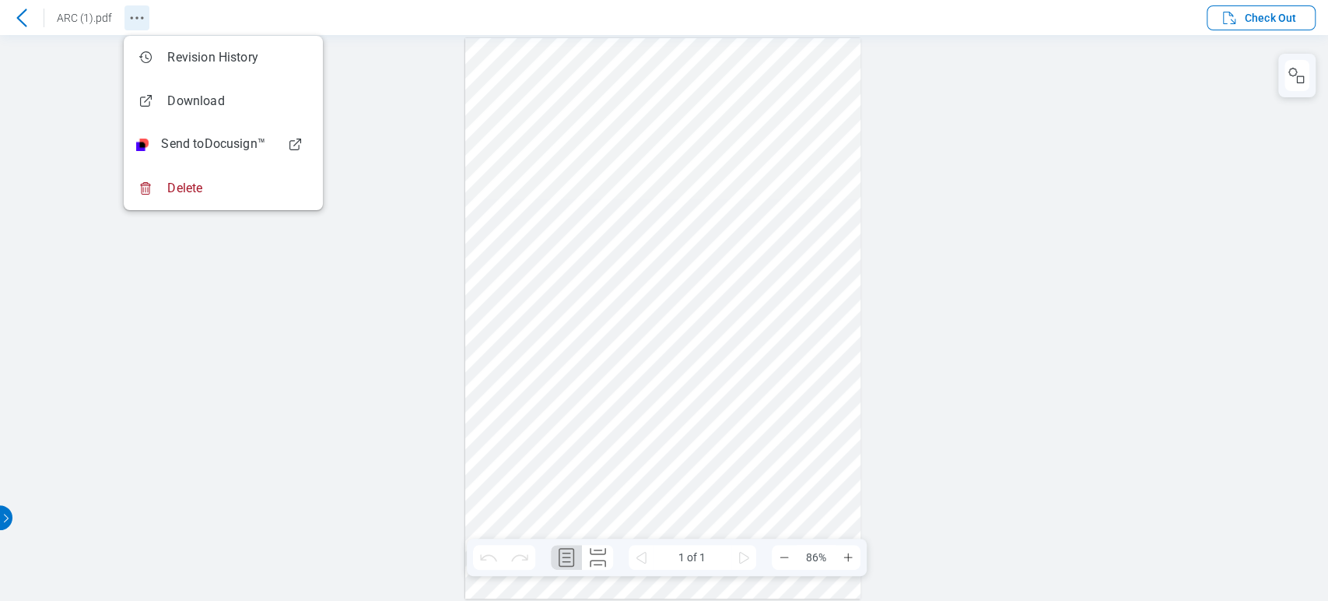
click at [132, 19] on icon "Revision History" at bounding box center [137, 18] width 19 height 19
drag, startPoint x: 1194, startPoint y: 171, endPoint x: 1202, endPoint y: 41, distance: 130.2
click at [1189, 172] on div at bounding box center [664, 318] width 1328 height 566
click at [1242, 7] on button "Check Out" at bounding box center [1261, 17] width 109 height 25
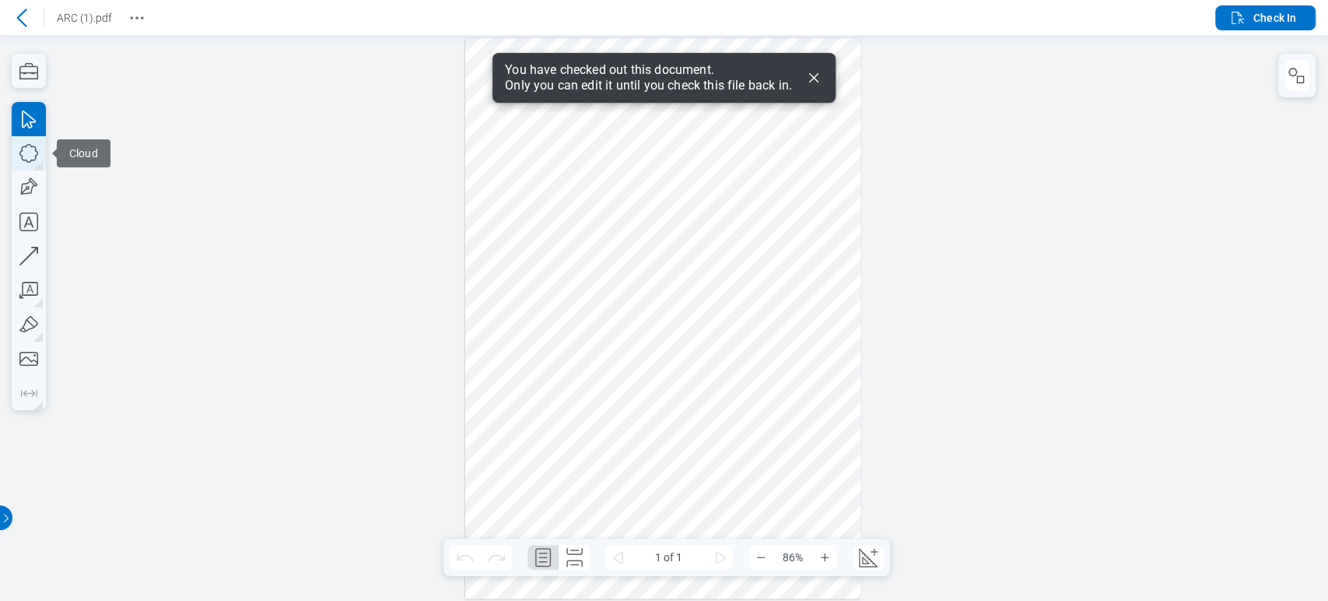
click at [24, 153] on icon "button" at bounding box center [29, 153] width 34 height 34
drag, startPoint x: 515, startPoint y: 184, endPoint x: 209, endPoint y: 190, distance: 305.9
click at [623, 300] on div at bounding box center [663, 318] width 396 height 560
click at [28, 239] on icon "button" at bounding box center [29, 256] width 34 height 34
drag, startPoint x: 714, startPoint y: 304, endPoint x: 679, endPoint y: 451, distance: 152.1
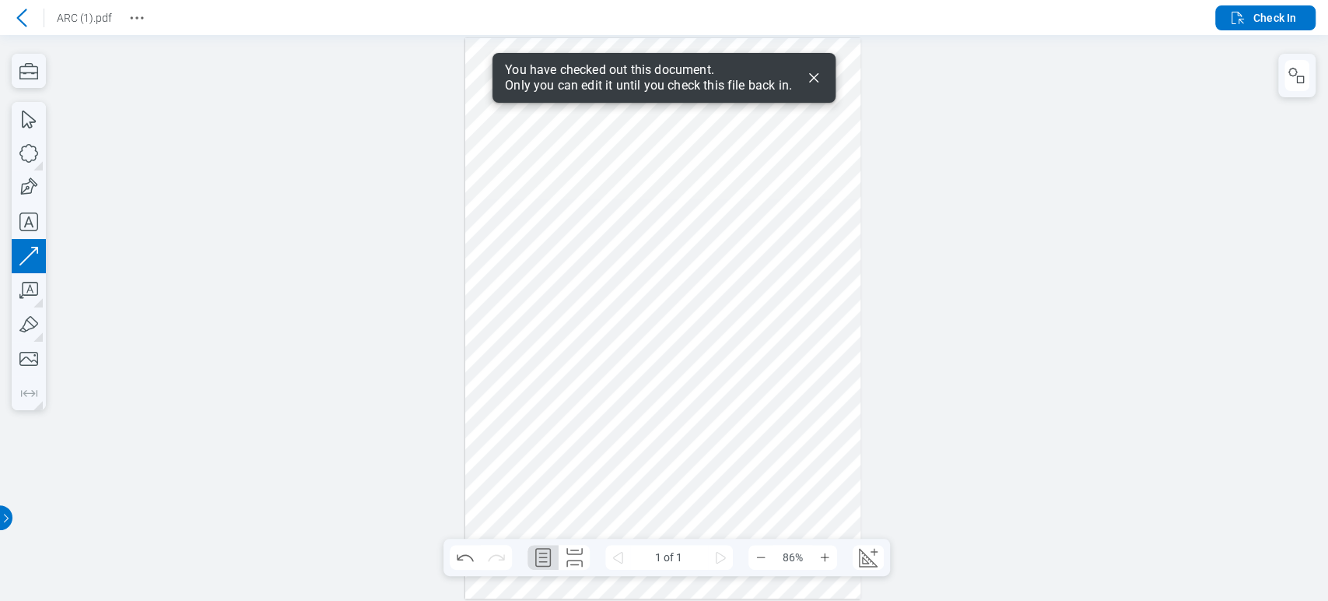
click at [679, 451] on div at bounding box center [663, 318] width 396 height 560
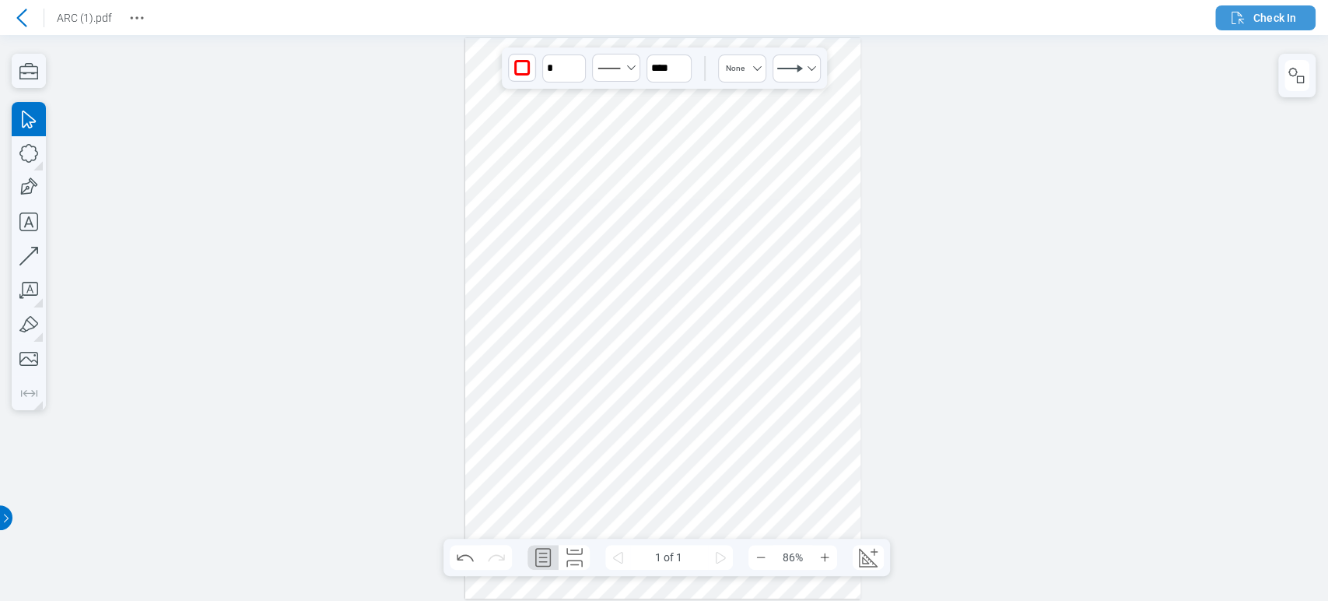
click at [1282, 20] on span "Check In" at bounding box center [1275, 18] width 43 height 16
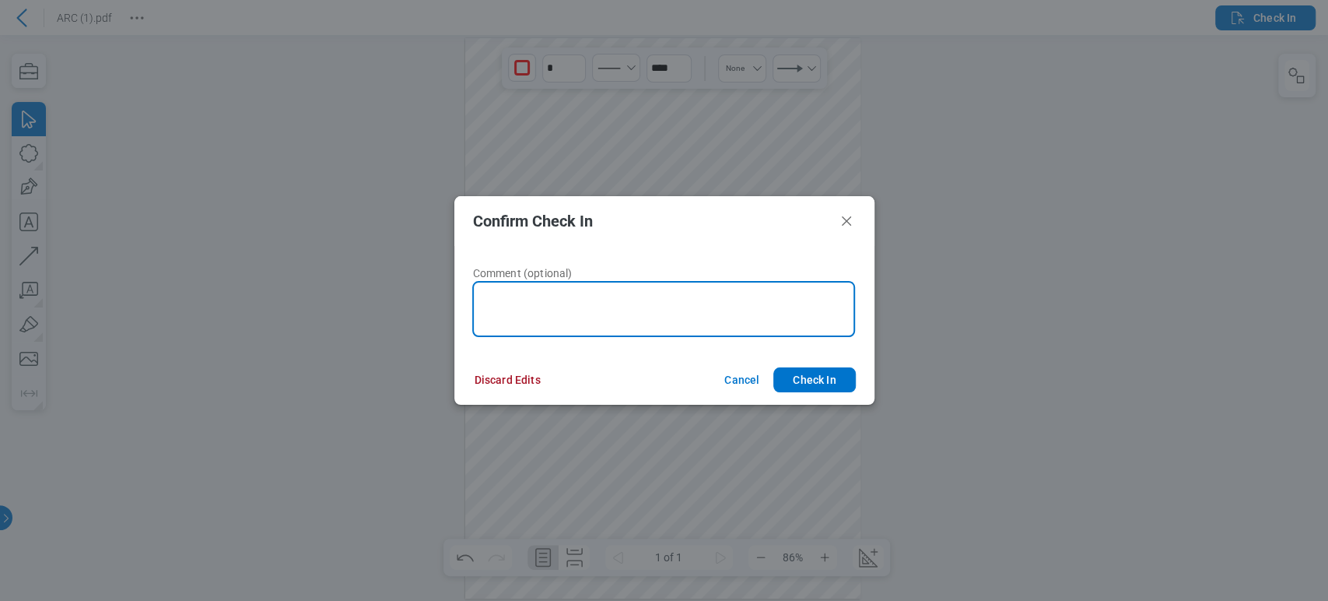
click at [765, 300] on textarea at bounding box center [663, 309] width 383 height 56
type textarea "*"
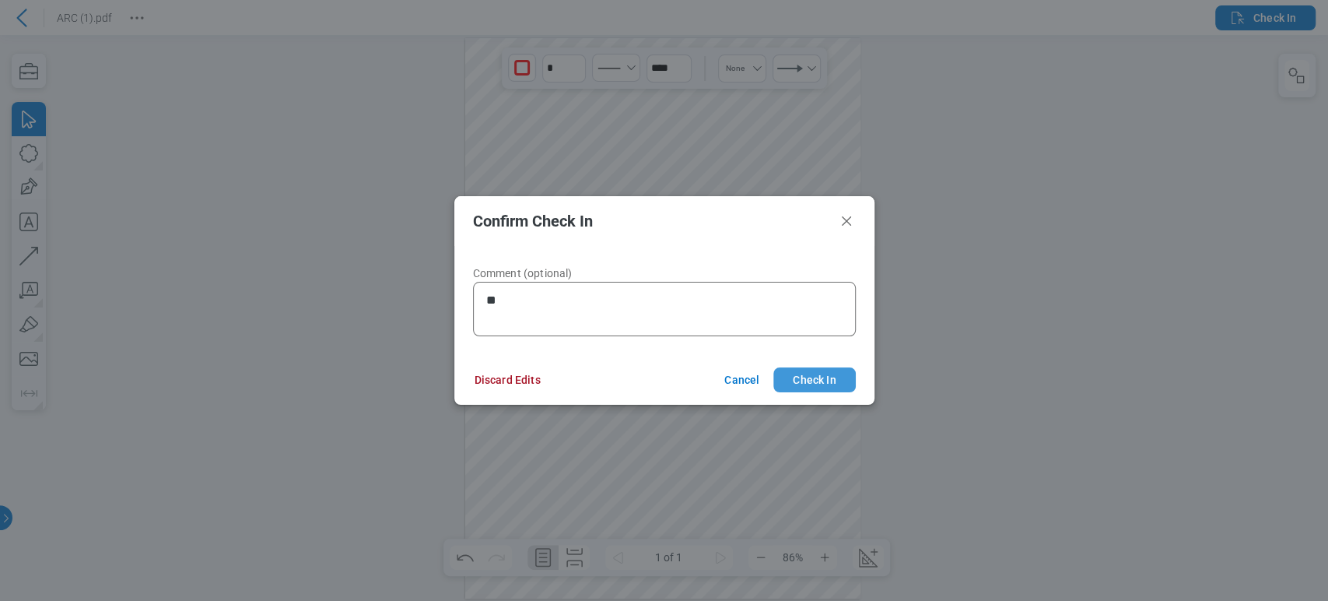
click at [793, 379] on button "Check In" at bounding box center [815, 379] width 82 height 25
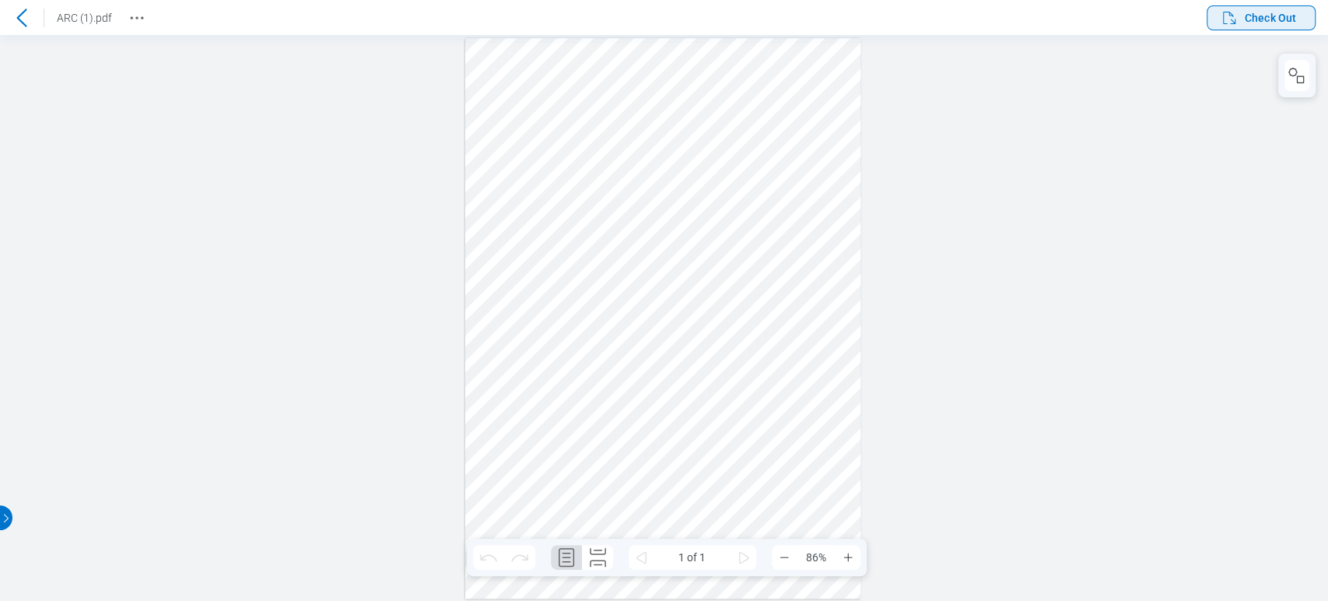
click at [1272, 16] on span "Check Out" at bounding box center [1270, 18] width 51 height 16
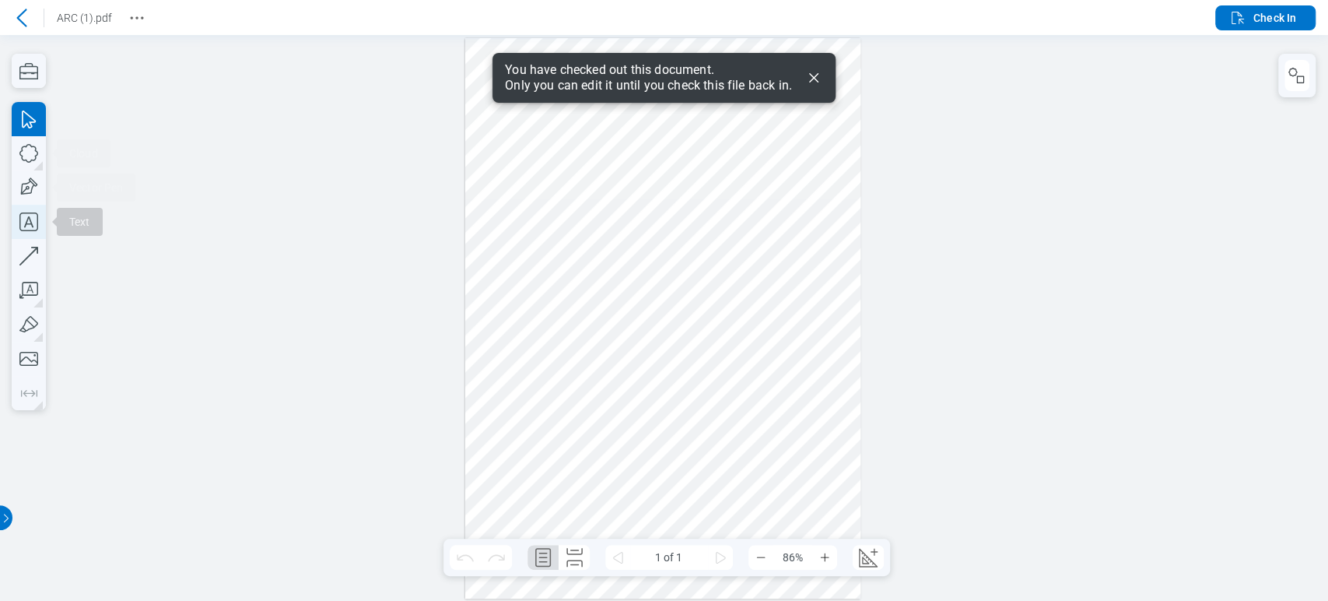
click at [31, 224] on icon "button" at bounding box center [28, 221] width 19 height 19
drag, startPoint x: 495, startPoint y: 389, endPoint x: 651, endPoint y: 450, distance: 167.1
click at [651, 450] on div at bounding box center [663, 318] width 396 height 560
click at [731, 414] on div at bounding box center [663, 318] width 396 height 560
click at [37, 181] on icon "button" at bounding box center [29, 187] width 34 height 34
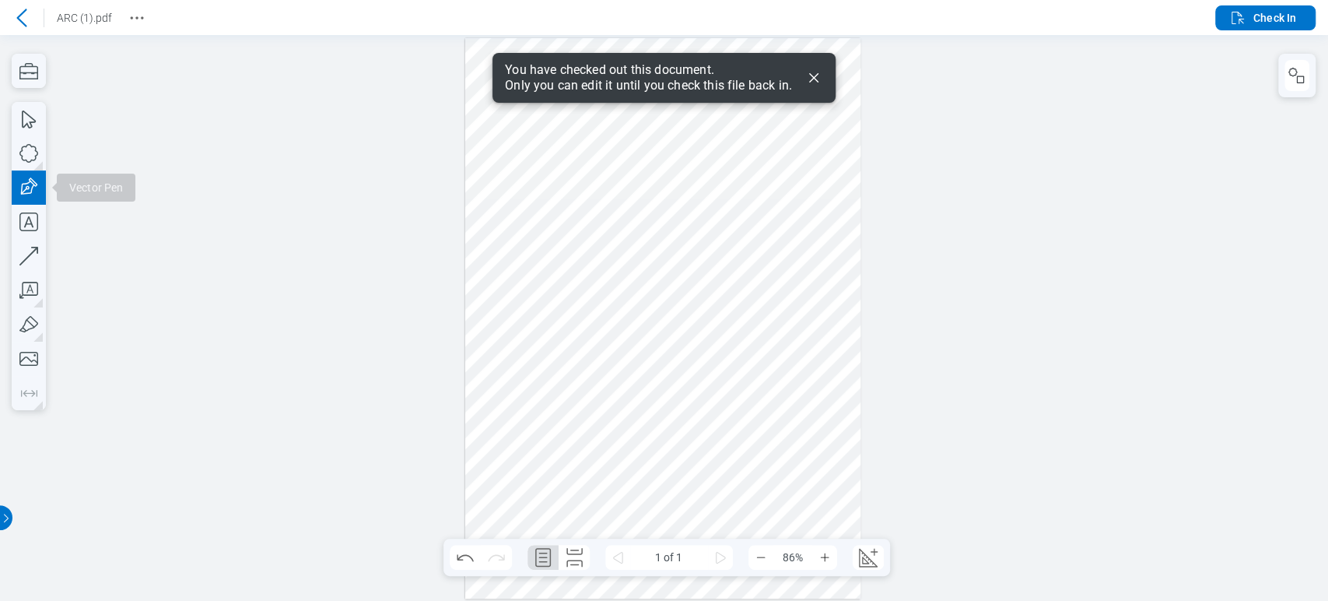
drag, startPoint x: 672, startPoint y: 283, endPoint x: 745, endPoint y: 346, distance: 96.0
click at [745, 346] on div at bounding box center [663, 318] width 396 height 560
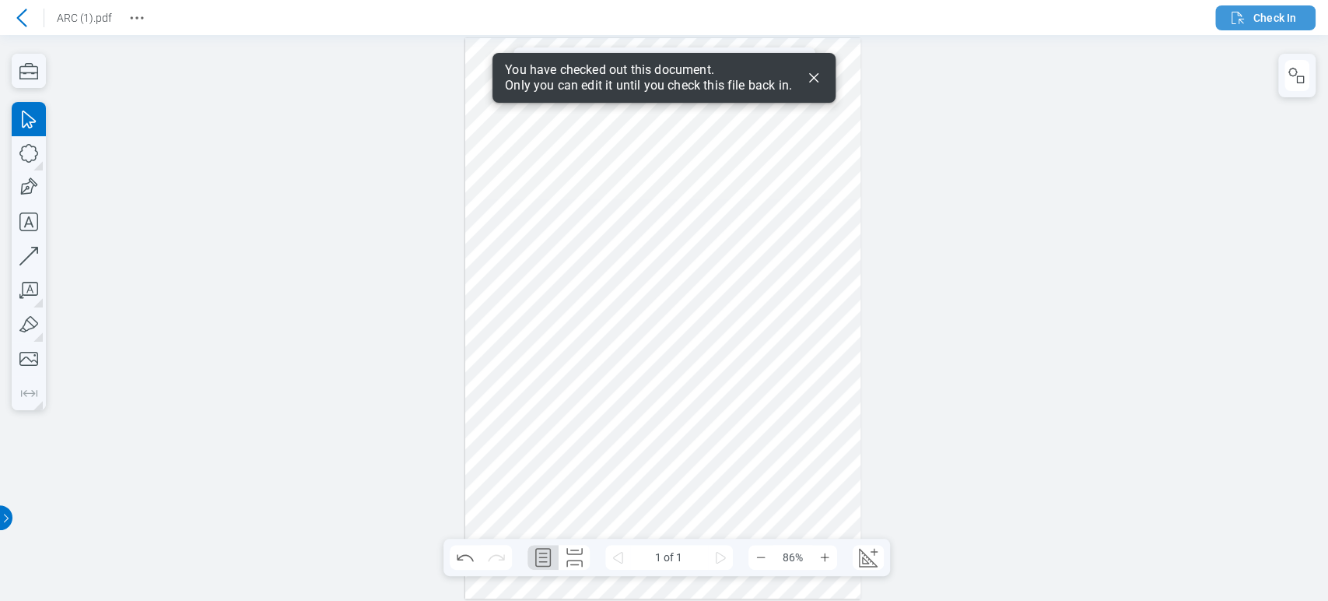
click at [1264, 17] on span "Check In" at bounding box center [1275, 18] width 43 height 16
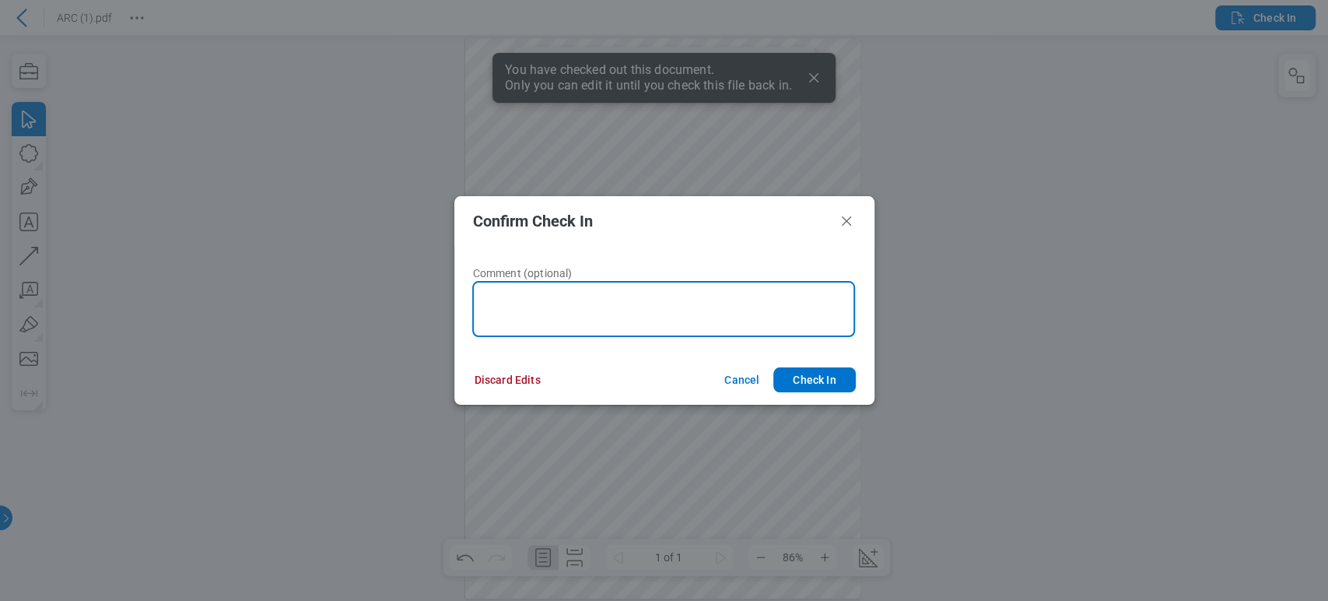
click at [585, 321] on textarea at bounding box center [663, 309] width 383 height 56
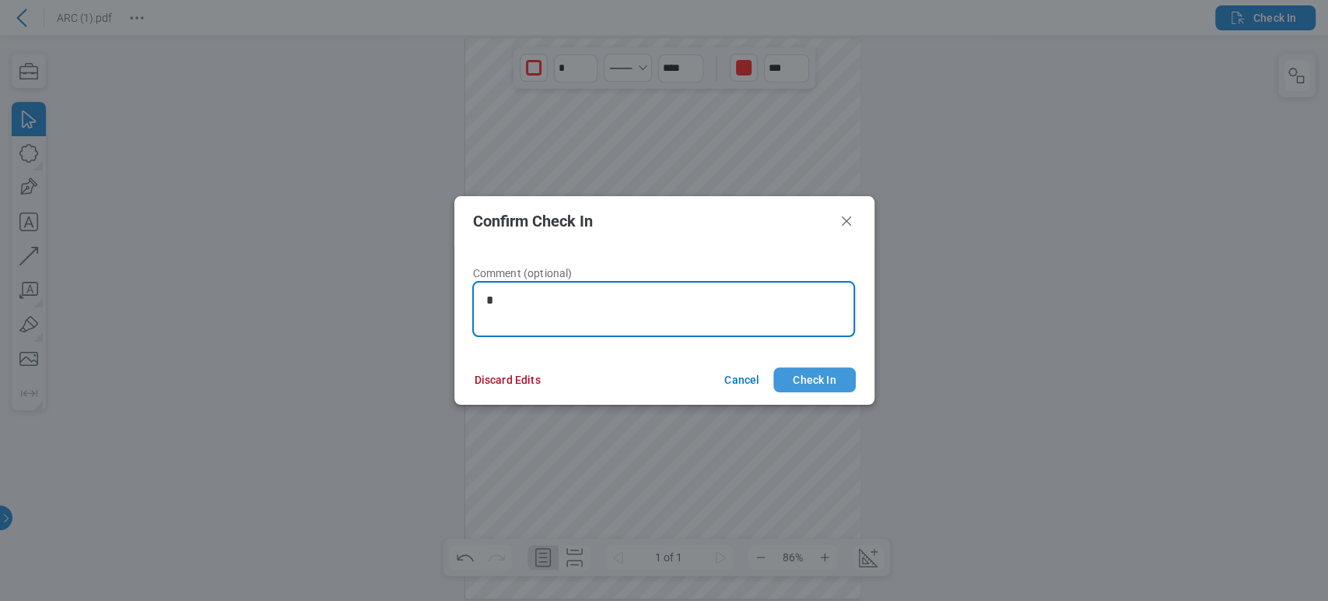
type textarea "*"
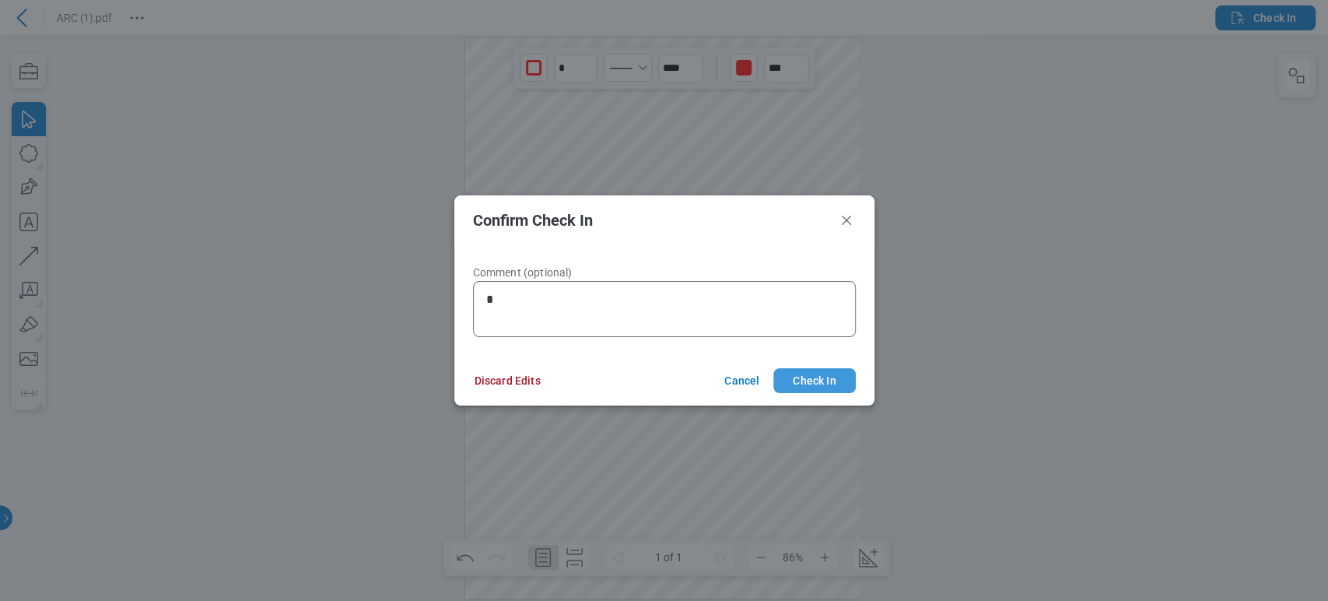
click at [844, 370] on button "Check In" at bounding box center [815, 380] width 82 height 25
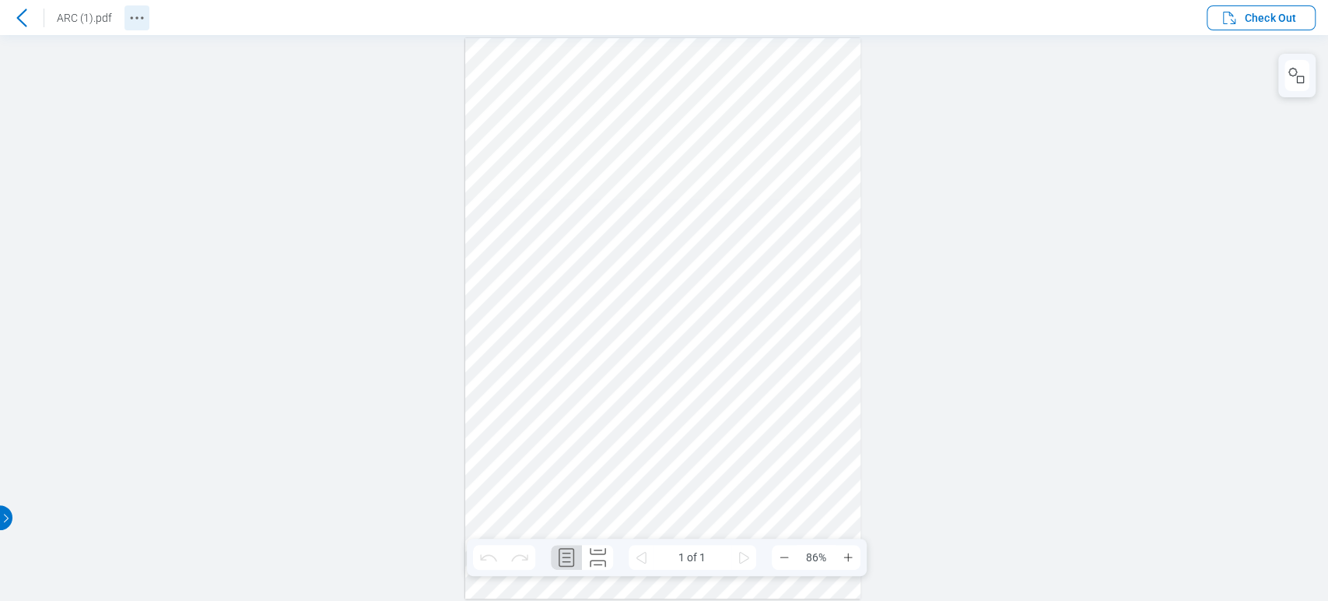
click at [139, 15] on icon "Revision History" at bounding box center [137, 18] width 19 height 19
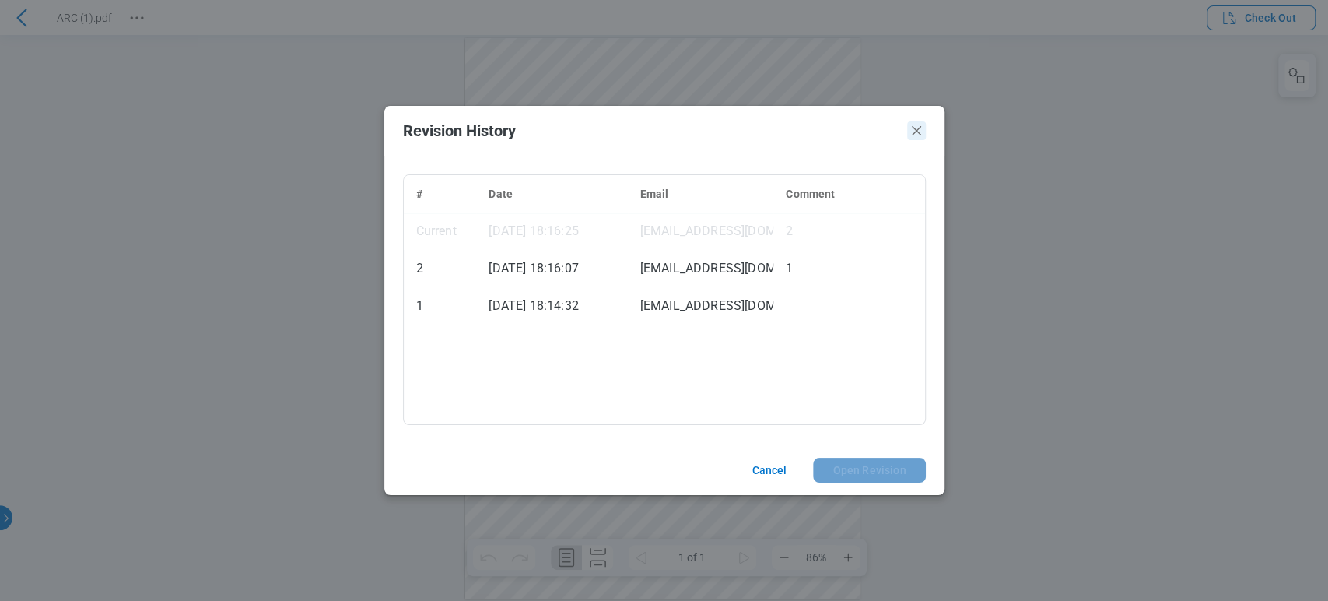
click at [915, 128] on icon "Close" at bounding box center [916, 130] width 19 height 19
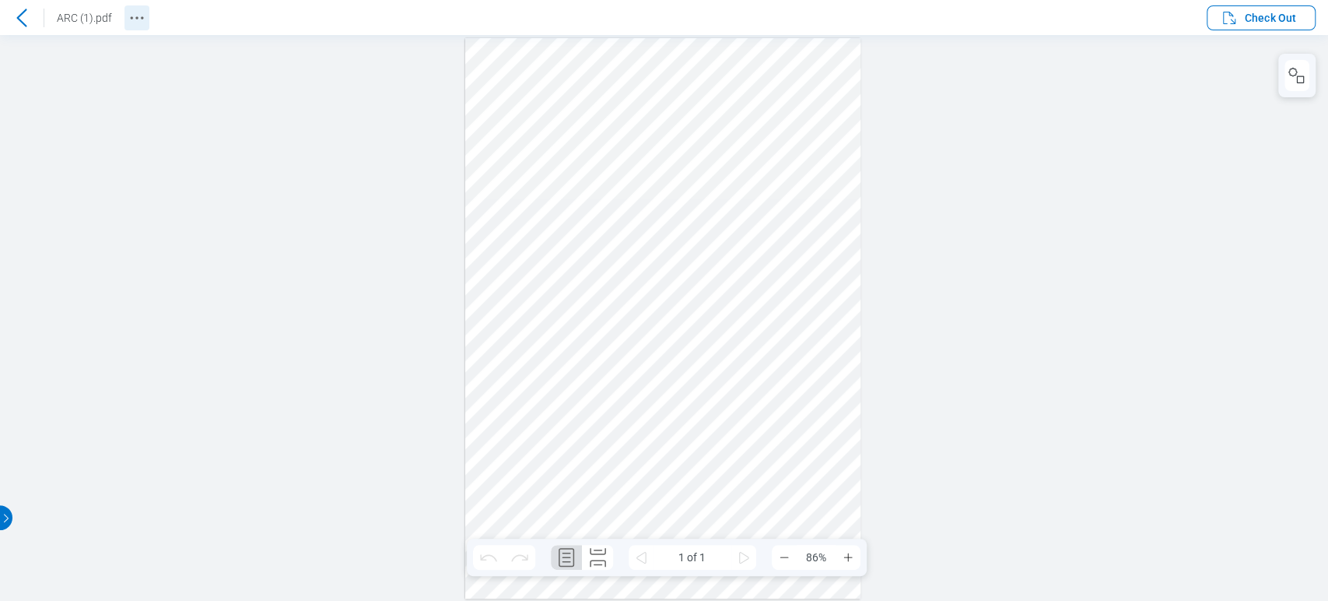
click at [139, 19] on icon "Revision History" at bounding box center [137, 18] width 19 height 19
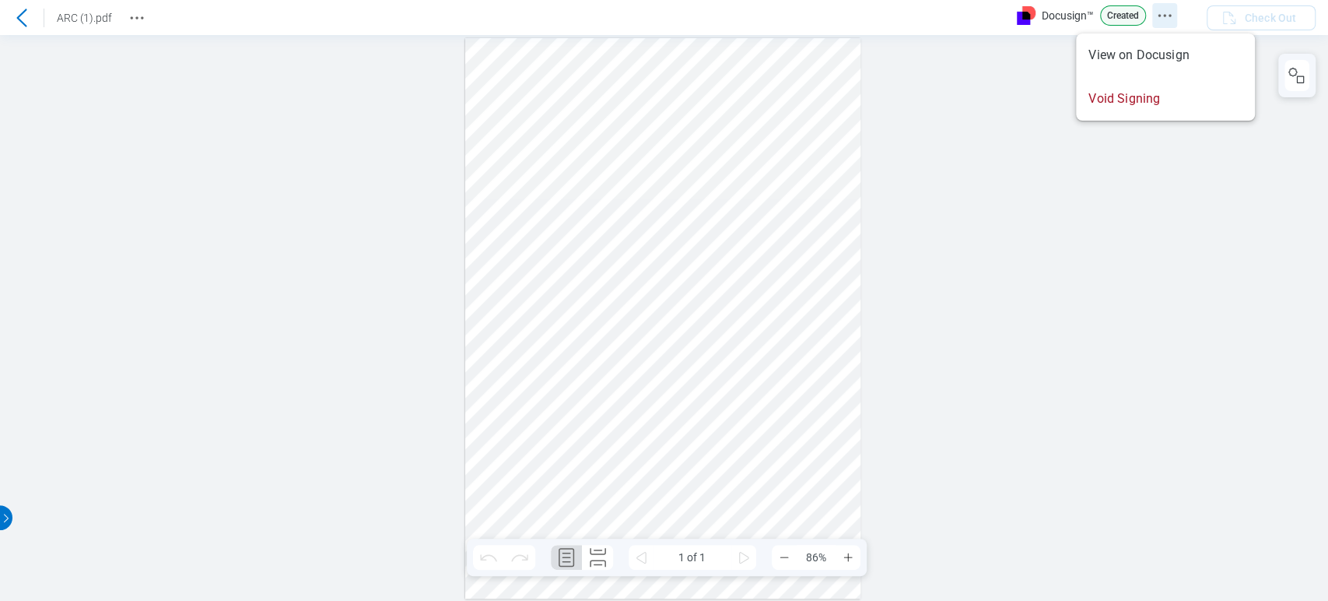
click at [1159, 6] on icon "Docusign Menu" at bounding box center [1165, 15] width 19 height 19
click at [972, 161] on div at bounding box center [664, 318] width 1328 height 566
click at [972, 163] on div at bounding box center [664, 318] width 1328 height 566
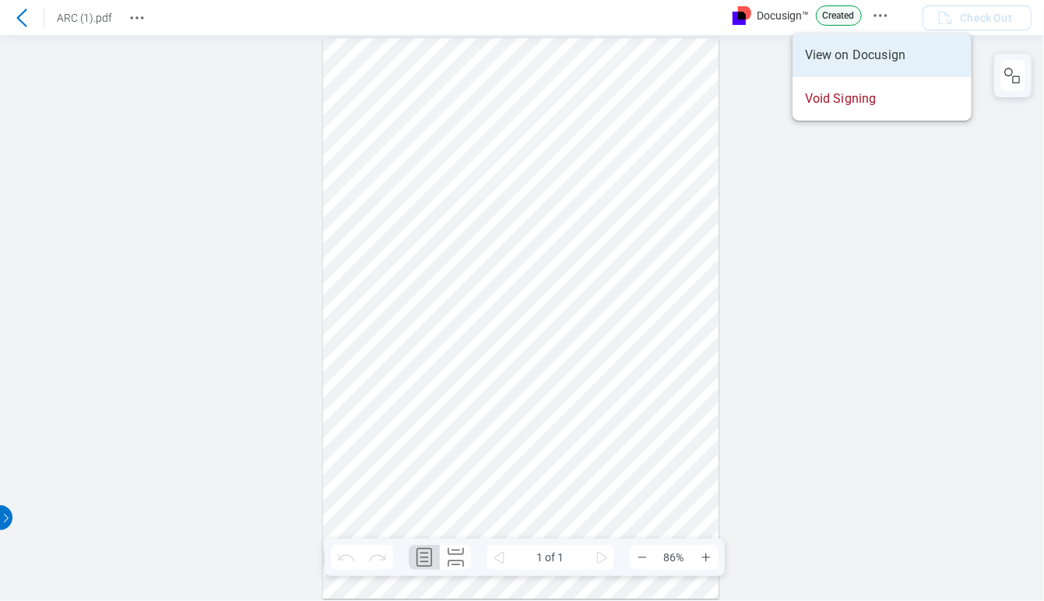
click at [974, 296] on div at bounding box center [522, 318] width 1044 height 566
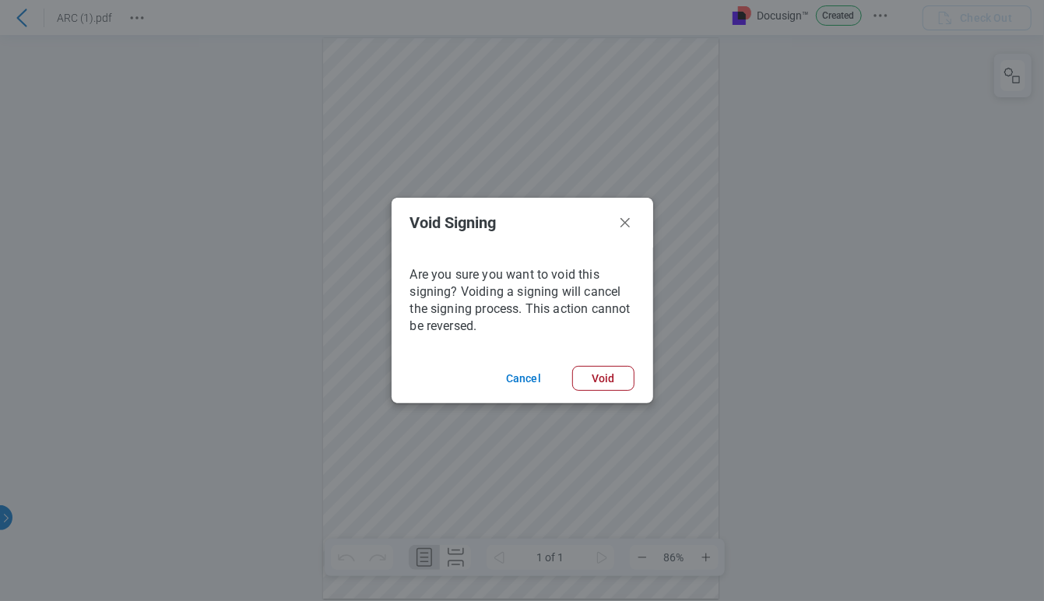
click at [619, 212] on header "Void Signing" at bounding box center [521, 223] width 261 height 50
click at [623, 225] on icon "Void Signing Dialog" at bounding box center [625, 222] width 19 height 19
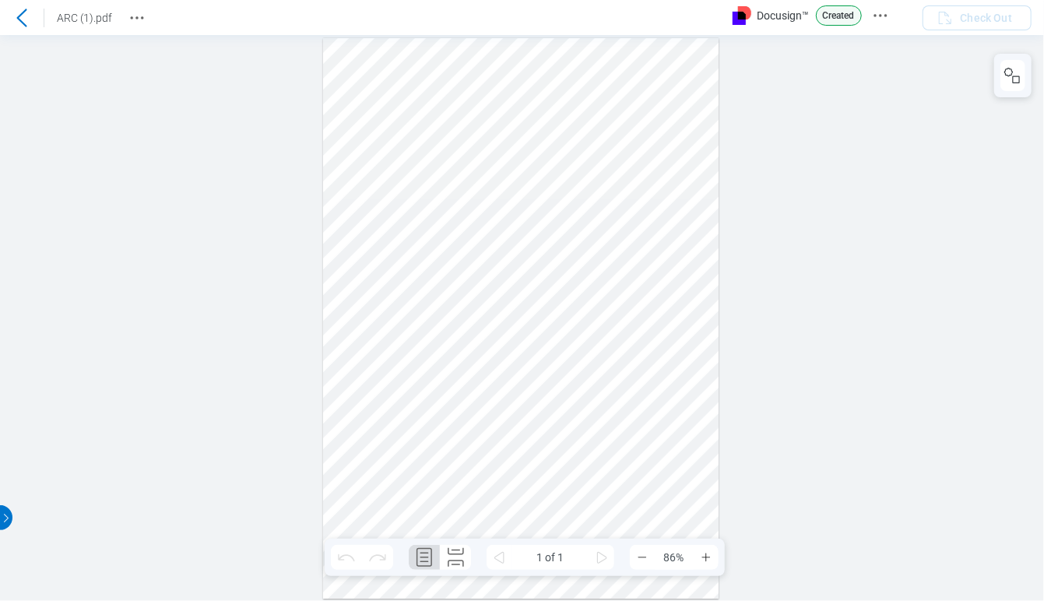
drag, startPoint x: 14, startPoint y: 52, endPoint x: 54, endPoint y: 106, distance: 66.8
click at [25, 28] on div at bounding box center [21, 17] width 25 height 25
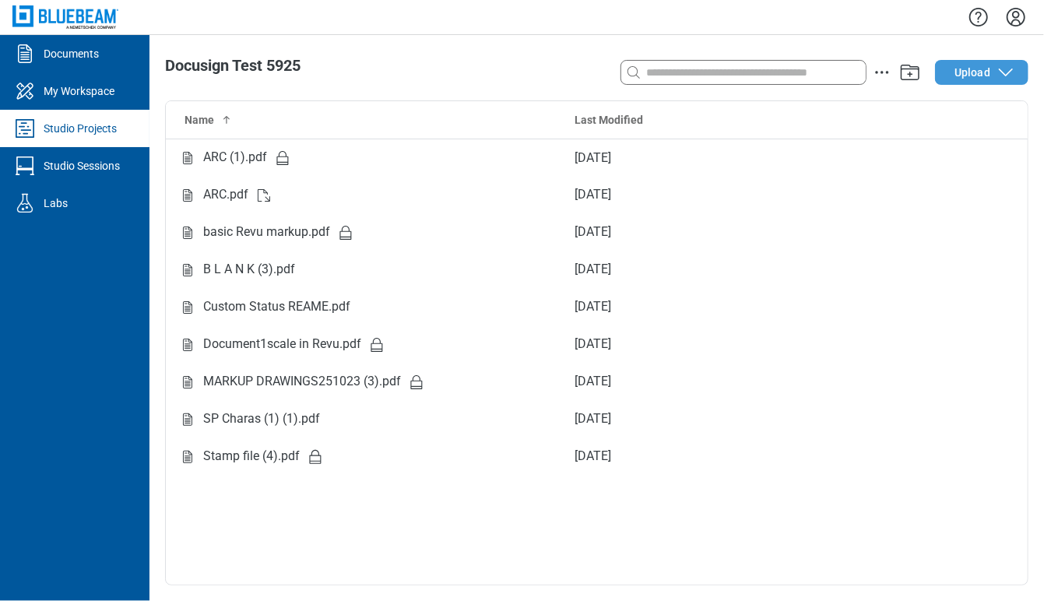
click at [1008, 72] on icon "button" at bounding box center [1005, 72] width 19 height 19
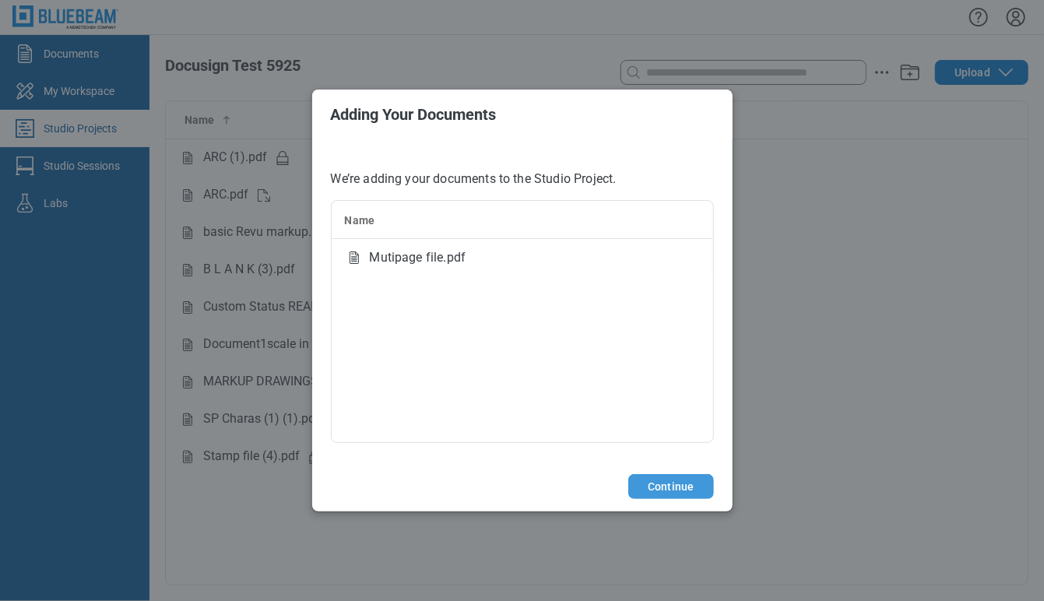
click at [660, 490] on button "Continue" at bounding box center [670, 486] width 85 height 25
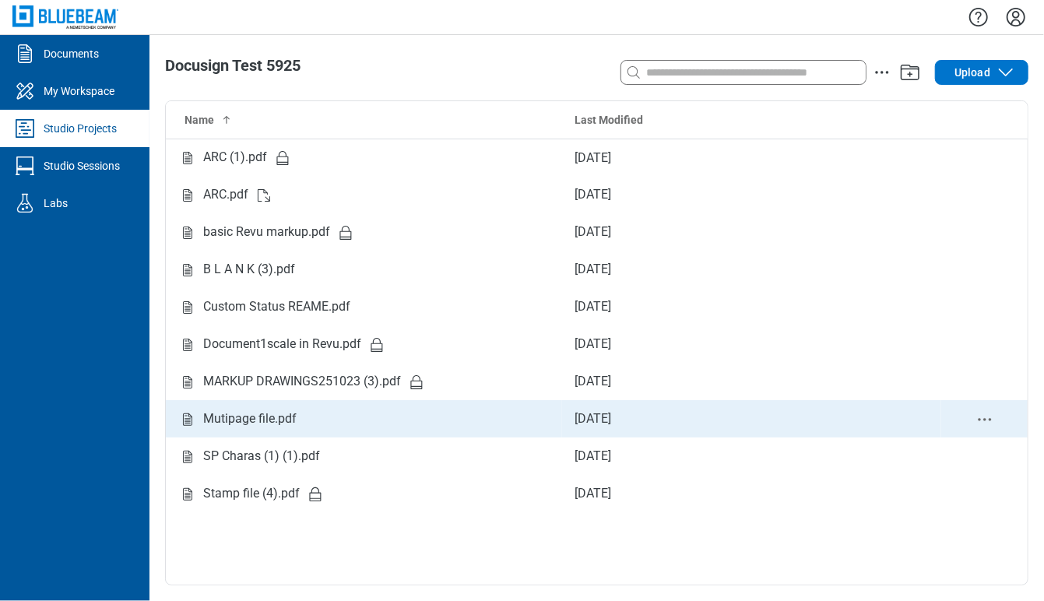
click at [270, 408] on td "Mutipage file.pdf" at bounding box center [364, 418] width 396 height 37
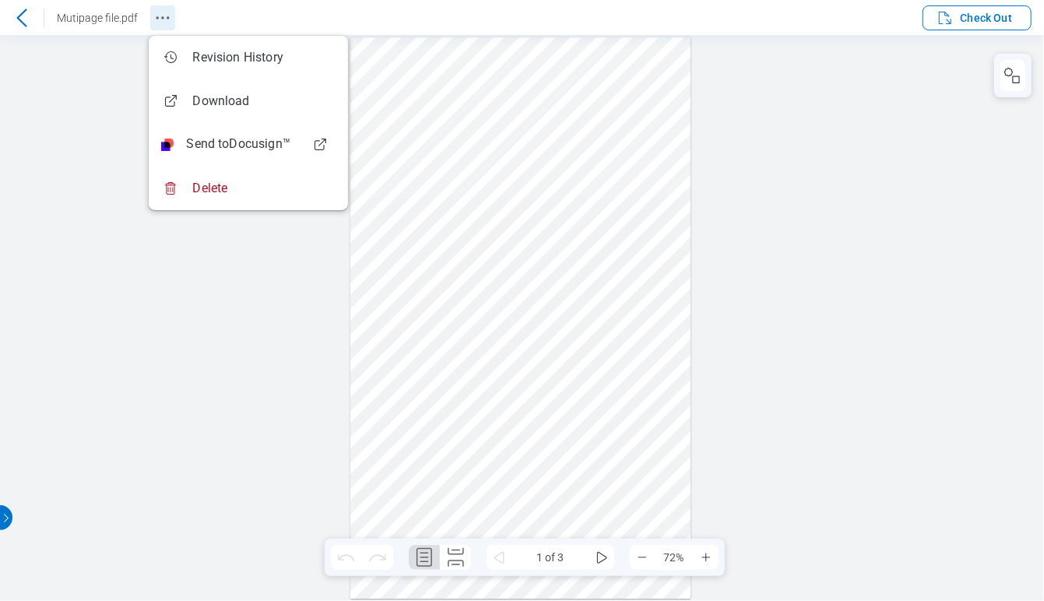
click at [156, 16] on circle "Revision History" at bounding box center [157, 17] width 2 height 2
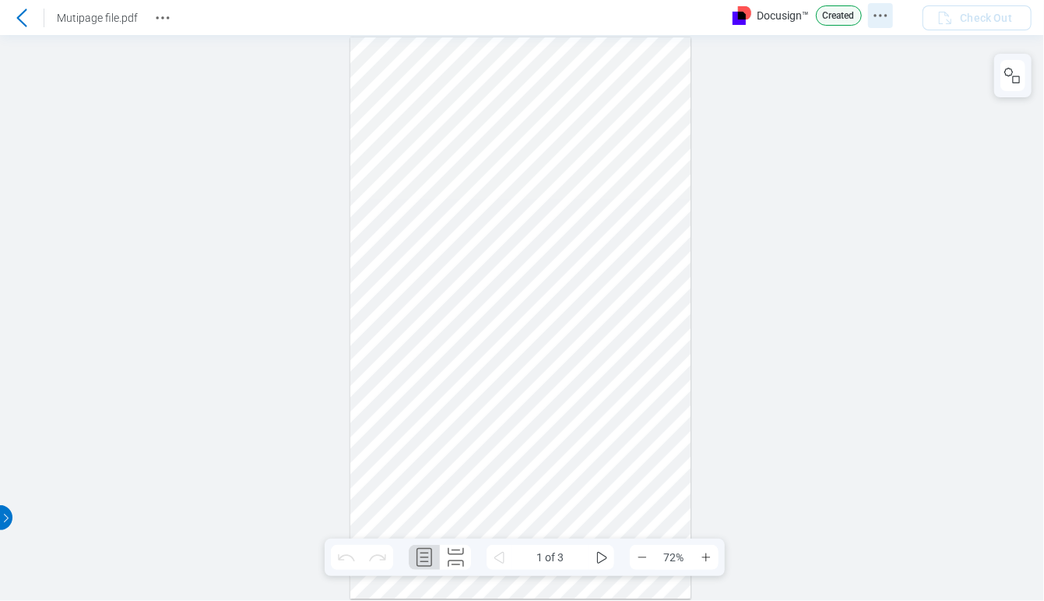
click at [883, 11] on icon "Docusign Menu" at bounding box center [880, 15] width 19 height 19
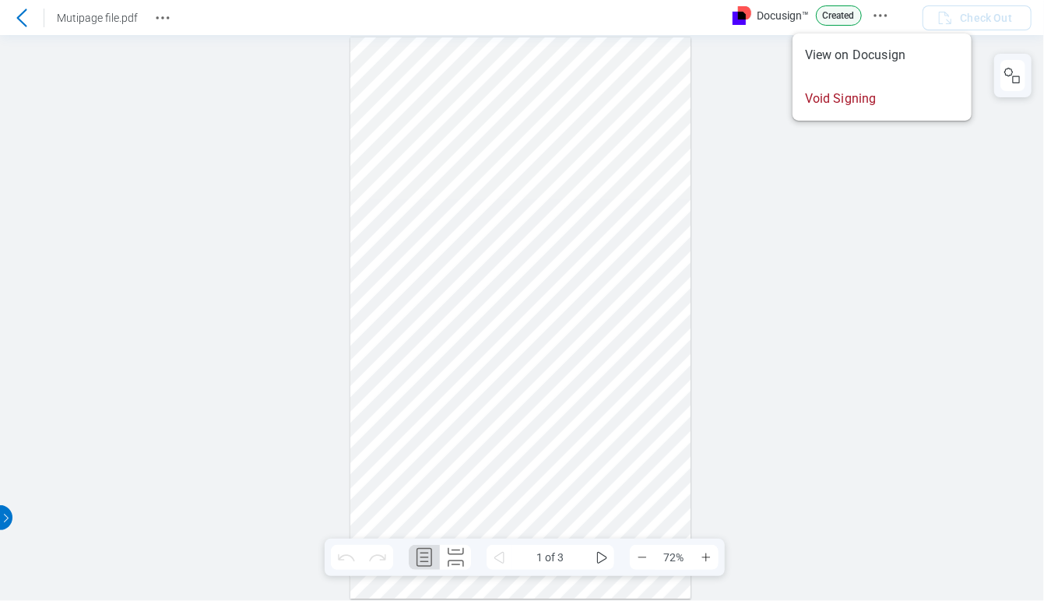
click at [934, 295] on div at bounding box center [522, 318] width 1044 height 566
click at [879, 12] on icon "Docusign Menu" at bounding box center [880, 15] width 19 height 19
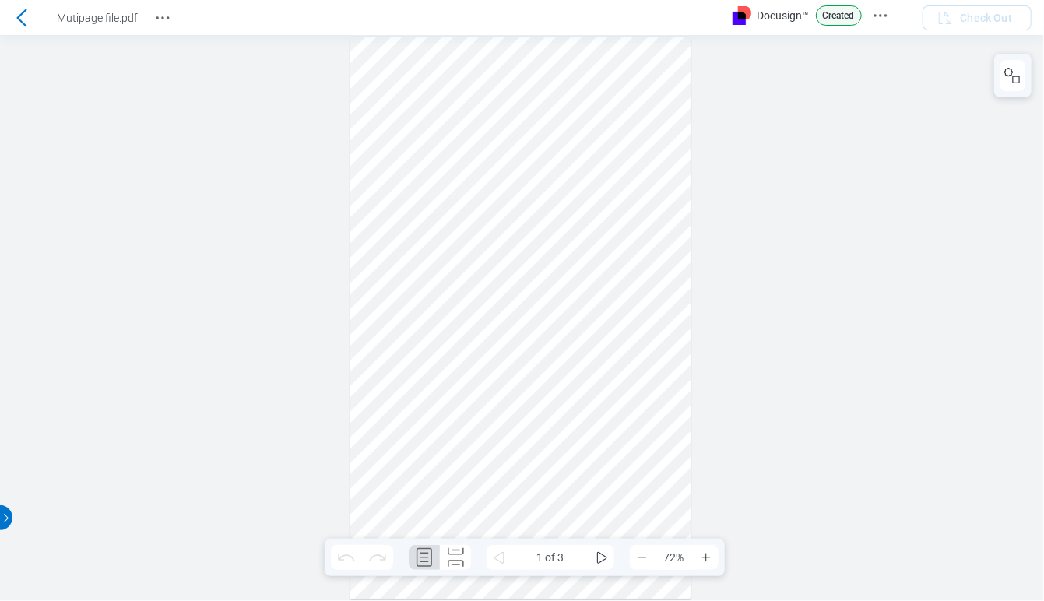
click at [14, 19] on icon at bounding box center [21, 18] width 19 height 19
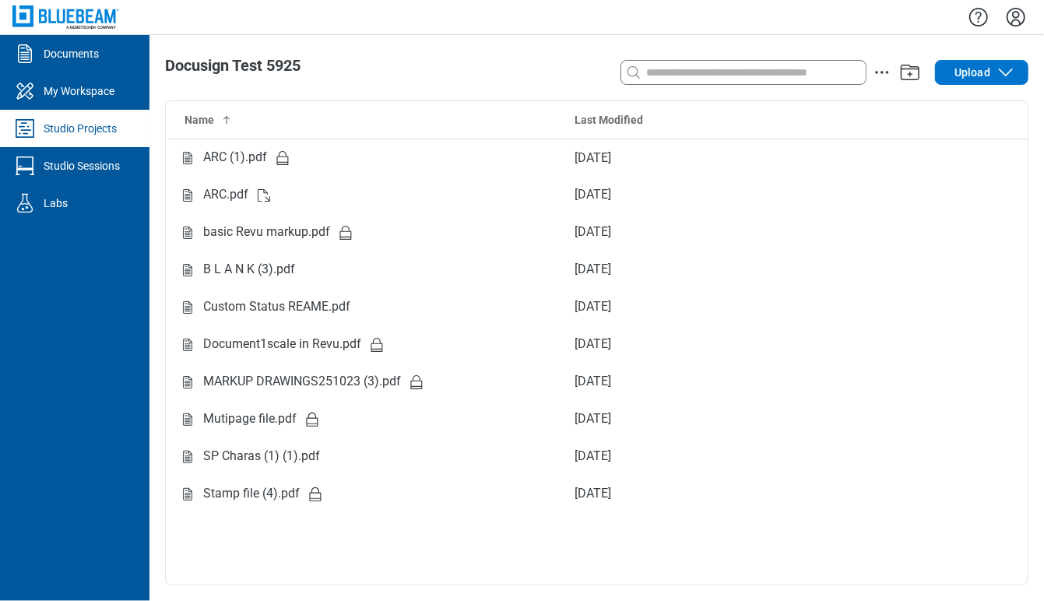
click at [1015, 23] on icon "Settings" at bounding box center [1015, 17] width 25 height 25
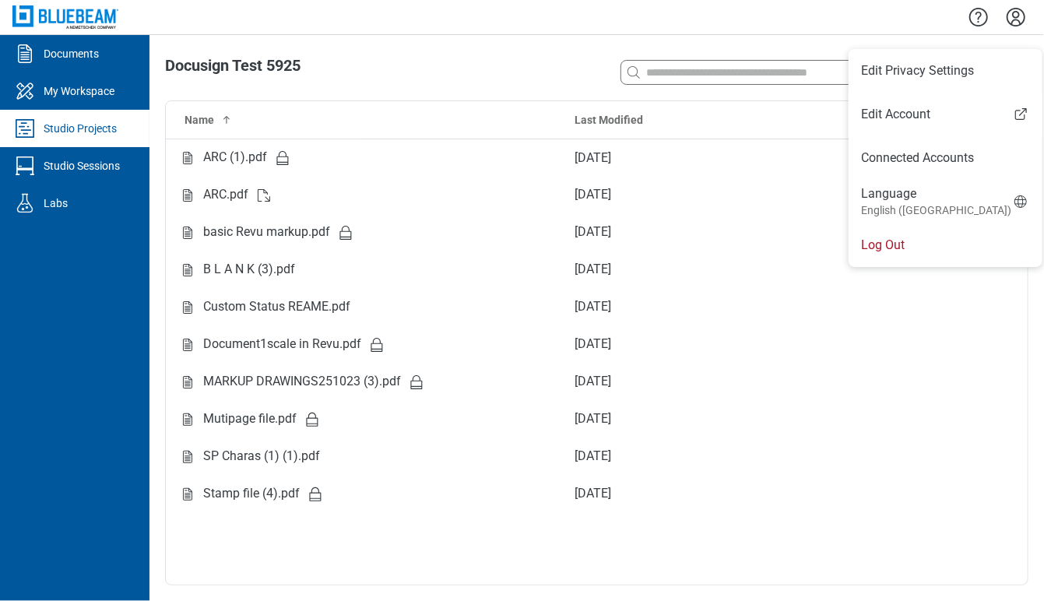
click at [426, 59] on div "Docusign Test 5925" at bounding box center [424, 65] width 518 height 17
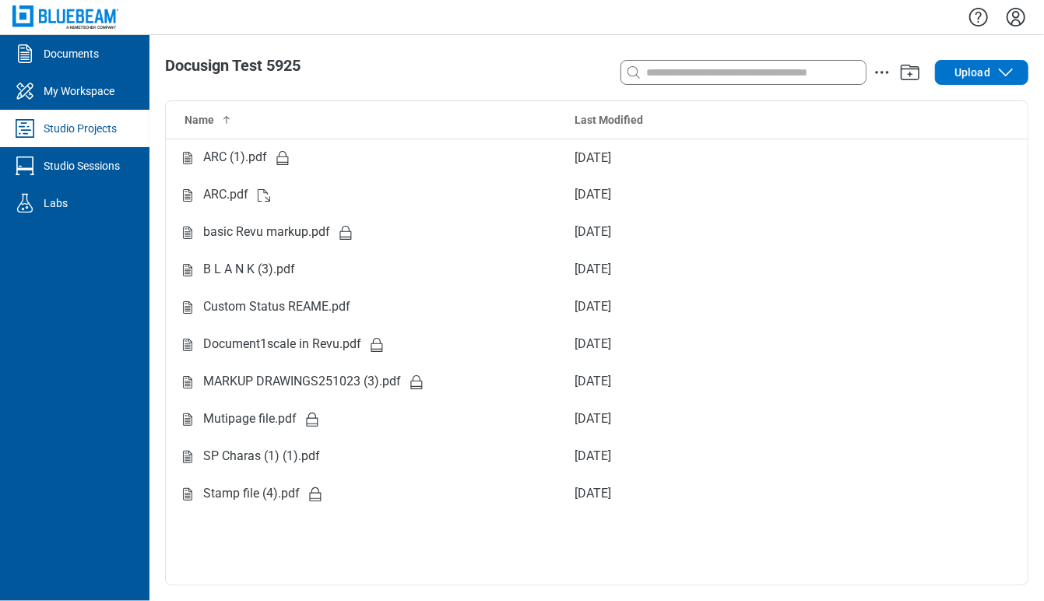
click at [1015, 17] on icon "Settings" at bounding box center [1015, 17] width 19 height 19
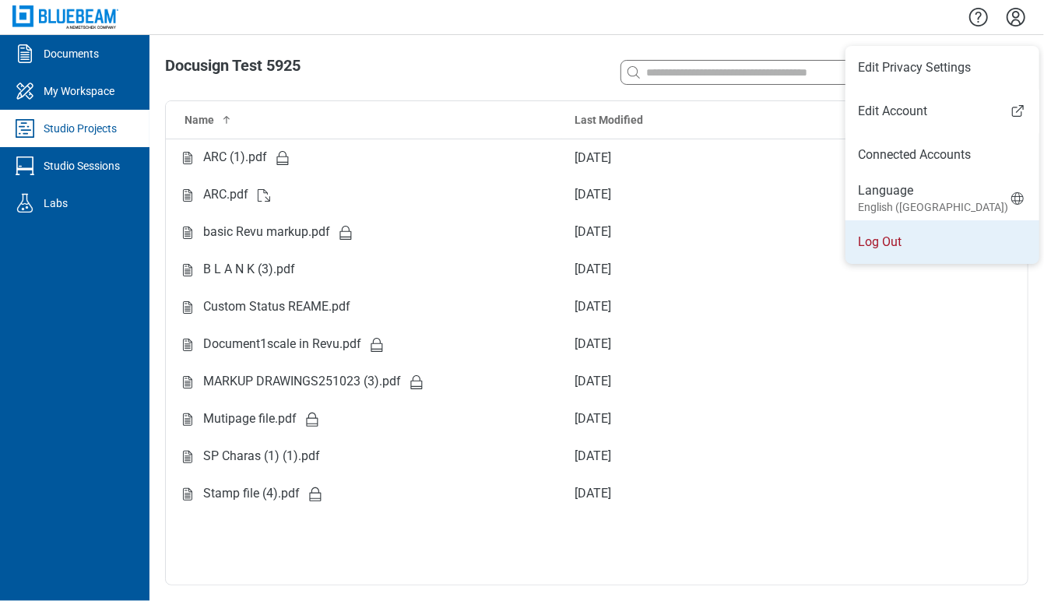
click at [932, 237] on li "Log Out" at bounding box center [942, 242] width 194 height 44
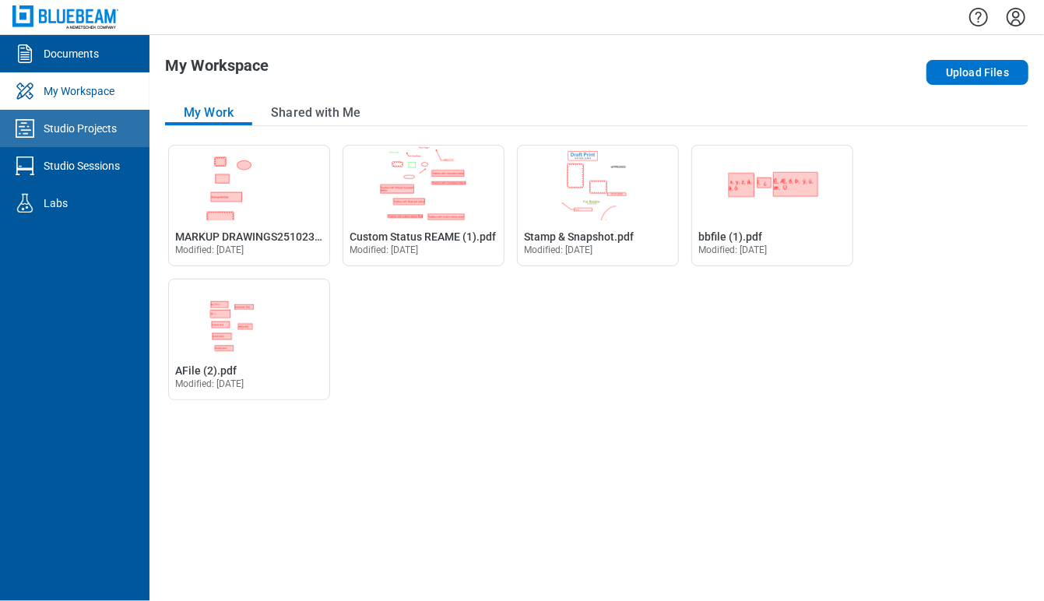
click at [75, 129] on div "Studio Projects" at bounding box center [80, 129] width 73 height 16
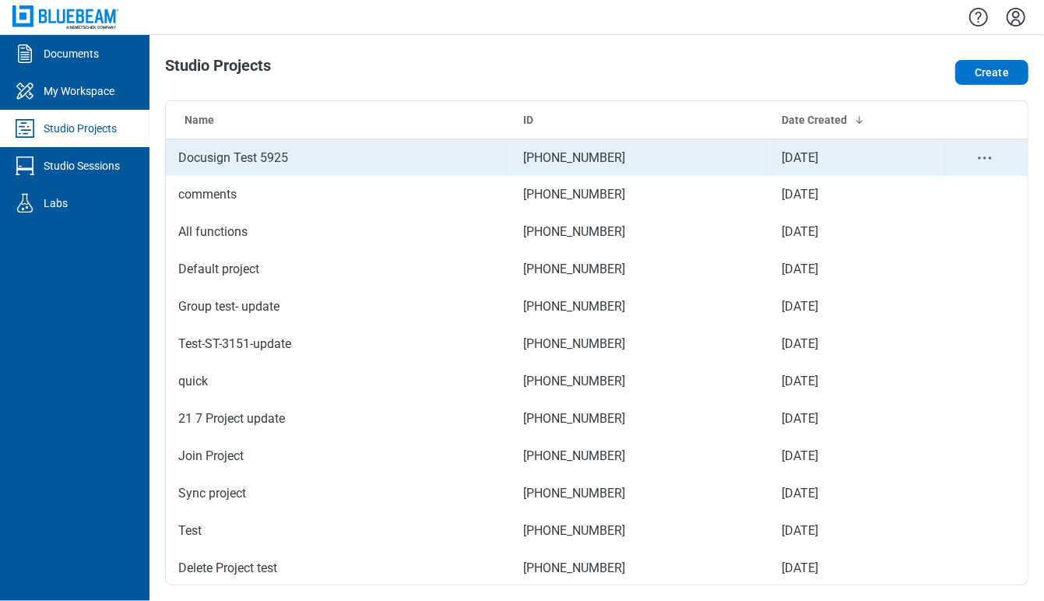
click at [201, 149] on td "Docusign Test 5925" at bounding box center [338, 157] width 345 height 37
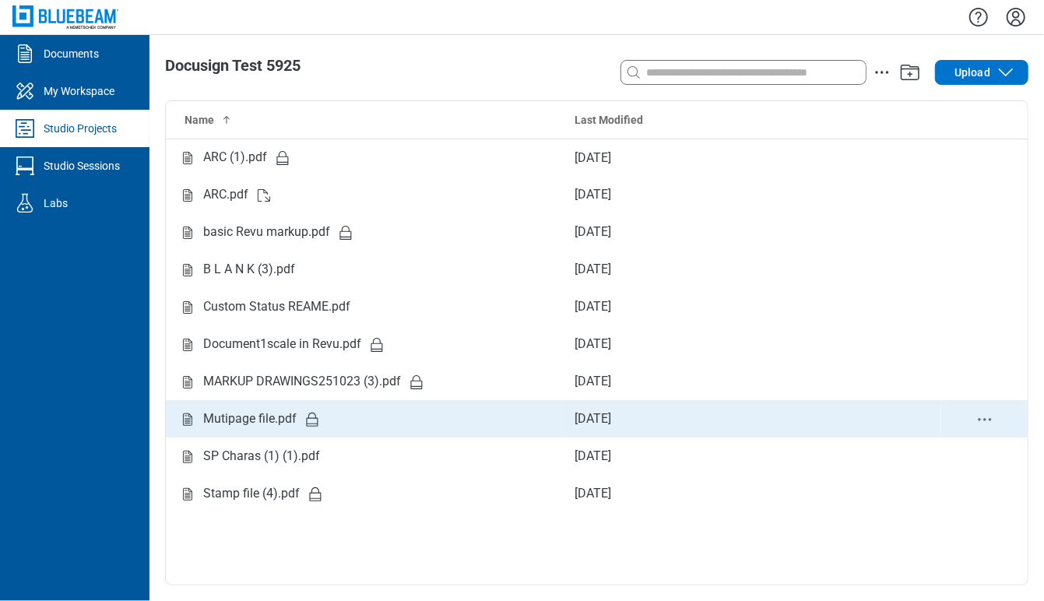
click at [287, 412] on div "Mutipage file.pdf" at bounding box center [249, 418] width 93 height 19
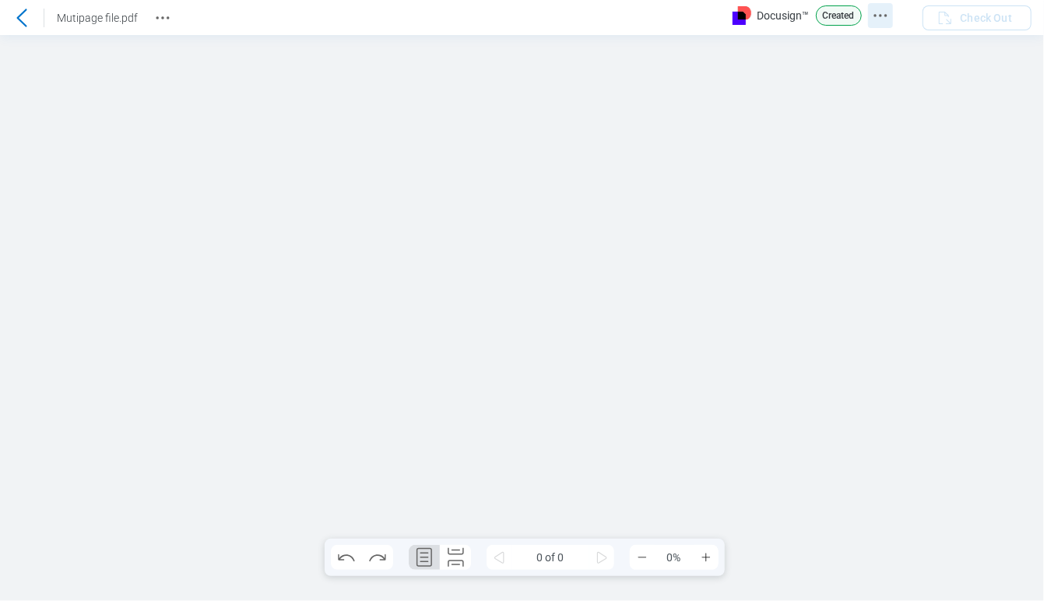
click at [886, 6] on icon "Docusign Menu" at bounding box center [880, 15] width 19 height 19
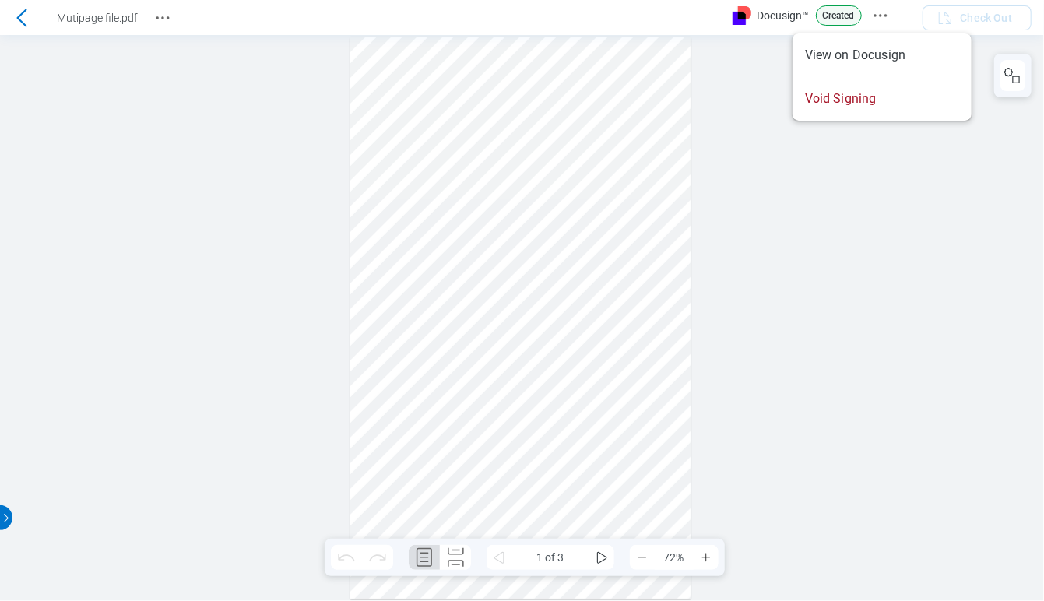
click at [21, 16] on icon at bounding box center [21, 18] width 19 height 19
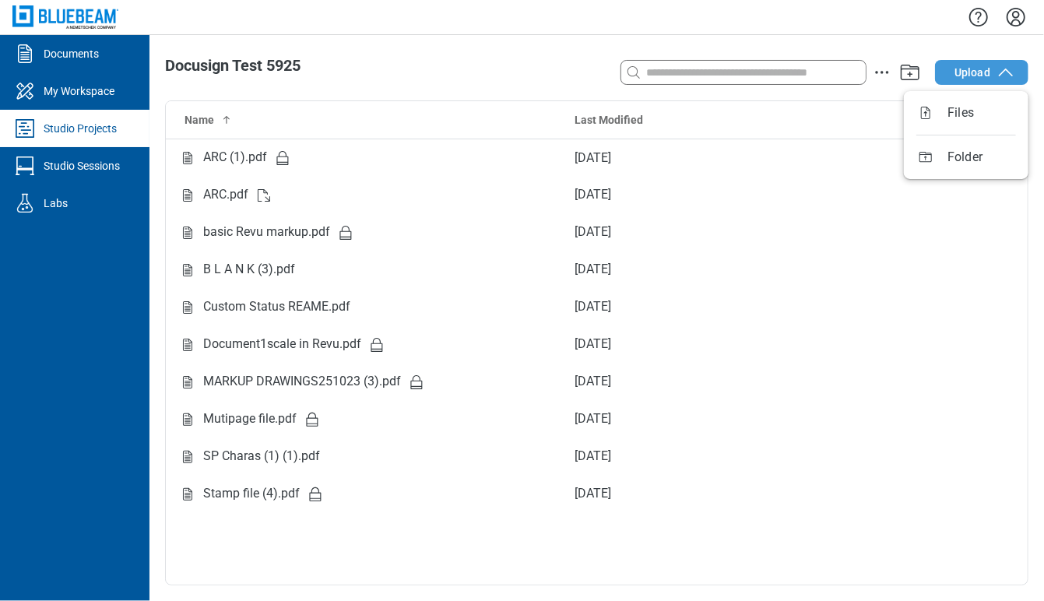
click at [988, 78] on span "Upload" at bounding box center [972, 73] width 36 height 16
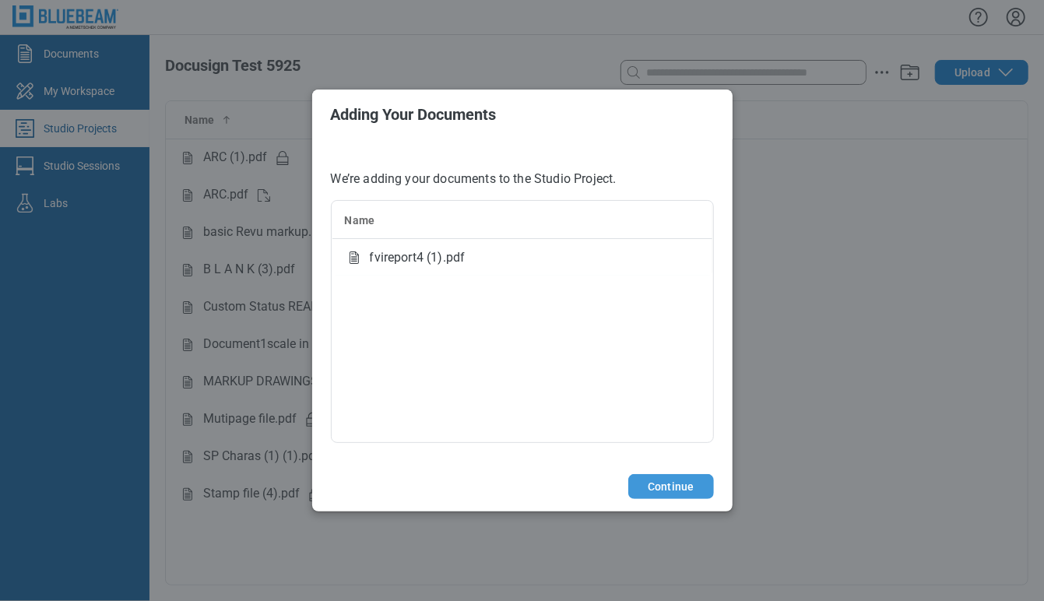
click at [687, 482] on button "Continue" at bounding box center [670, 486] width 85 height 25
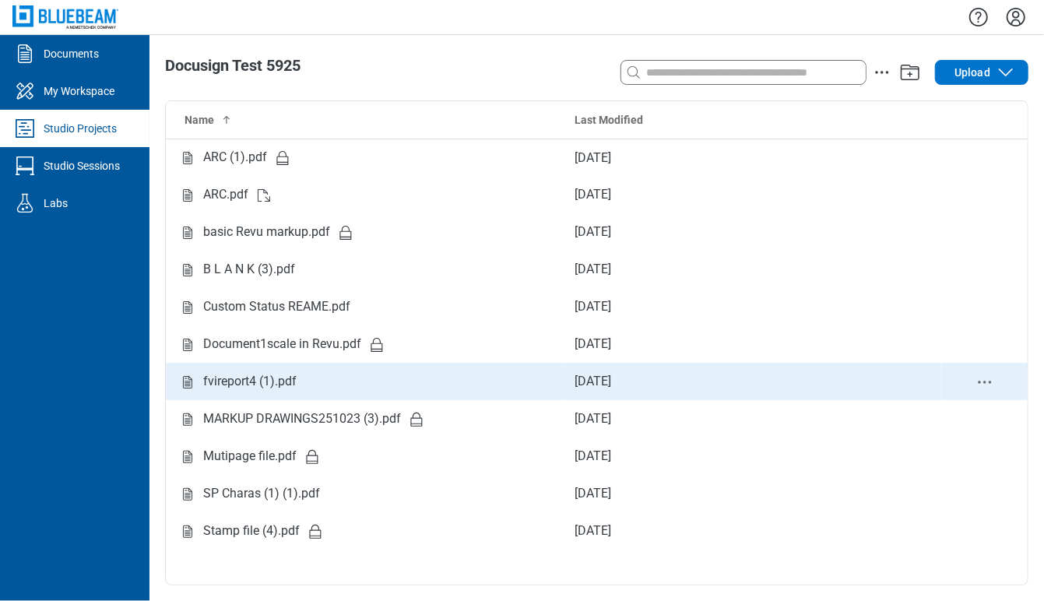
click at [233, 378] on div "fvireport4 (1).pdf" at bounding box center [249, 381] width 93 height 19
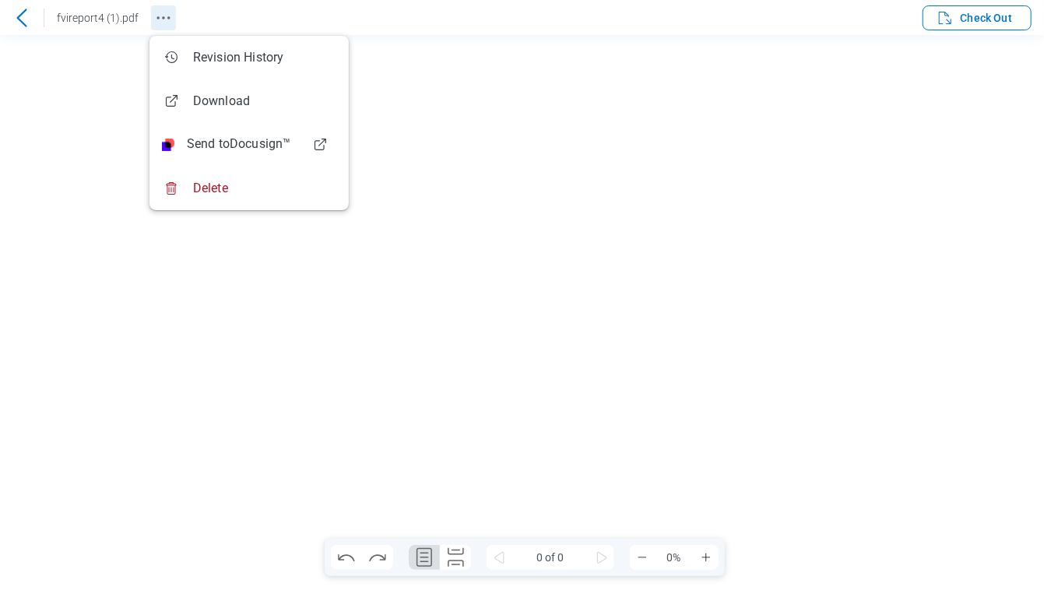
click at [168, 15] on icon "Revision History" at bounding box center [163, 18] width 19 height 19
